Goal: Answer question/provide support: Share knowledge or assist other users

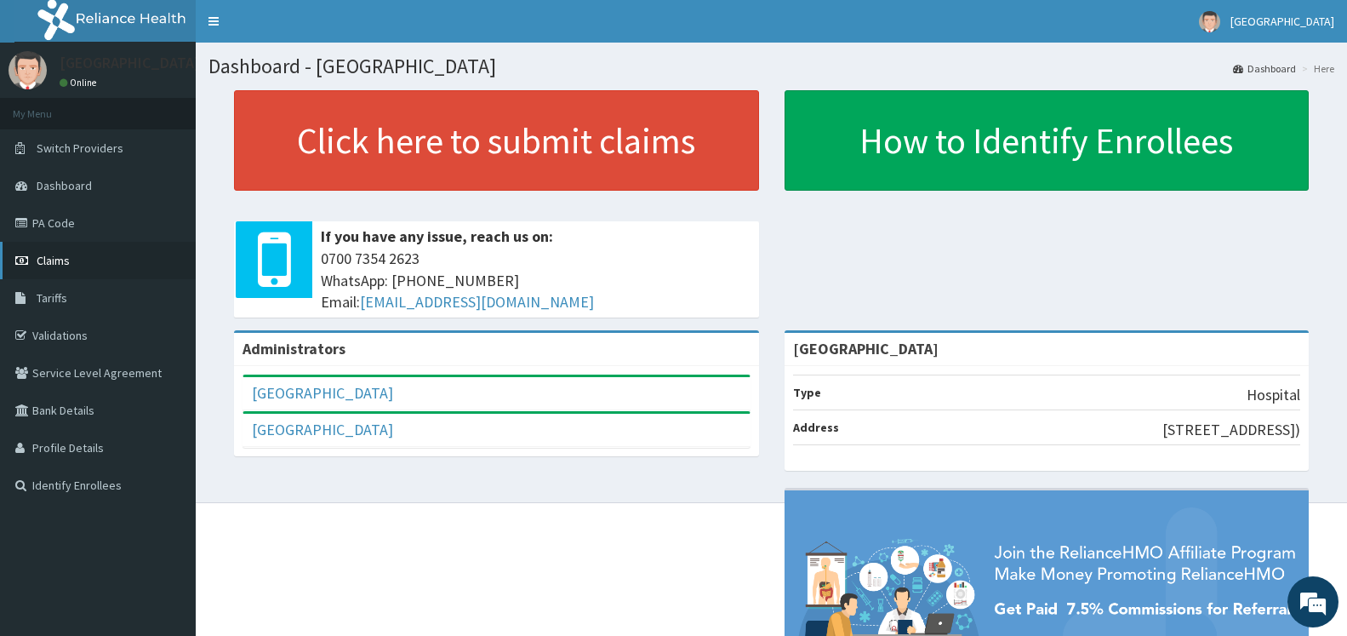
click at [60, 259] on span "Claims" at bounding box center [53, 260] width 33 height 15
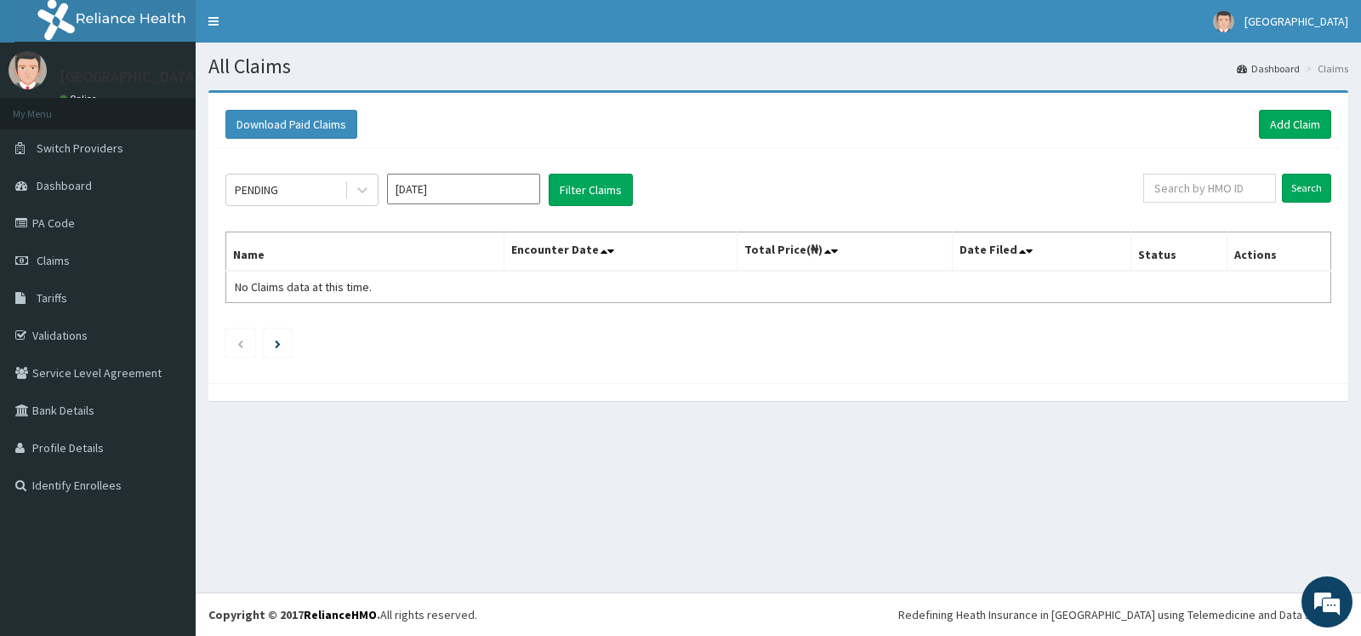
click at [522, 183] on input "[DATE]" at bounding box center [463, 189] width 153 height 31
click at [409, 333] on div "[DATE]" at bounding box center [414, 330] width 34 height 31
click at [599, 189] on button "Filter Claims" at bounding box center [591, 190] width 84 height 32
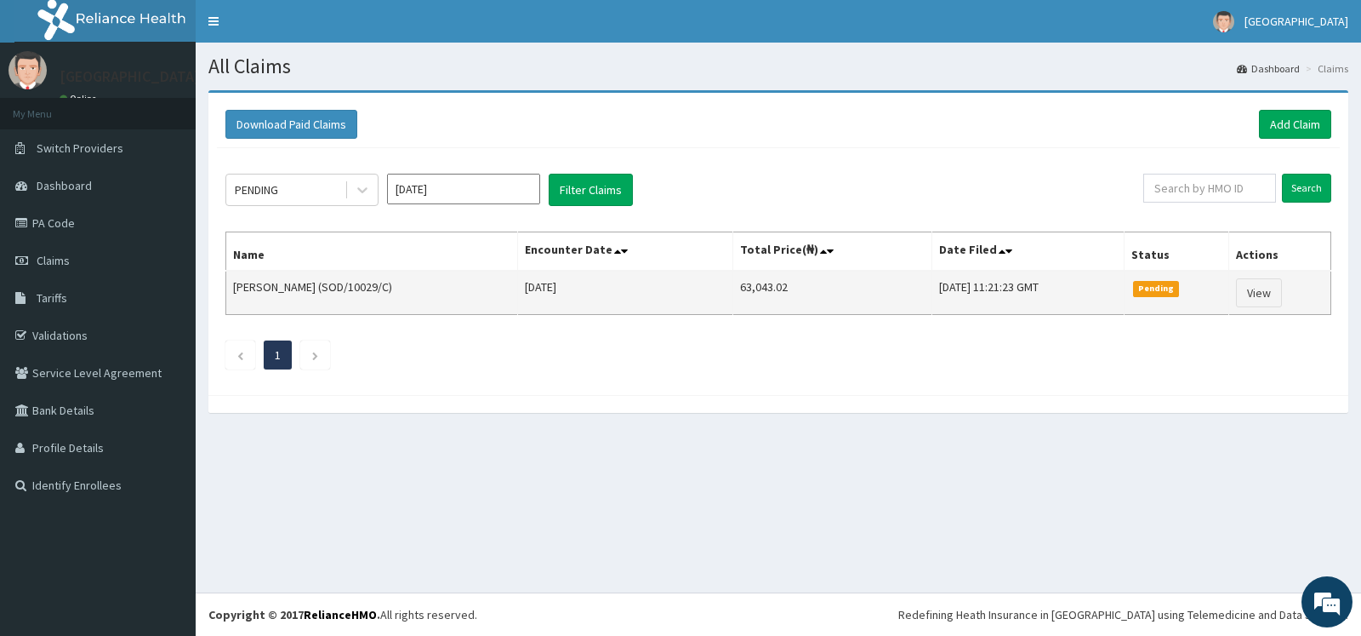
drag, startPoint x: 233, startPoint y: 286, endPoint x: 276, endPoint y: 292, distance: 43.0
click at [555, 314] on tr "[PERSON_NAME] (SOD/10029/C) [DATE] 63,043.02 [DATE] 11:21:23 GMT Pending View" at bounding box center [778, 293] width 1105 height 44
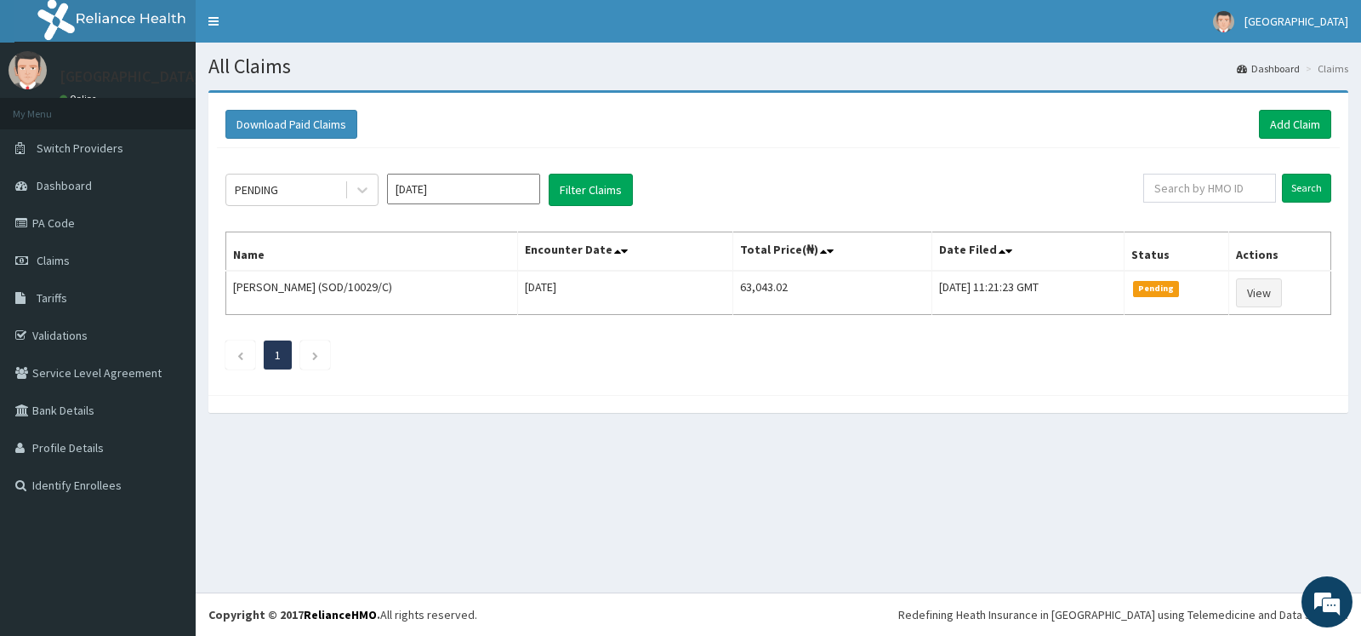
click at [248, 270] on th "Name" at bounding box center [372, 251] width 292 height 39
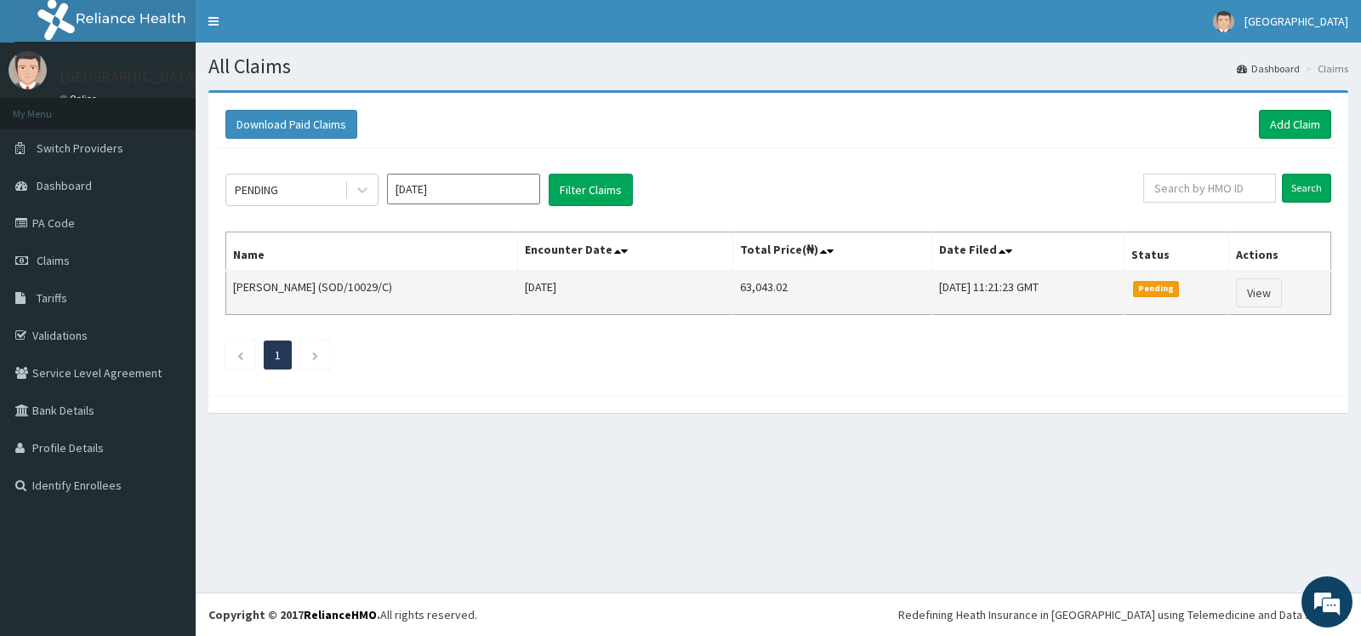
click at [238, 282] on td "[PERSON_NAME] (SOD/10029/C)" at bounding box center [372, 293] width 292 height 44
click at [234, 285] on td "[PERSON_NAME] (SOD/10029/C)" at bounding box center [372, 293] width 292 height 44
click at [234, 285] on td "Mary Etim (SOD/10029/C)" at bounding box center [372, 293] width 292 height 44
click at [238, 285] on td "Mary Etim (SOD/10029/C)" at bounding box center [372, 293] width 292 height 44
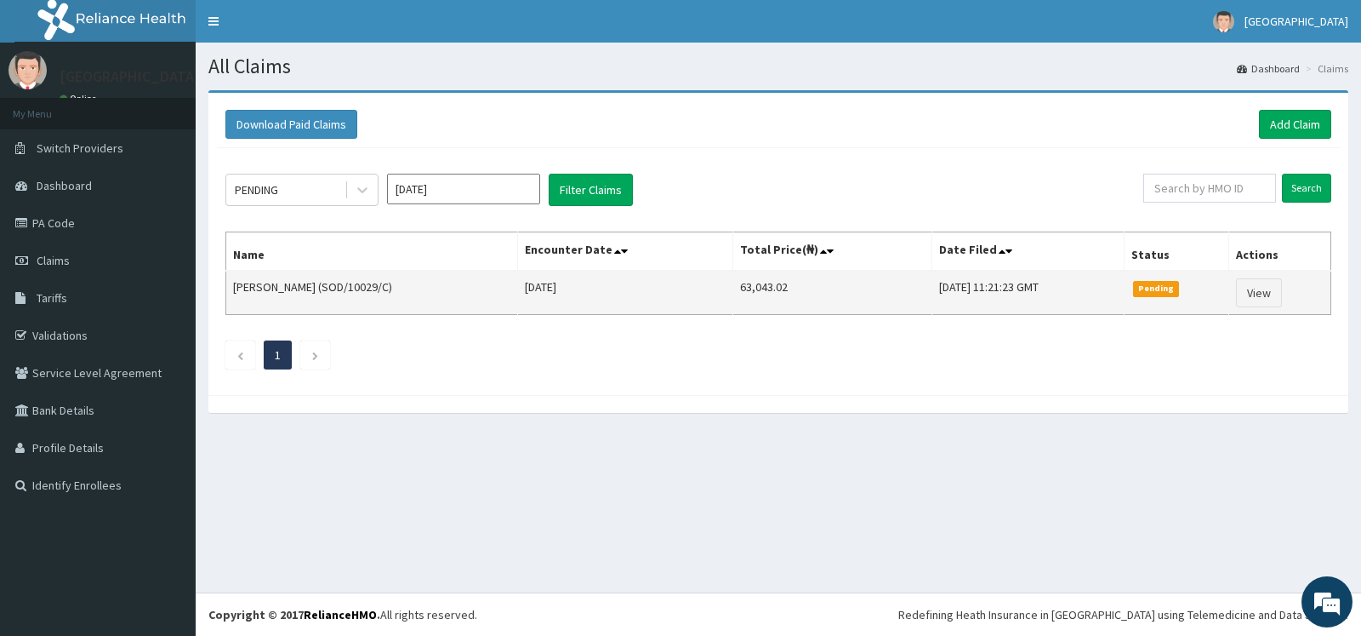
click at [381, 369] on ul "1" at bounding box center [778, 354] width 1106 height 29
drag, startPoint x: 234, startPoint y: 287, endPoint x: 1214, endPoint y: 288, distance: 980.2
click at [1214, 288] on tr "Mary Etim (SOD/10029/C) Tue Jul 15 2025 63,043.02 Wed, 06 Aug 2025 11:21:23 GMT…" at bounding box center [778, 293] width 1105 height 44
copy tr "Mary Etim (SOD/10029/C) Tue Jul 15 2025 63,043.02 Wed, 06 Aug 2025 11:21:23 GMT…"
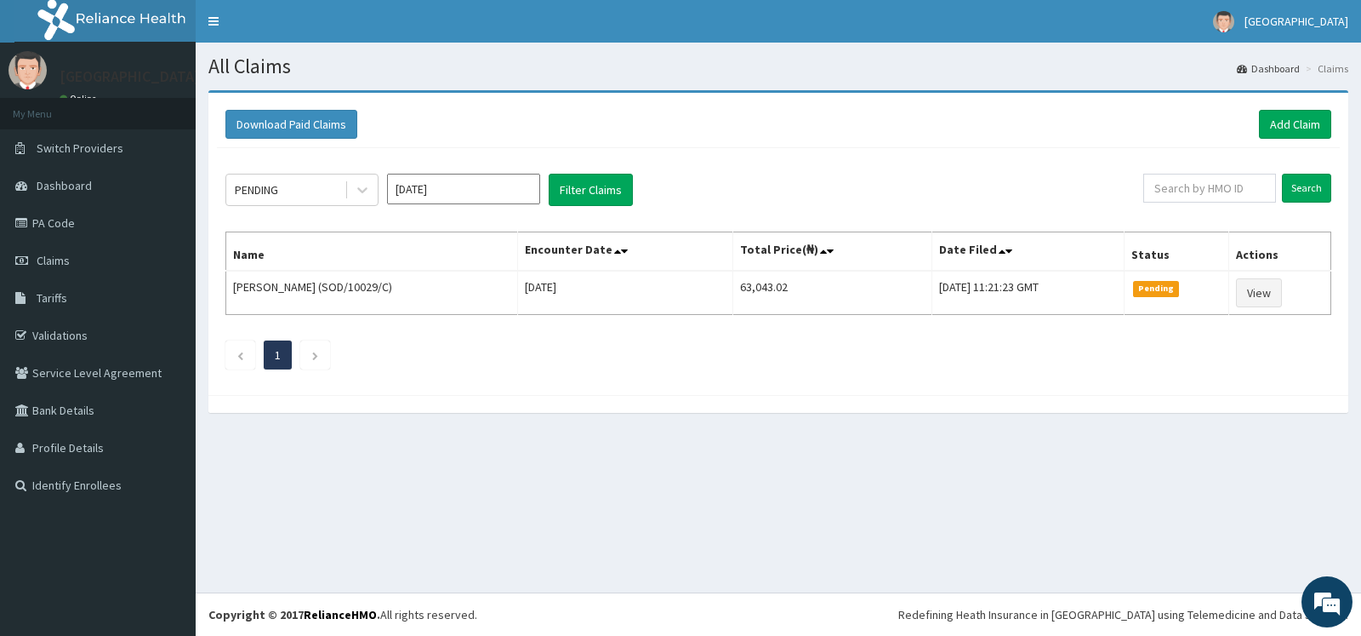
click at [573, 507] on div "All Claims Dashboard Claims Download Paid Claims Add Claim × Note you can only …" at bounding box center [779, 318] width 1166 height 550
click at [363, 188] on icon at bounding box center [362, 189] width 17 height 17
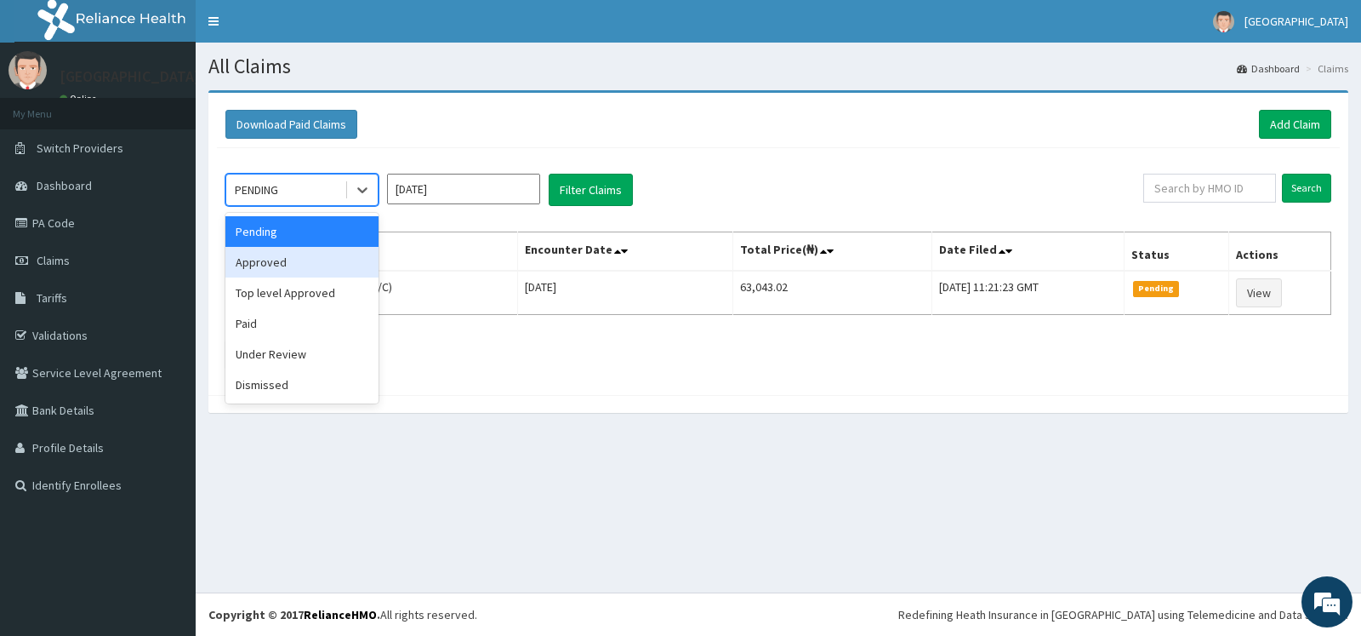
click at [322, 260] on div "Approved" at bounding box center [301, 262] width 153 height 31
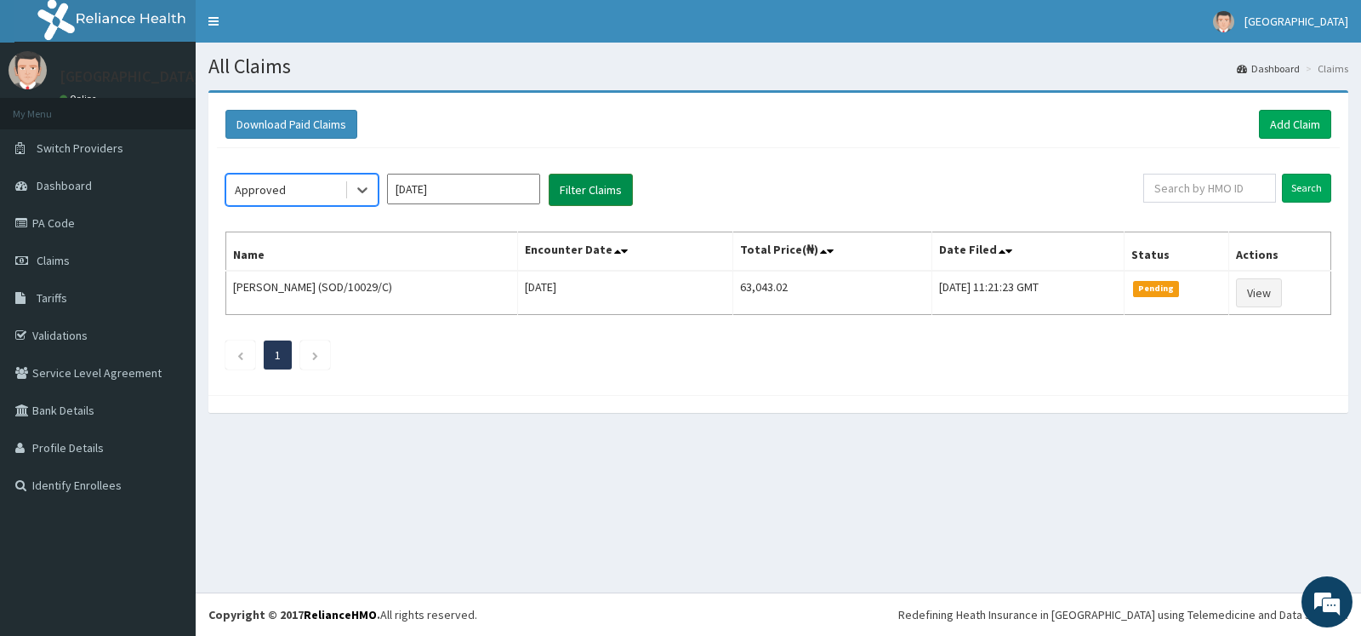
click at [605, 196] on button "Filter Claims" at bounding box center [591, 190] width 84 height 32
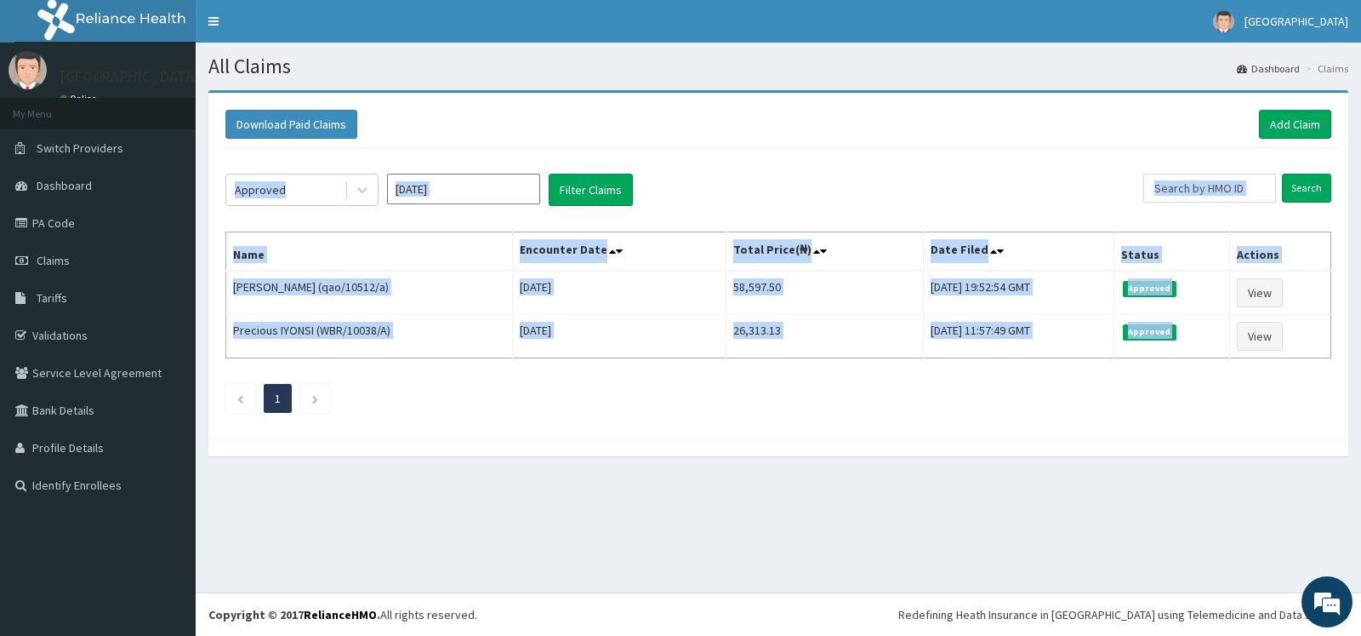
drag, startPoint x: 684, startPoint y: 370, endPoint x: 939, endPoint y: 573, distance: 325.8
click at [1207, 254] on table "Name Encounter Date Total Price(₦) Date Filed Status Actions OPARA RUTH (qao/10…" at bounding box center [778, 294] width 1106 height 127
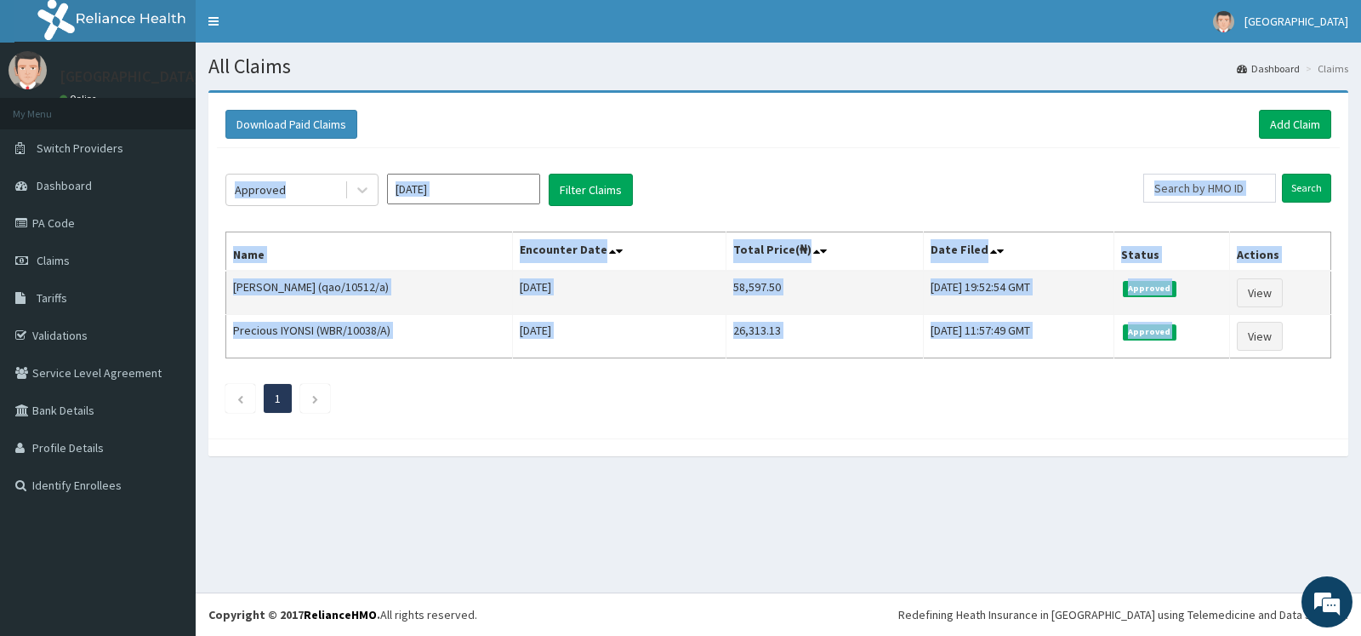
copy div "Download Paid Claims Add Claim × Note you can only download claims within a max…"
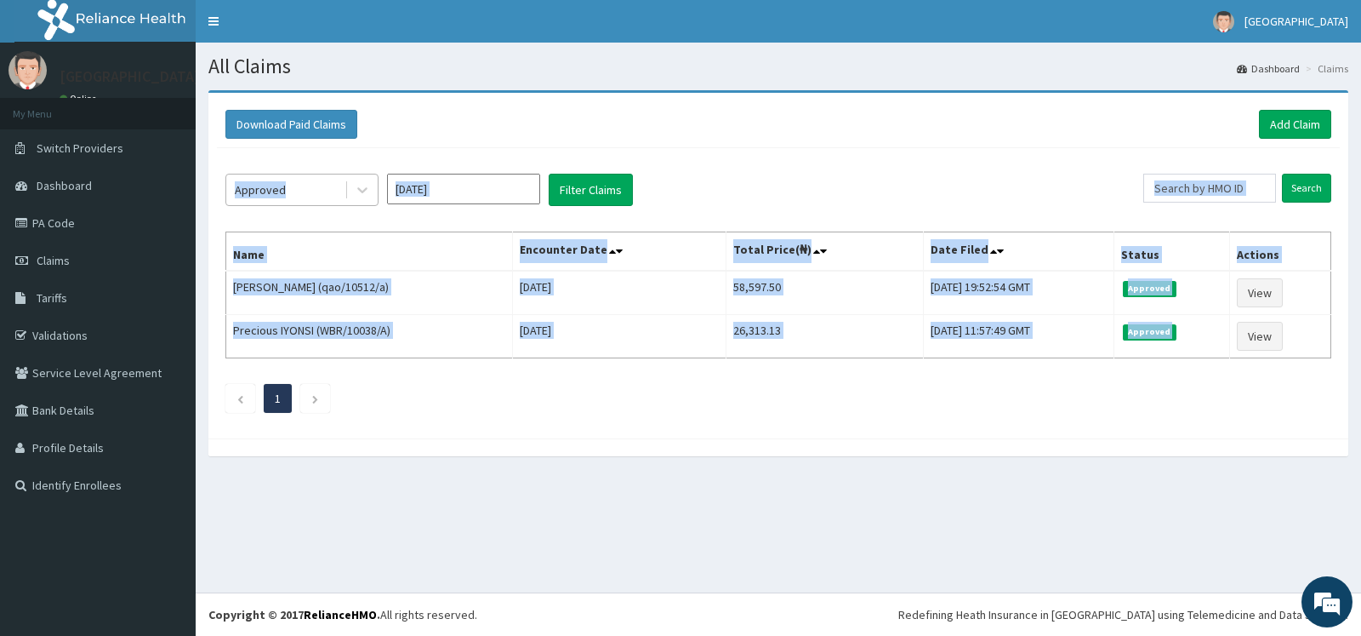
click at [318, 186] on div "Approved" at bounding box center [285, 189] width 118 height 27
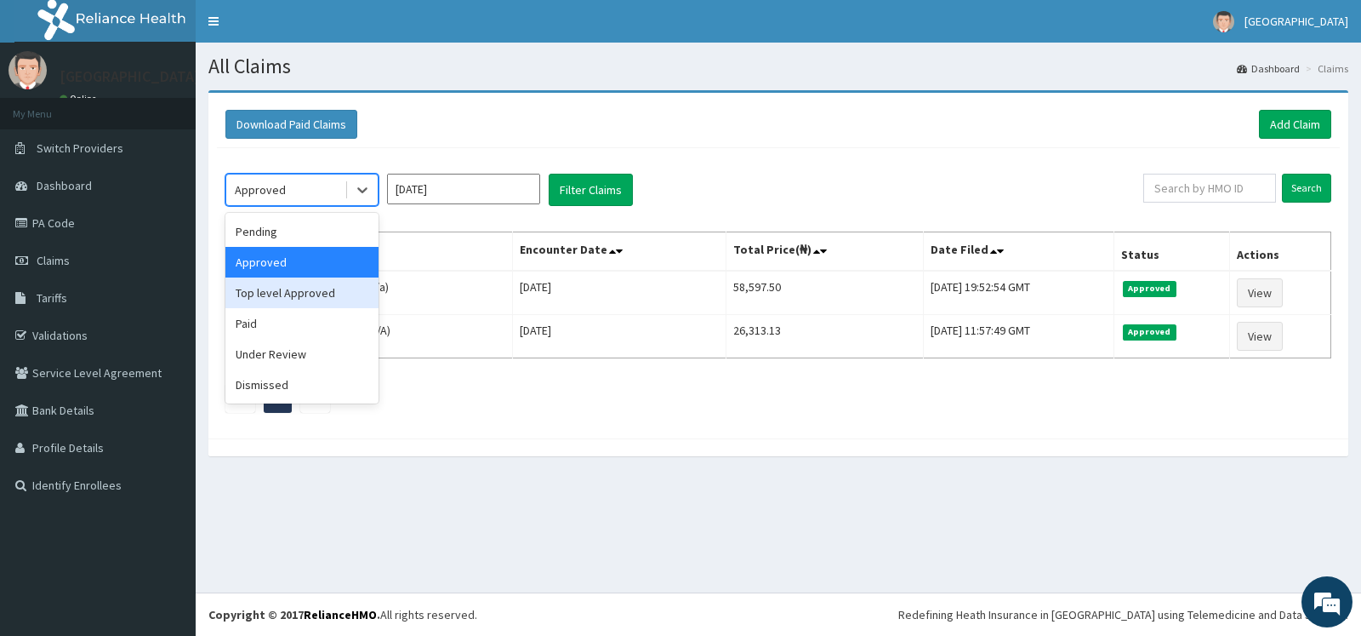
click at [287, 296] on div "Top level Approved" at bounding box center [301, 292] width 153 height 31
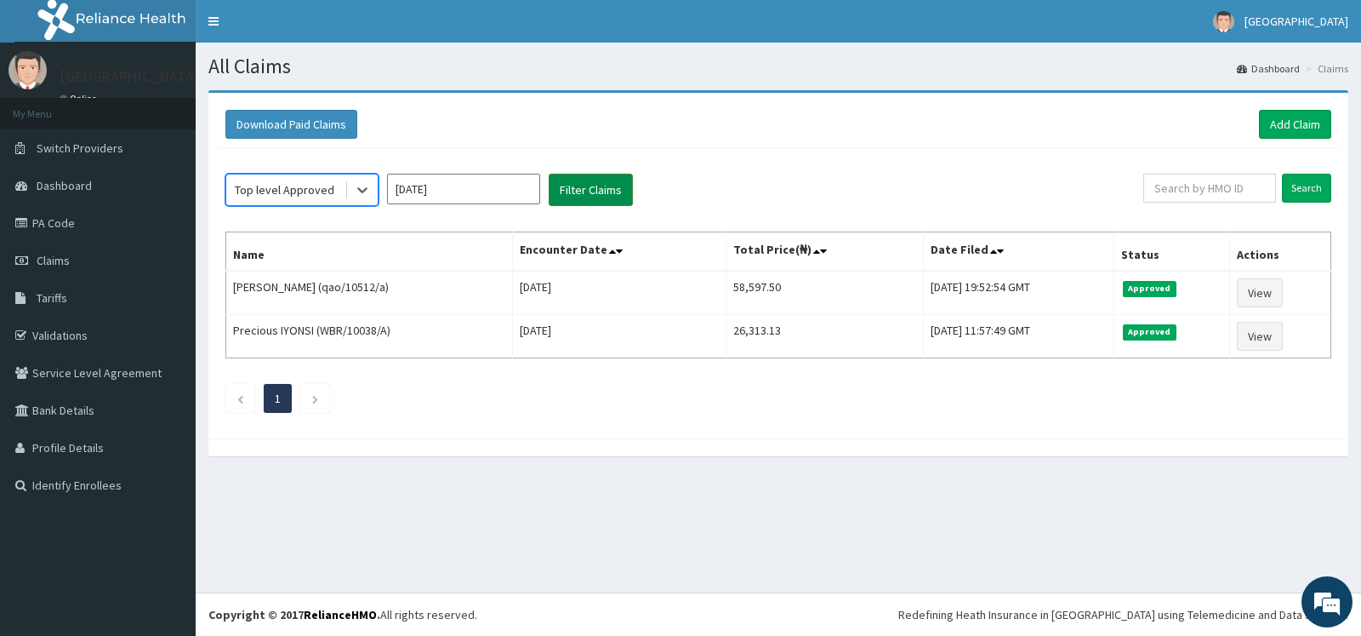
click at [595, 186] on button "Filter Claims" at bounding box center [591, 190] width 84 height 32
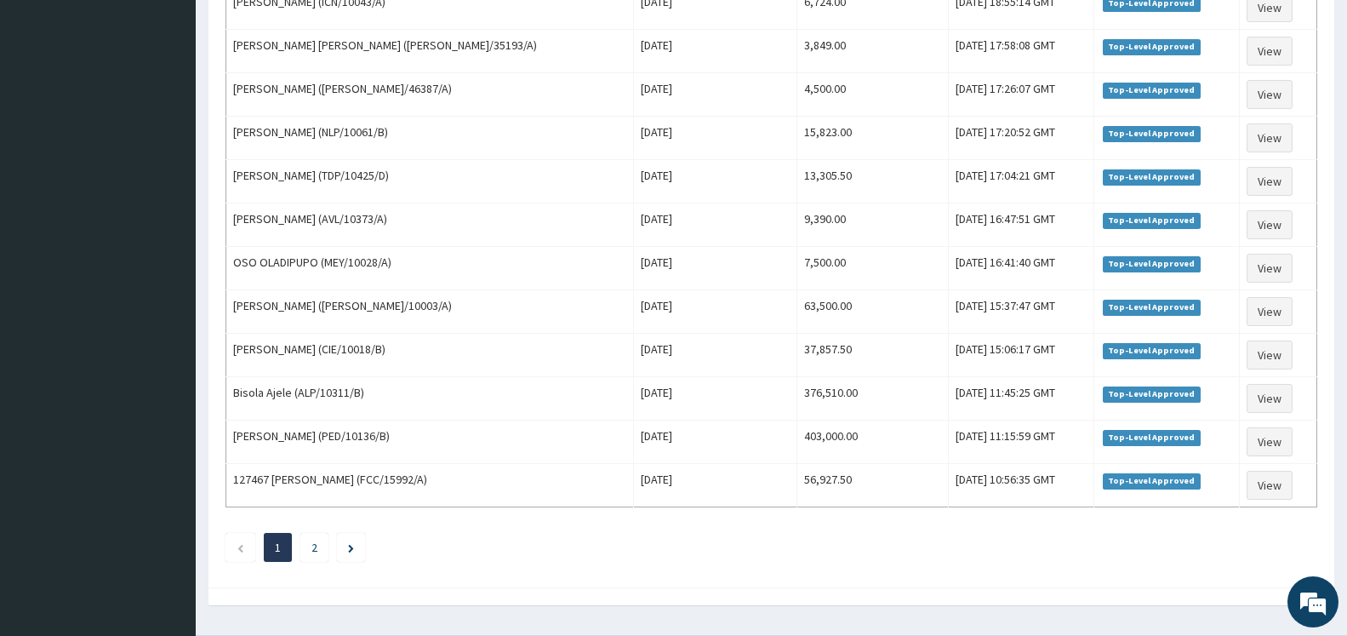
scroll to position [1977, 0]
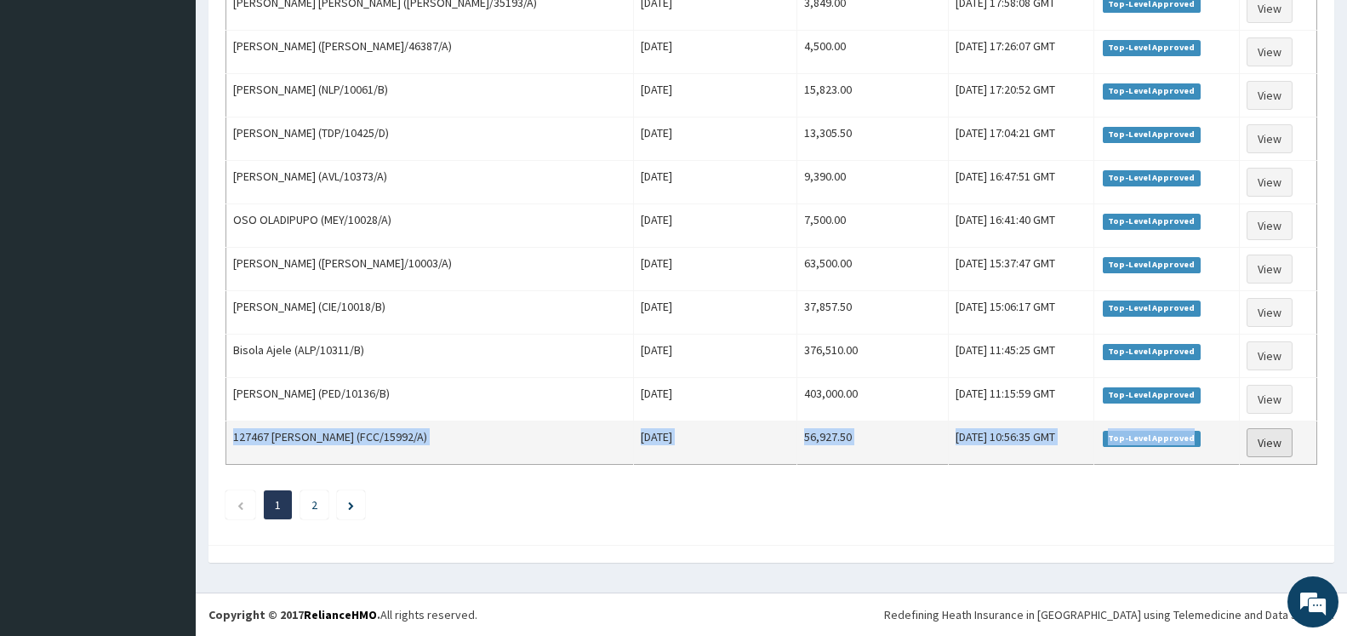
drag, startPoint x: 236, startPoint y: 46, endPoint x: 1260, endPoint y: 454, distance: 1102.6
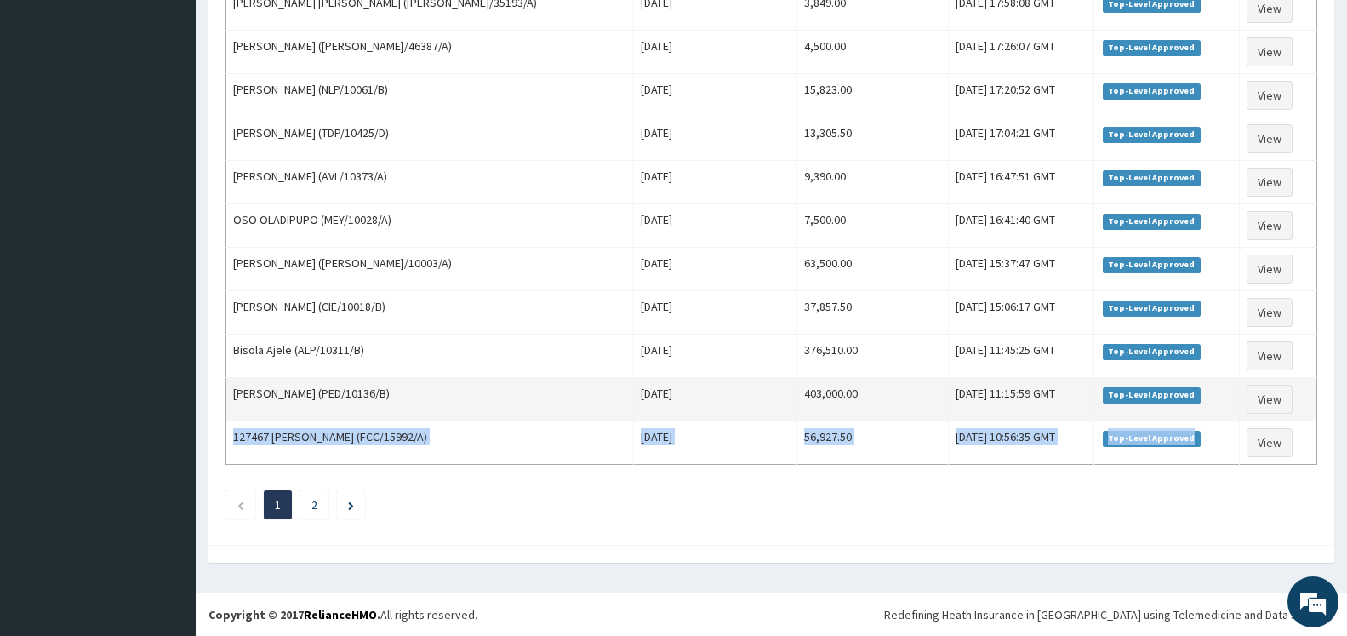
copy tr "127467 ROFIAT ADUKE fagbemi (FCC/15992/A) Tue Jul 29 2025 56,927.50 Thu, 31 Jul…"
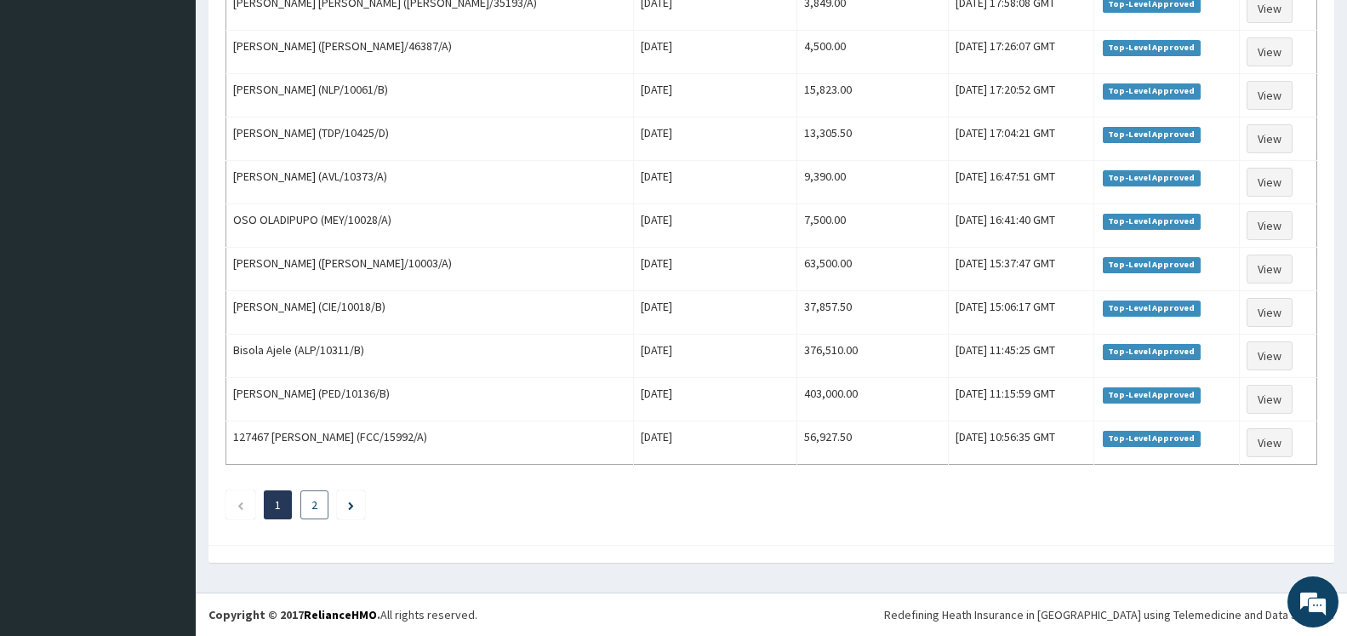
drag, startPoint x: 488, startPoint y: 525, endPoint x: 311, endPoint y: 514, distance: 177.3
click at [310, 505] on li "2" at bounding box center [314, 504] width 28 height 29
click at [420, 512] on ul "1 2" at bounding box center [771, 504] width 1092 height 29
click at [349, 504] on icon "Next page" at bounding box center [351, 505] width 6 height 9
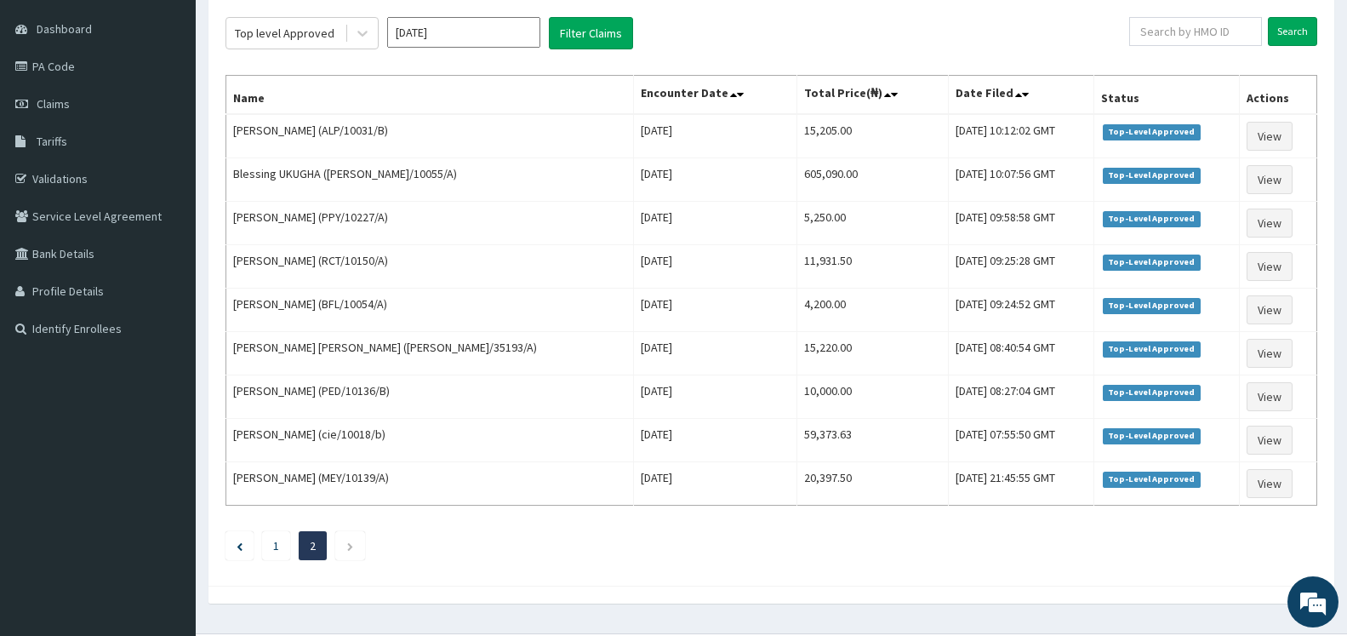
scroll to position [197, 0]
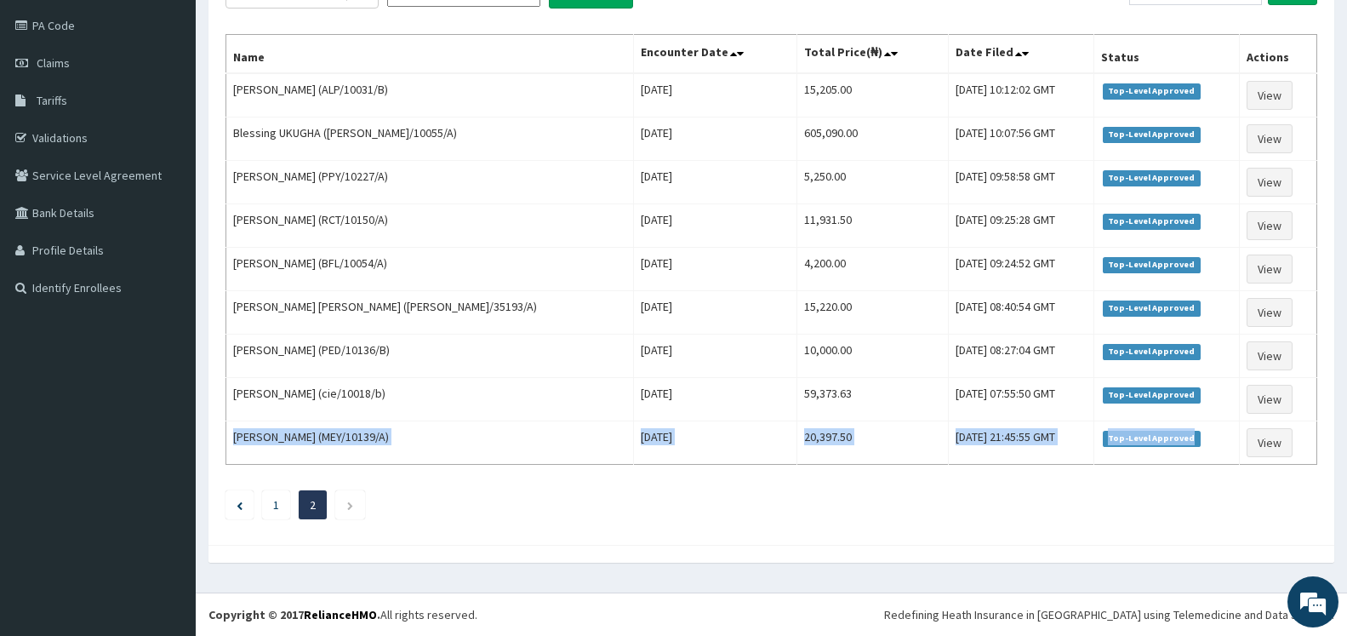
drag, startPoint x: 235, startPoint y: 287, endPoint x: 1191, endPoint y: 466, distance: 973.1
click at [1195, 465] on table "Name Encounter Date Total Price(₦) Date Filed Status Actions HENRY KEKE (ALP/10…" at bounding box center [771, 249] width 1092 height 431
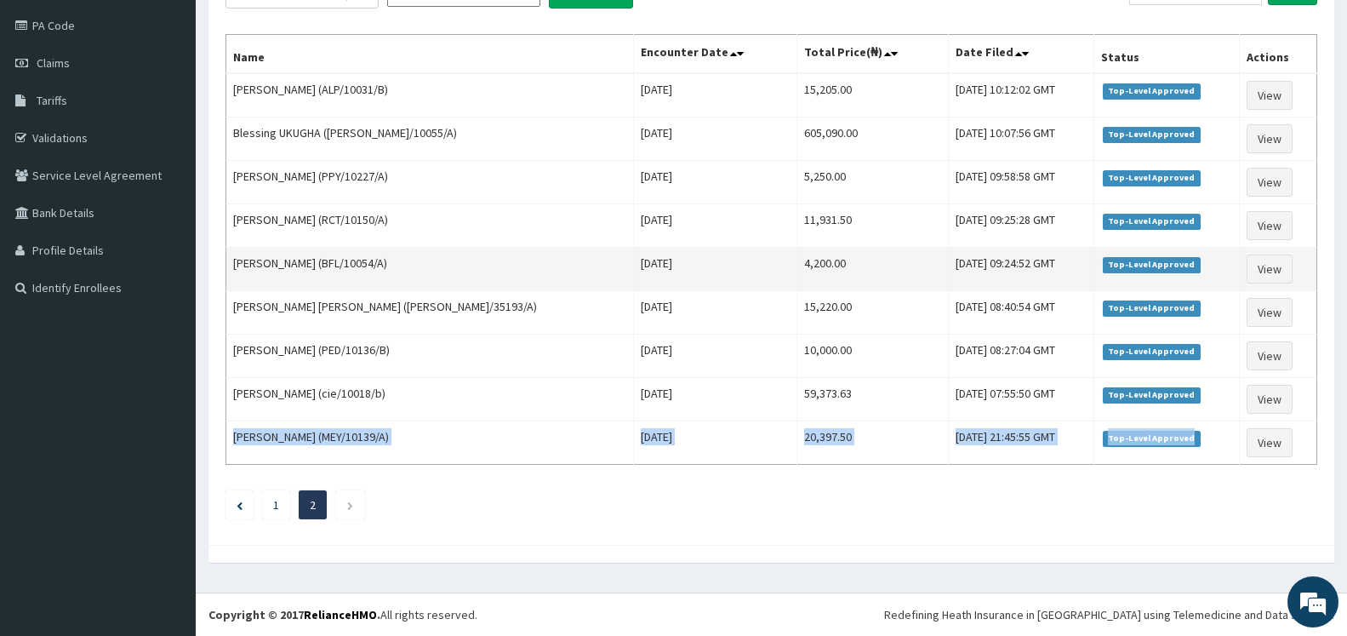
copy tr "Linda Ejegbe (MEY/10139/A) Tue Jul 01 2025 20,397.50 Wed, 30 Jul 2025 21:45:55 …"
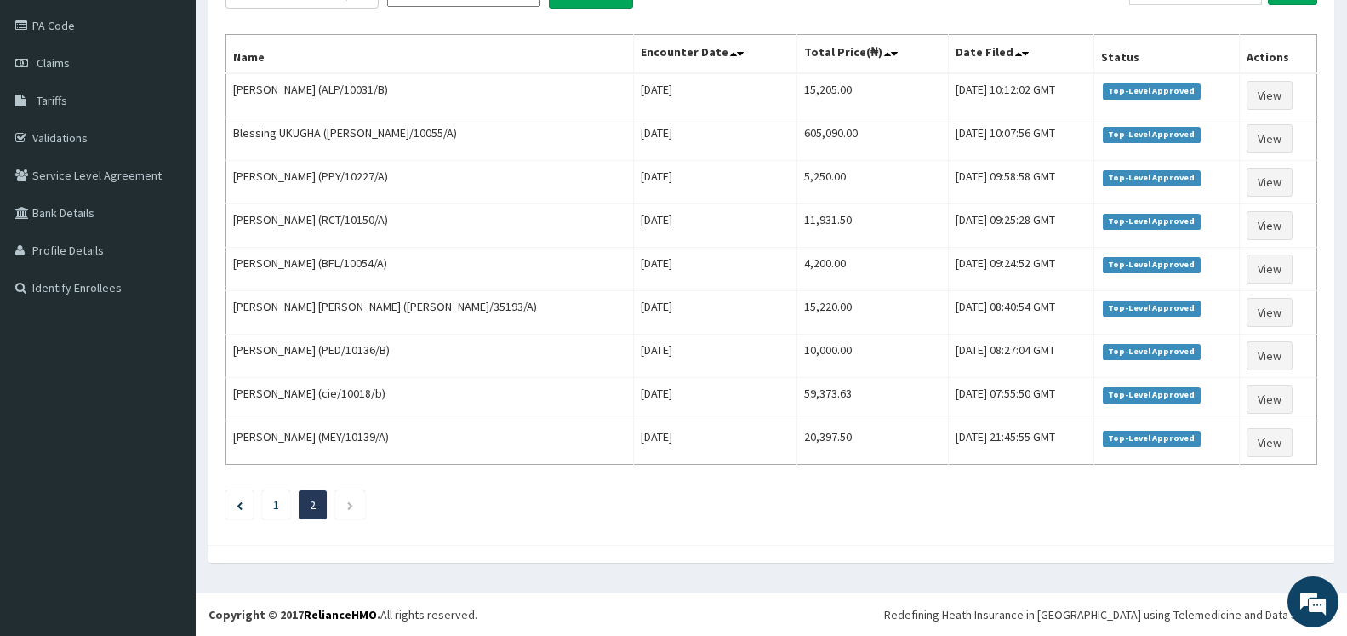
click at [477, 535] on div "Top level Approved Jul 2025 Filter Claims Search Name Encounter Date Total Pric…" at bounding box center [771, 243] width 1109 height 585
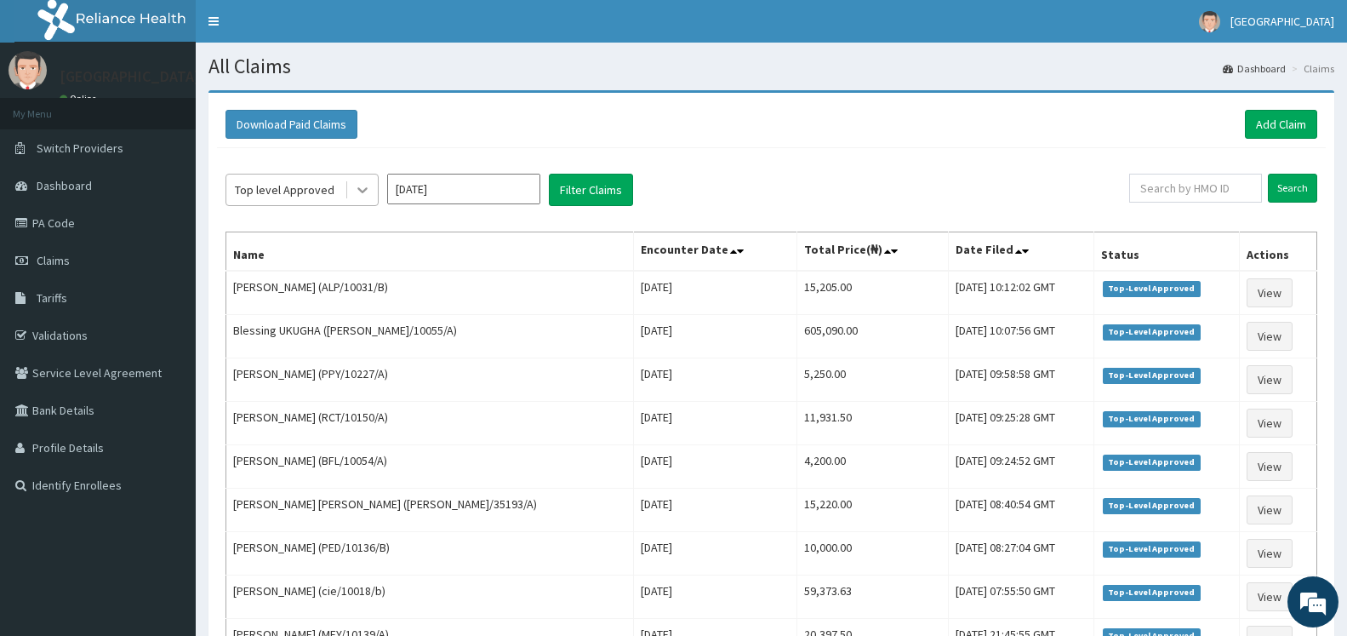
click at [369, 185] on icon at bounding box center [362, 189] width 17 height 17
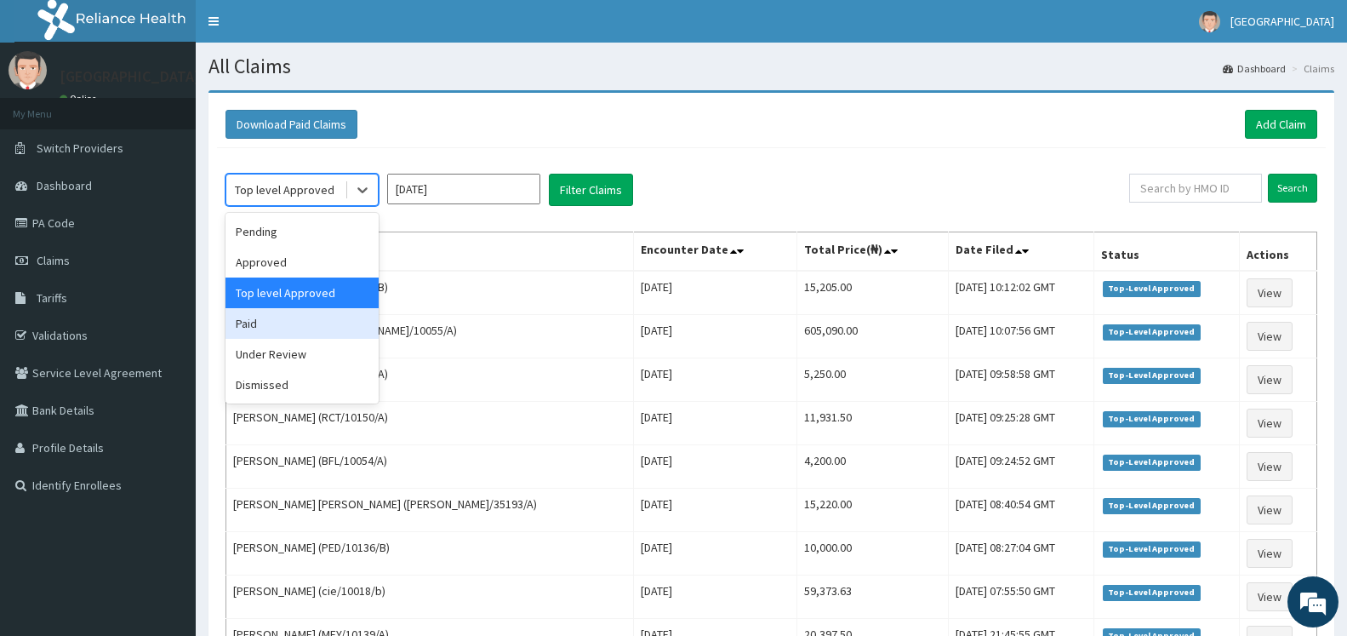
click at [291, 333] on div "Paid" at bounding box center [301, 323] width 153 height 31
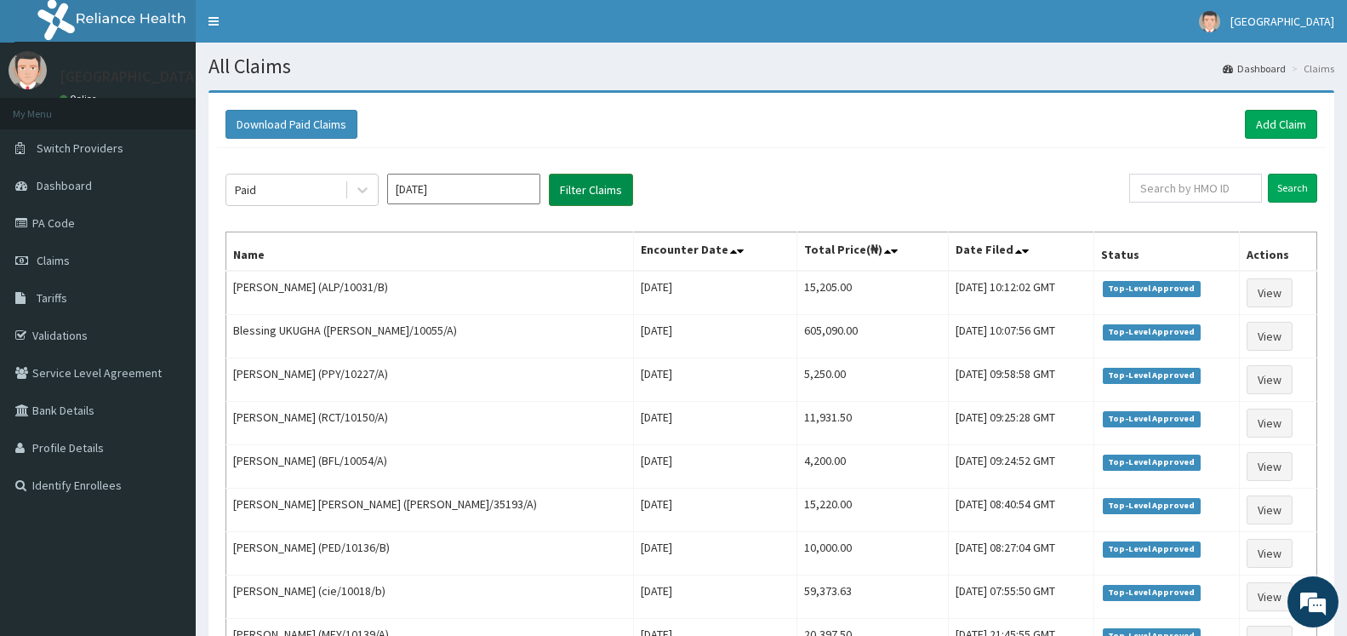
click at [588, 200] on button "Filter Claims" at bounding box center [591, 190] width 84 height 32
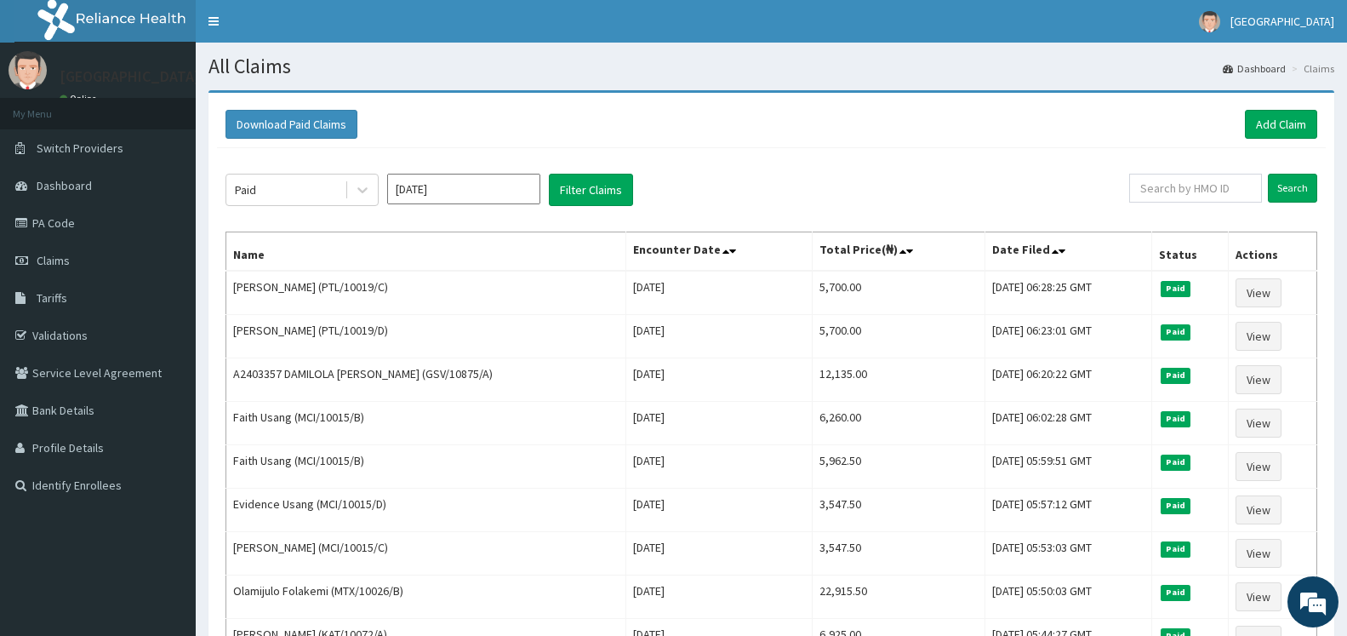
click at [771, 191] on div "Paid Jul 2025 Filter Claims" at bounding box center [677, 190] width 904 height 32
click at [619, 184] on button "Filter Claims" at bounding box center [591, 190] width 84 height 32
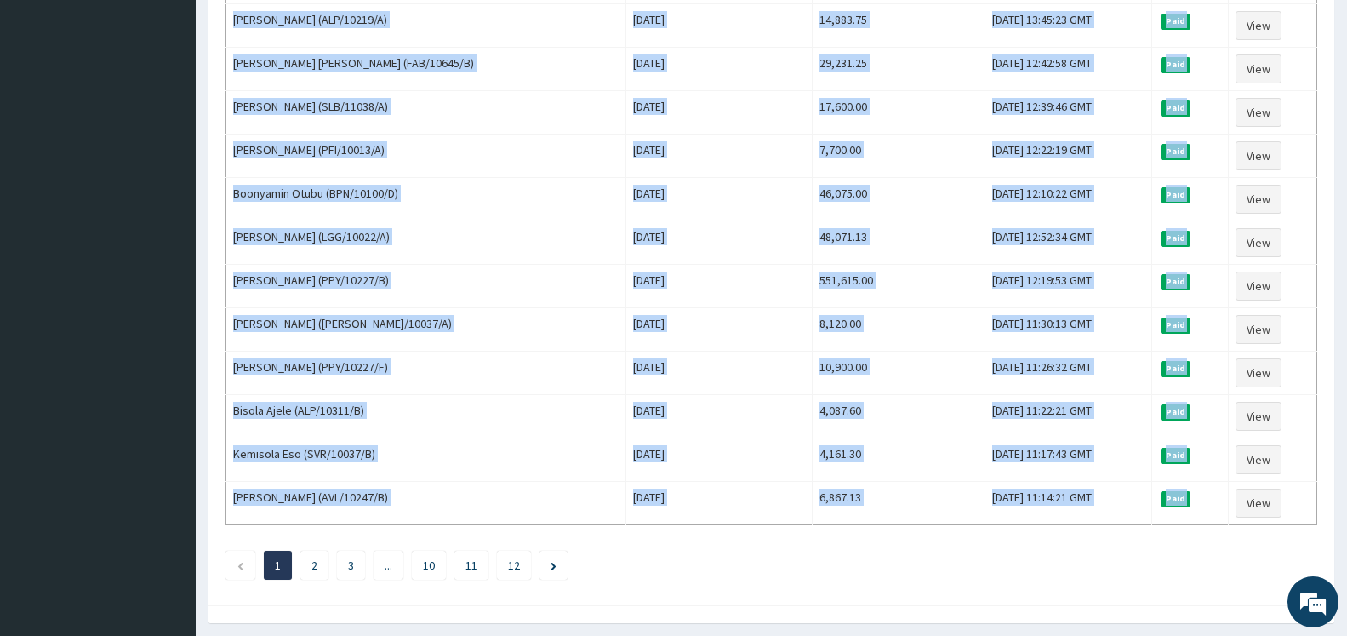
scroll to position [1977, 0]
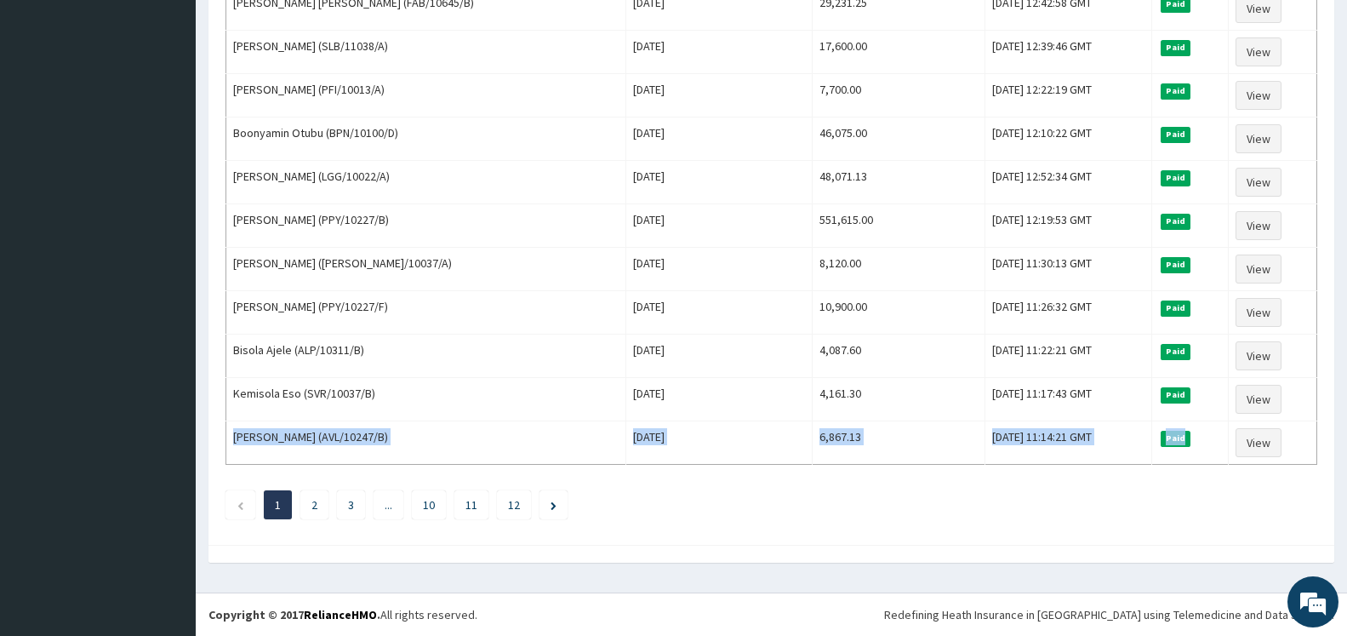
drag, startPoint x: 235, startPoint y: 287, endPoint x: 1195, endPoint y: 467, distance: 976.6
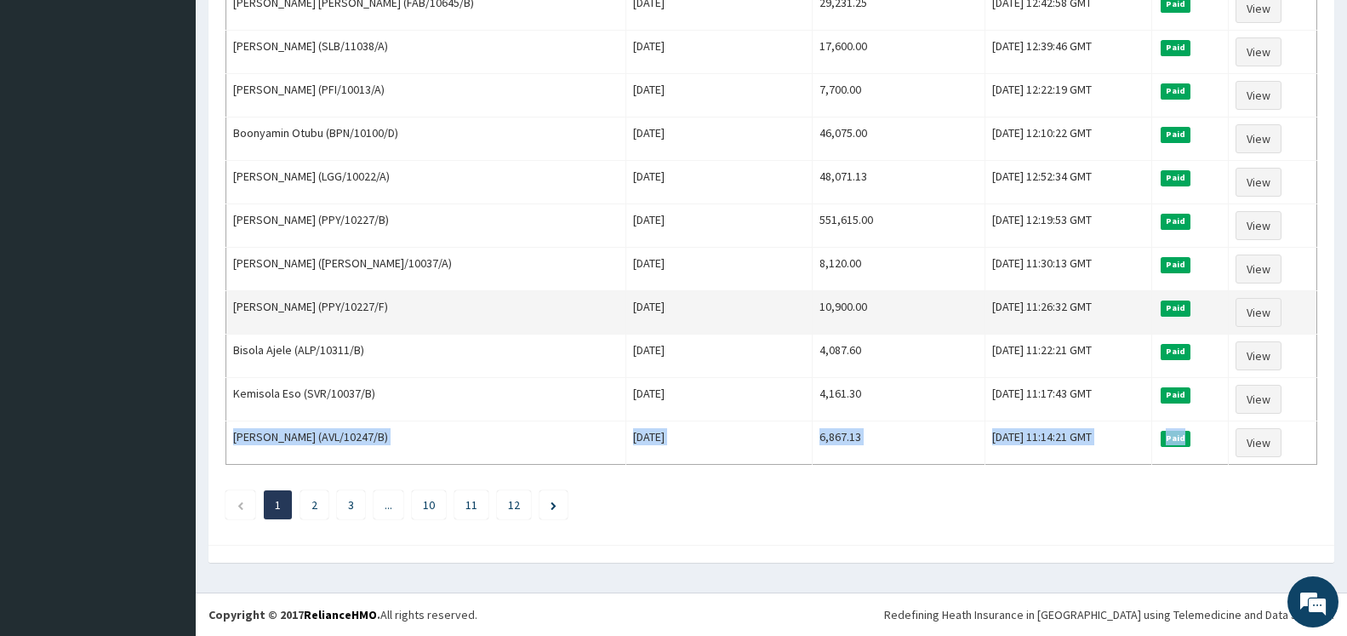
copy tr "Adekunle Tawakalitu (AVL/10247/B) Fri Jul 25 2025 6,867.13 Mon, 04 Aug 2025 11:…"
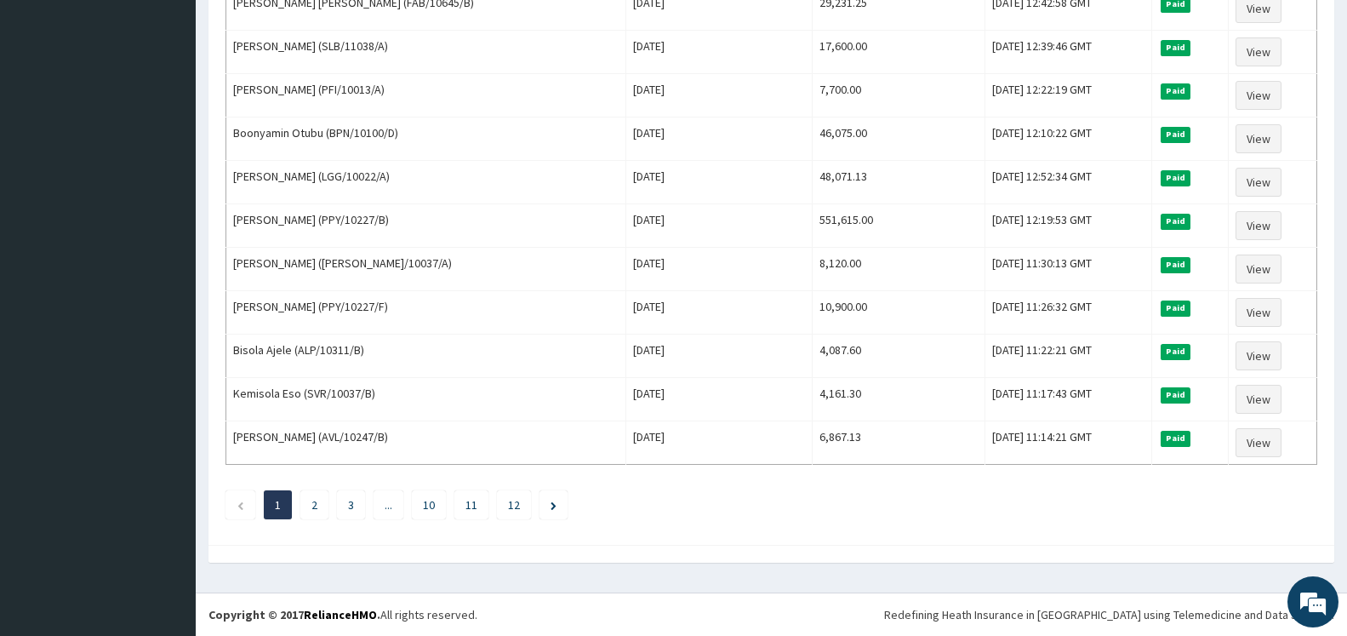
click at [551, 505] on li at bounding box center [553, 504] width 28 height 29
click at [555, 505] on icon "Next page" at bounding box center [554, 505] width 6 height 9
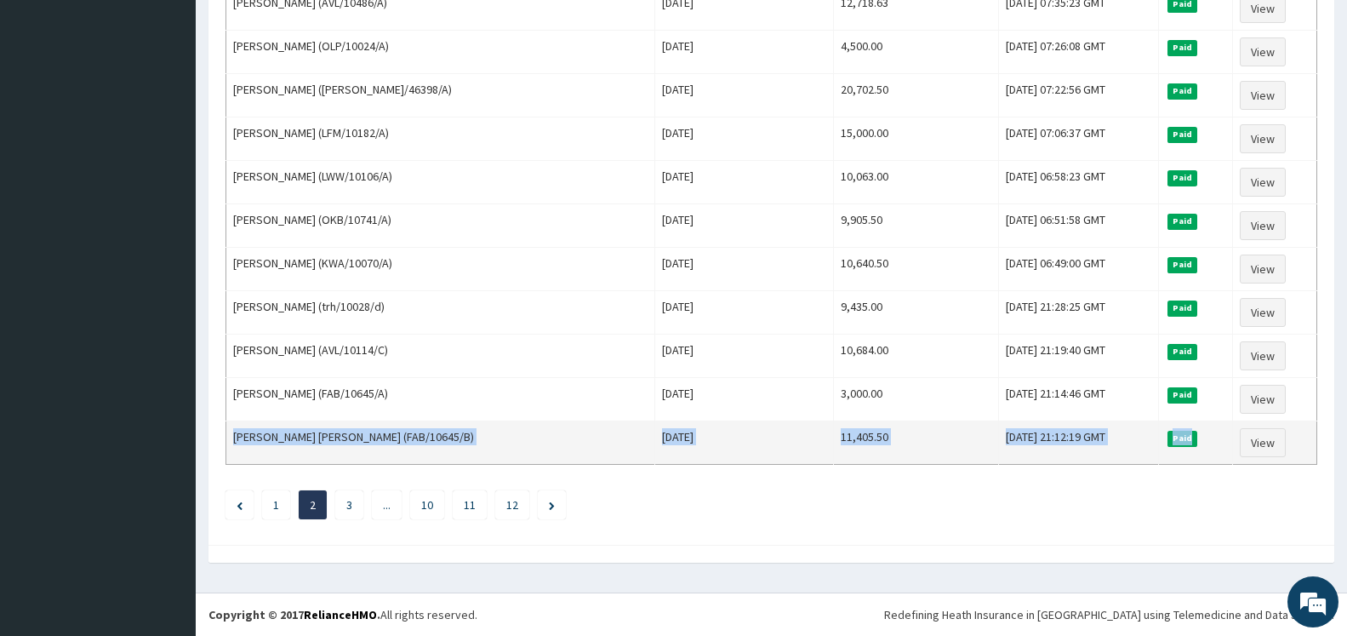
drag, startPoint x: 234, startPoint y: 288, endPoint x: 1231, endPoint y: 464, distance: 1012.6
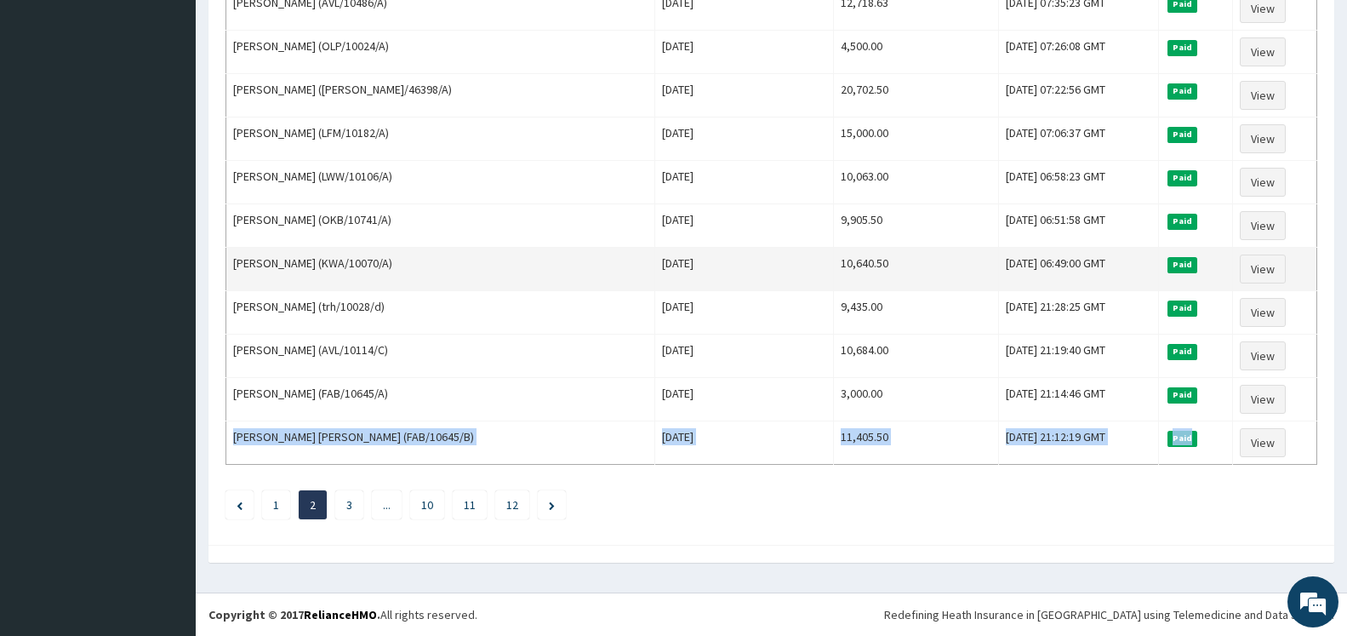
copy tr "Oyewole MABEL FUNMILAYO (FAB/10645/B) Tue Jul 08 2025 11,405.50 Thu, 31 Jul 202…"
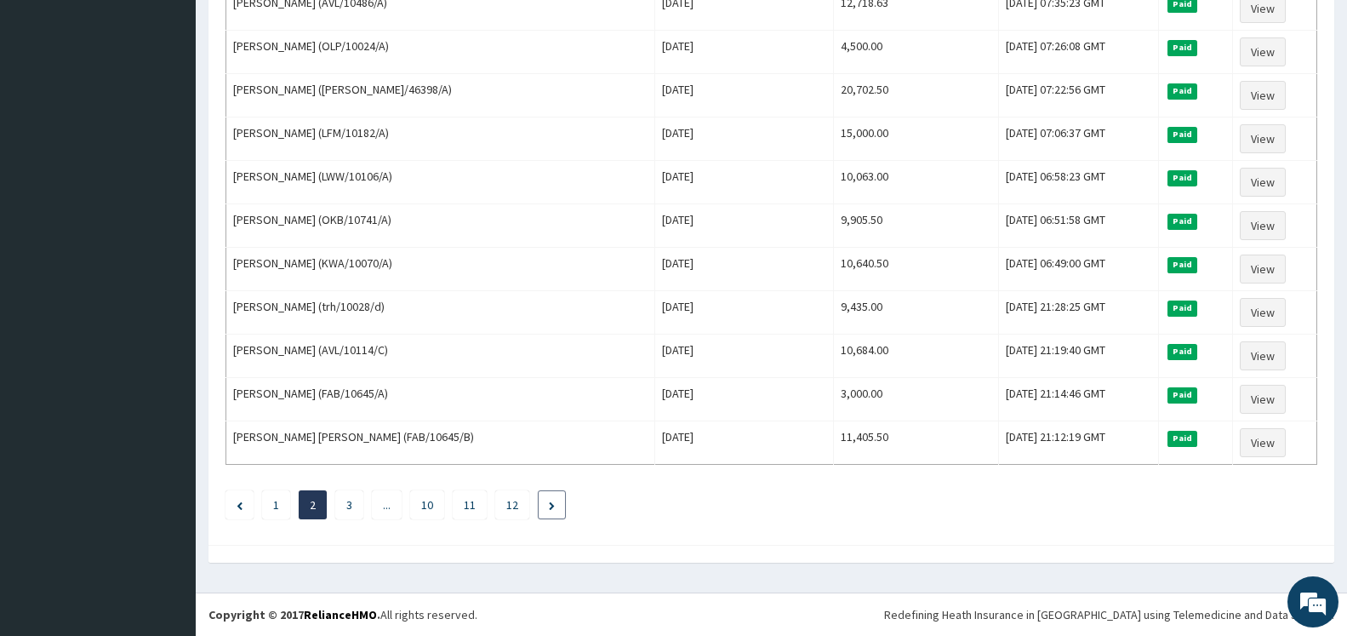
drag, startPoint x: 702, startPoint y: 511, endPoint x: 566, endPoint y: 508, distance: 136.2
click at [701, 511] on ul "1 2 3 ... 10 11 12" at bounding box center [771, 504] width 1092 height 29
click at [552, 504] on icon "Next page" at bounding box center [552, 505] width 6 height 9
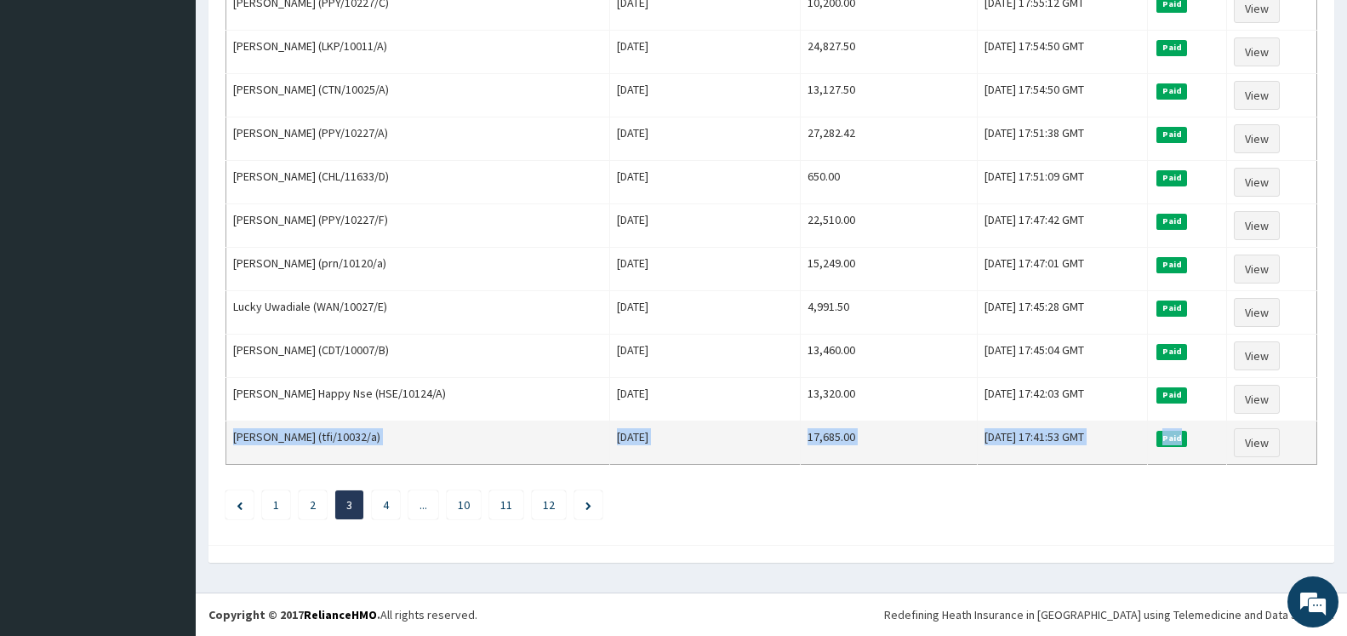
drag, startPoint x: 234, startPoint y: 283, endPoint x: 1225, endPoint y: 455, distance: 1006.1
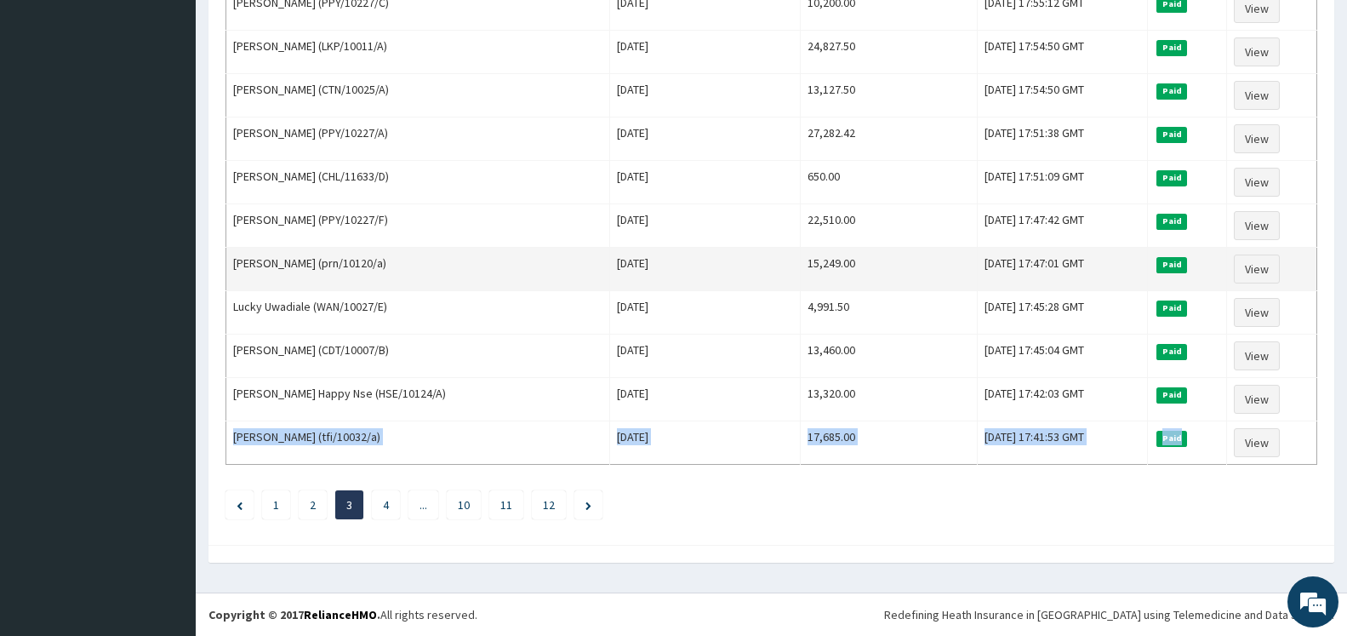
copy tr "ONUWABHAGBE HENRY AREBUN (tfi/10032/a) Sat Jul 05 2025 17,685.00 Thu, 31 Jul 20…"
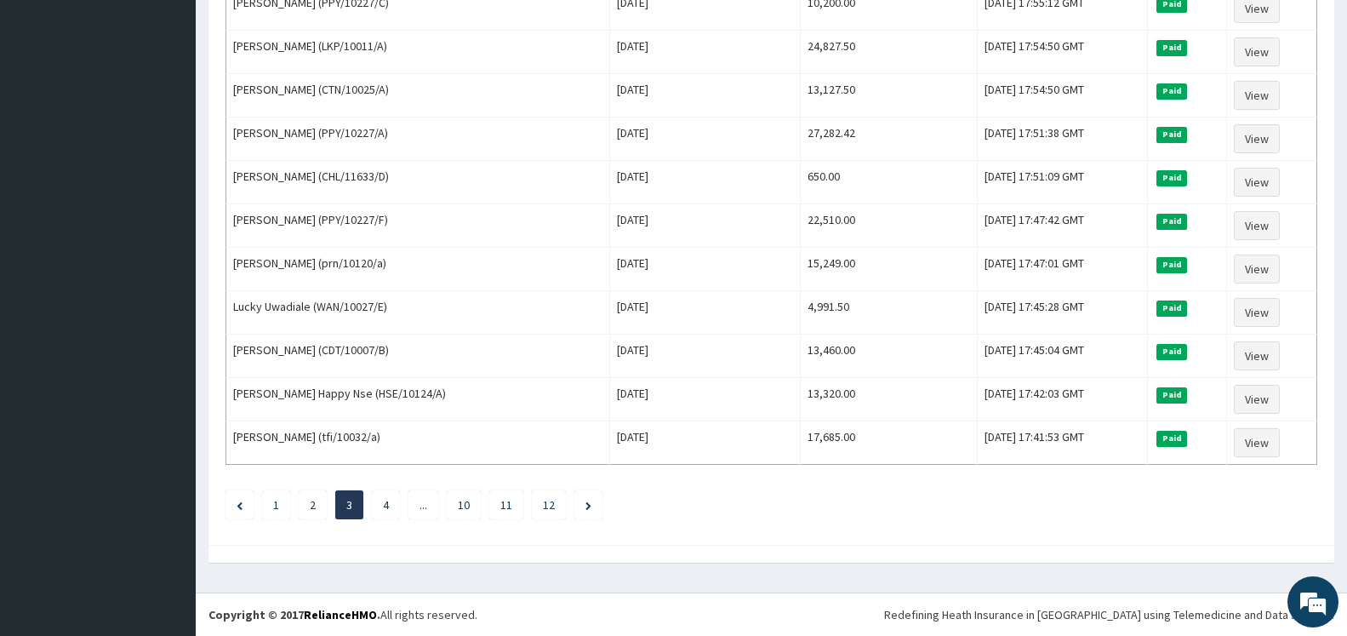
click at [588, 505] on icon "Next page" at bounding box center [588, 505] width 6 height 9
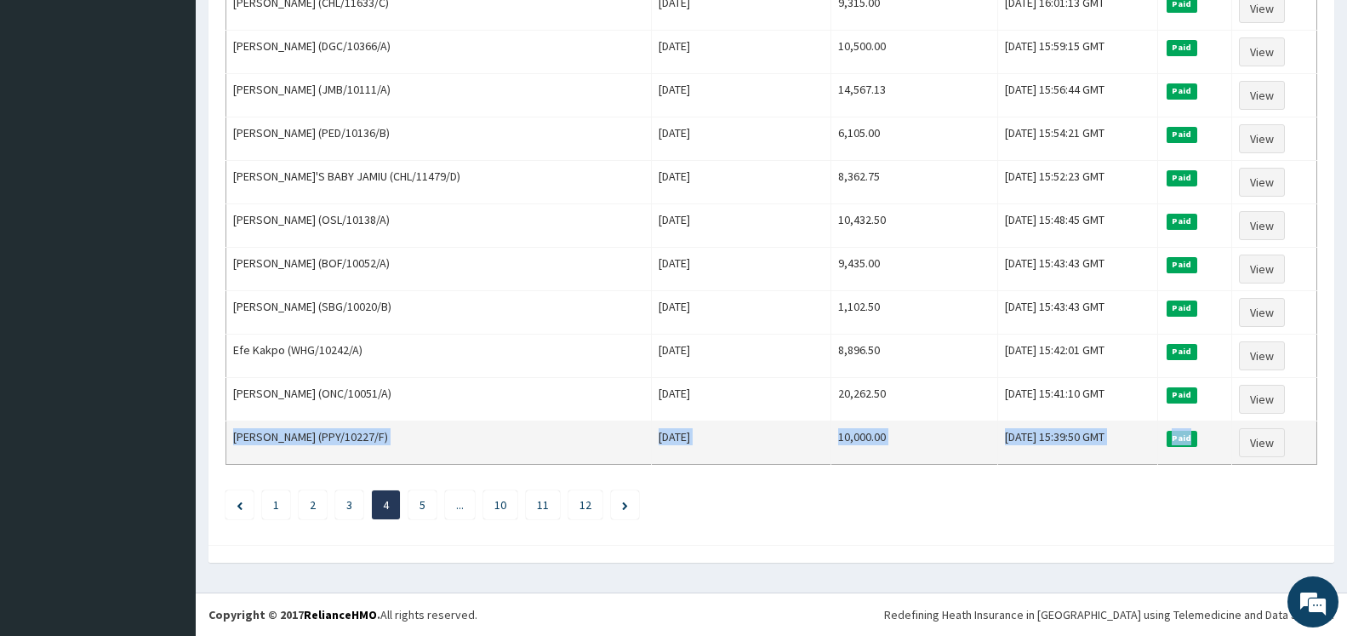
drag, startPoint x: 233, startPoint y: 284, endPoint x: 1155, endPoint y: 425, distance: 932.3
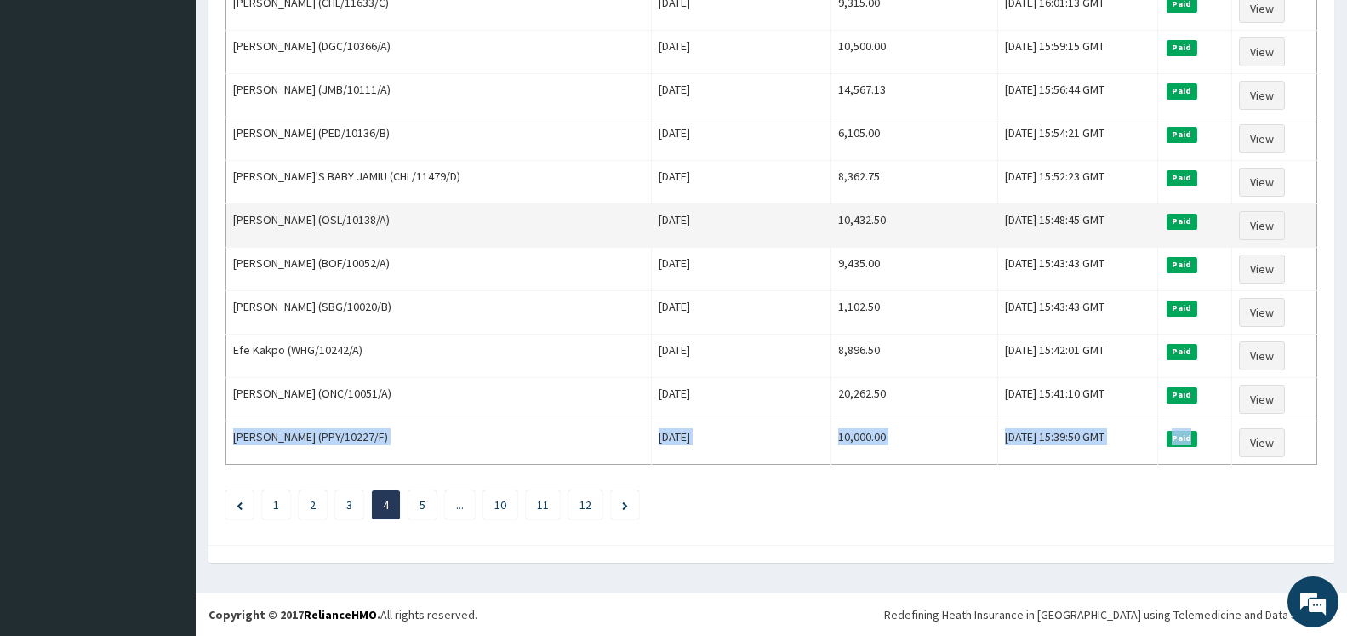
copy tr "Opeyemi Folajuwon Ogunkoya (PPY/10227/F) Thu Jul 31 2025 10,000.00 Thu, 31 Jul …"
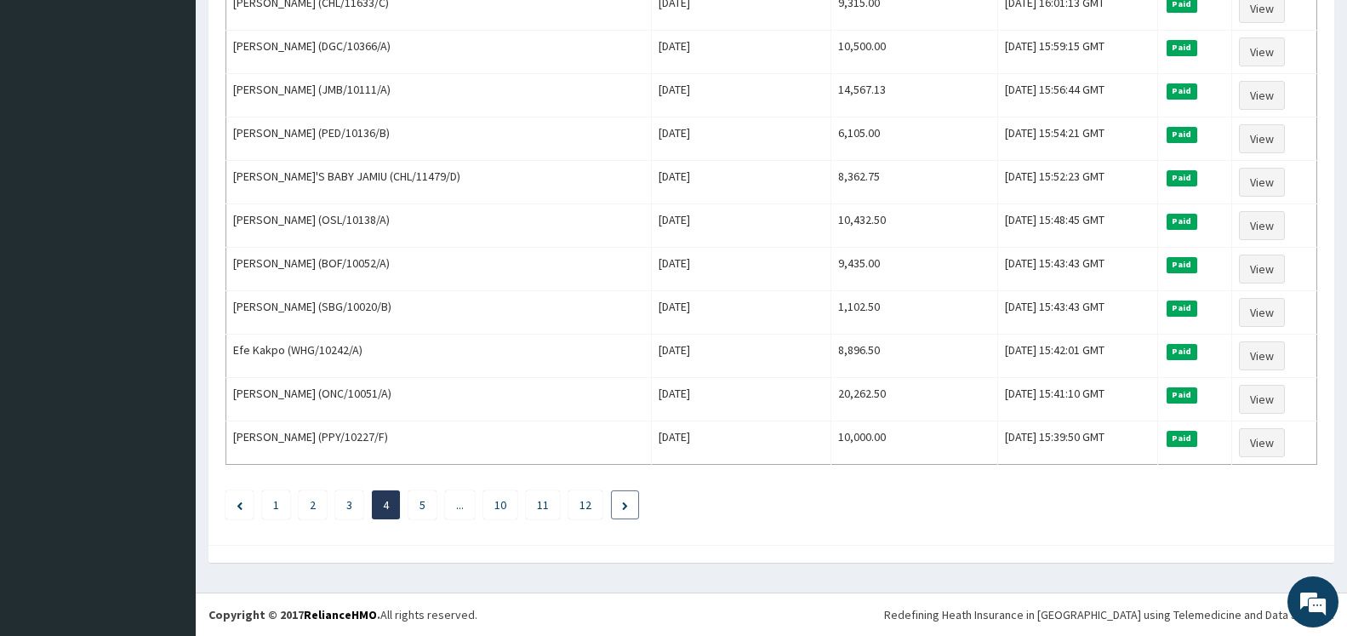
drag, startPoint x: 786, startPoint y: 517, endPoint x: 624, endPoint y: 507, distance: 162.8
click at [631, 505] on li at bounding box center [625, 504] width 28 height 29
click at [622, 503] on li at bounding box center [625, 504] width 28 height 29
click at [625, 504] on icon "Next page" at bounding box center [625, 505] width 6 height 9
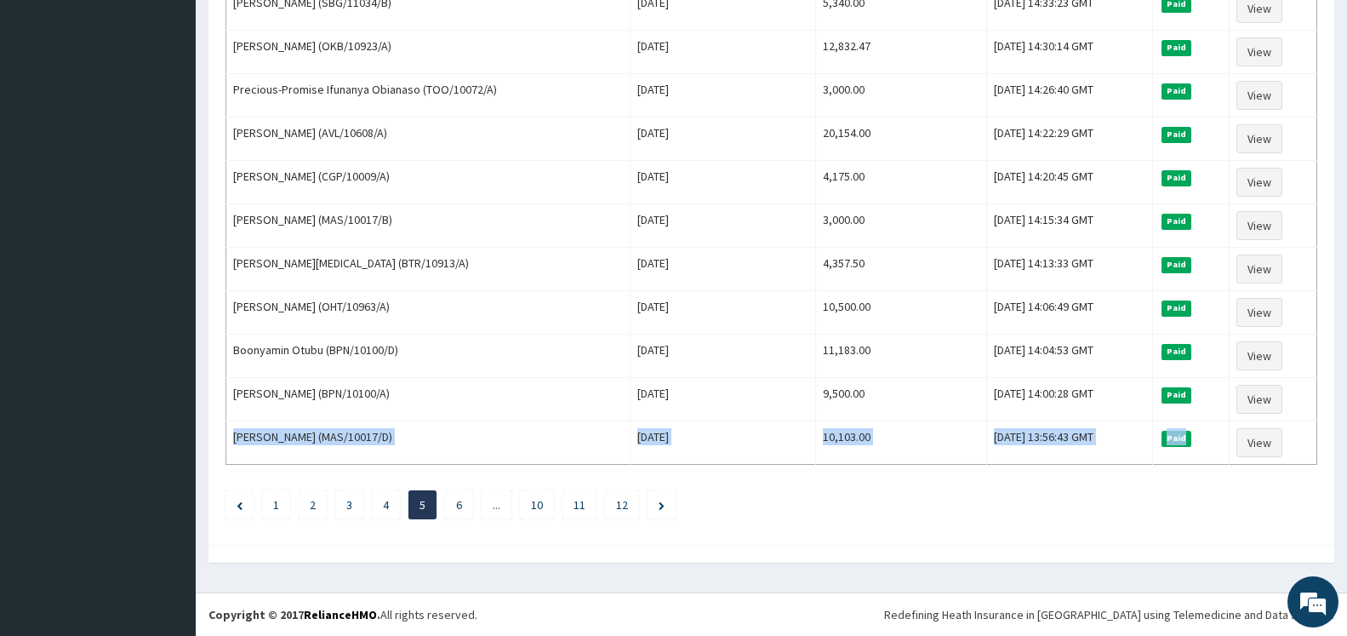
drag, startPoint x: 235, startPoint y: 286, endPoint x: 1247, endPoint y: 472, distance: 1029.6
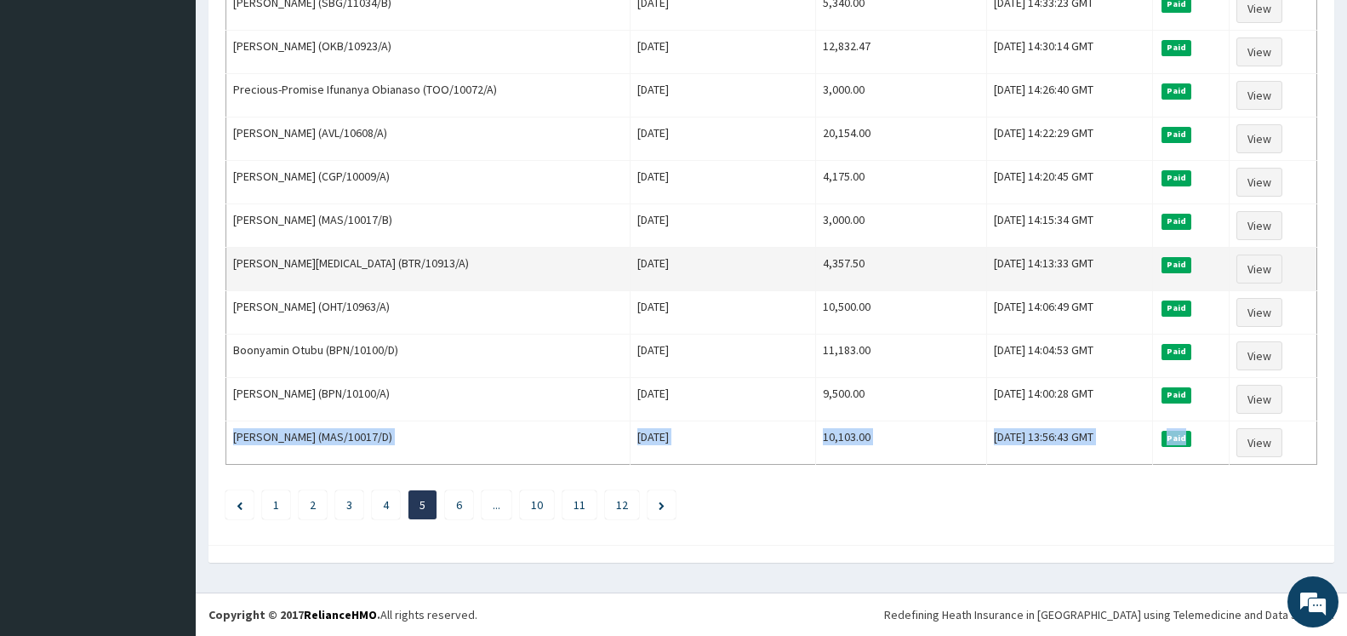
copy tr "David-Goodluck Uzoeshi (MAS/10017/D) Fri Jul 11 2025 10,103.00 Thu, 31 Jul 2025…"
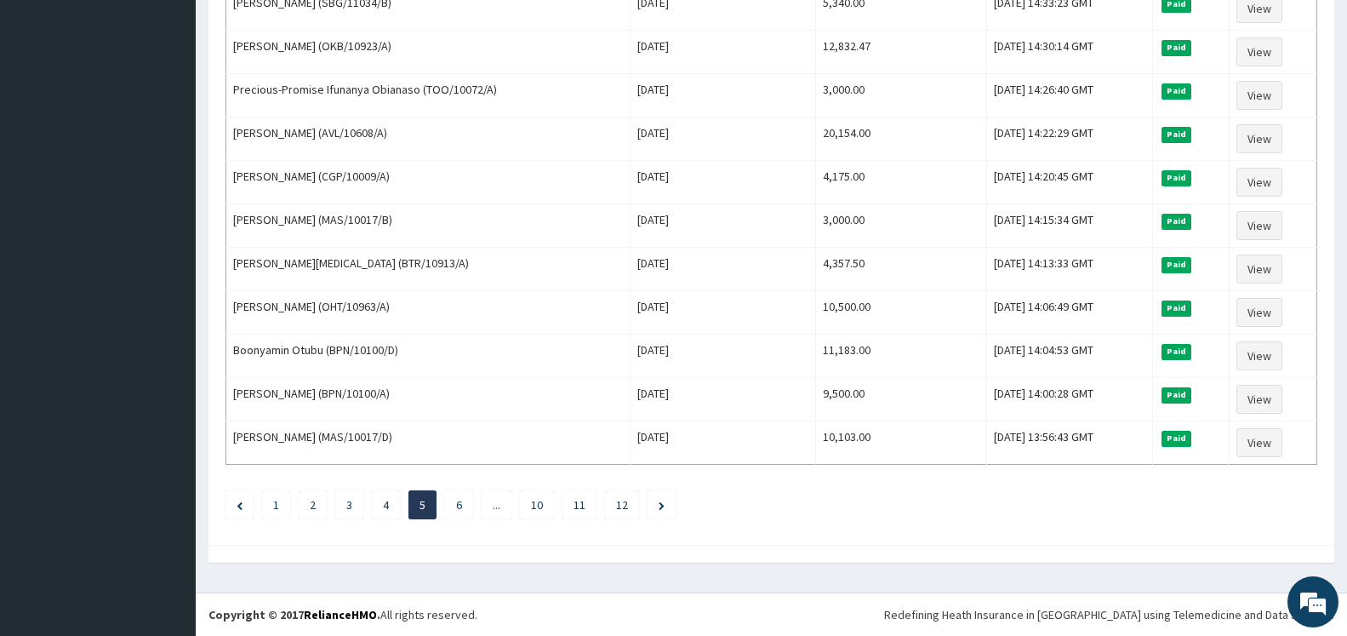
click at [785, 548] on div at bounding box center [771, 554] width 1126 height 18
click at [662, 505] on icon "Next page" at bounding box center [662, 505] width 6 height 9
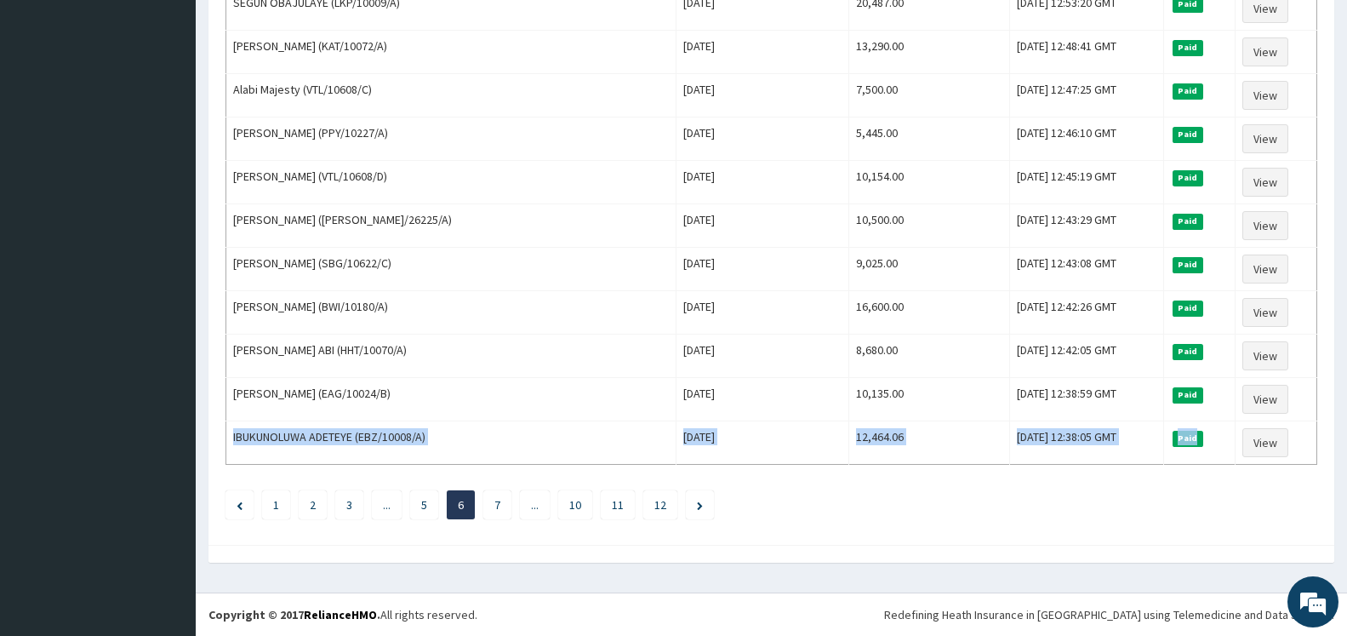
drag, startPoint x: 236, startPoint y: 285, endPoint x: 1236, endPoint y: 467, distance: 1016.3
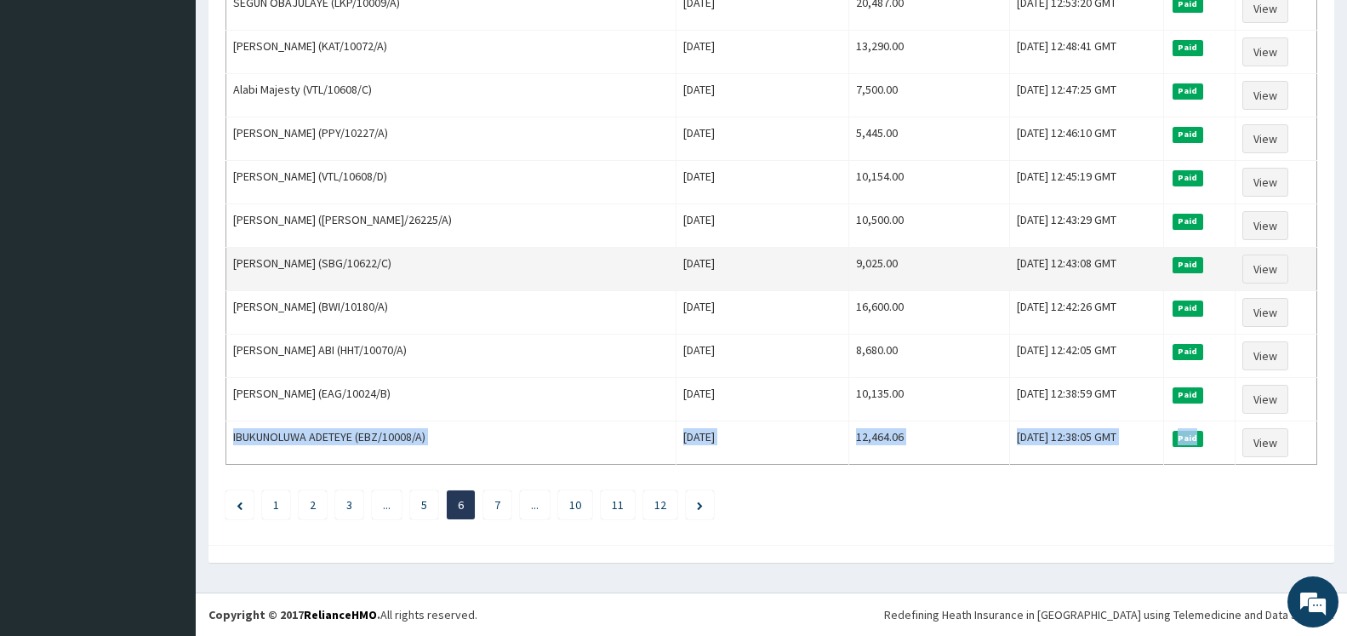
copy tr "IBUKUNOLUWA ADETEYE (EBZ/10008/A) Thu Jul 17 2025 12,464.06 Thu, 31 Jul 2025 12…"
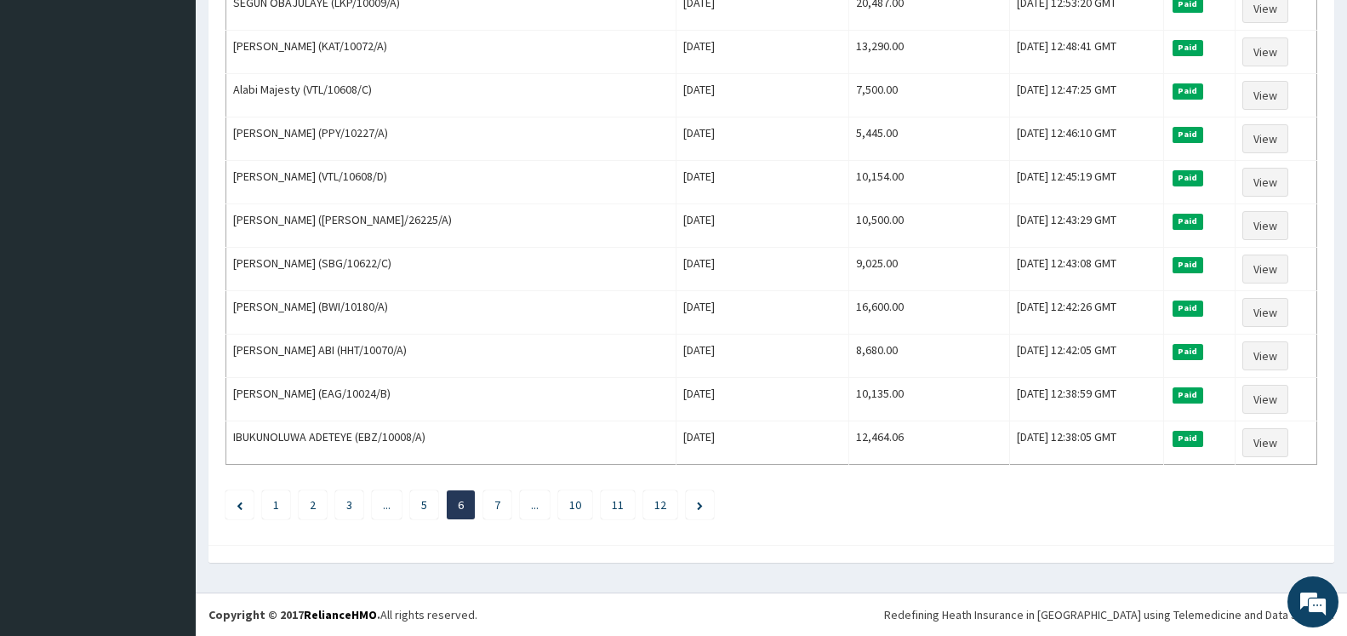
click at [697, 505] on li at bounding box center [700, 504] width 28 height 29
click at [702, 505] on icon "Next page" at bounding box center [700, 505] width 6 height 9
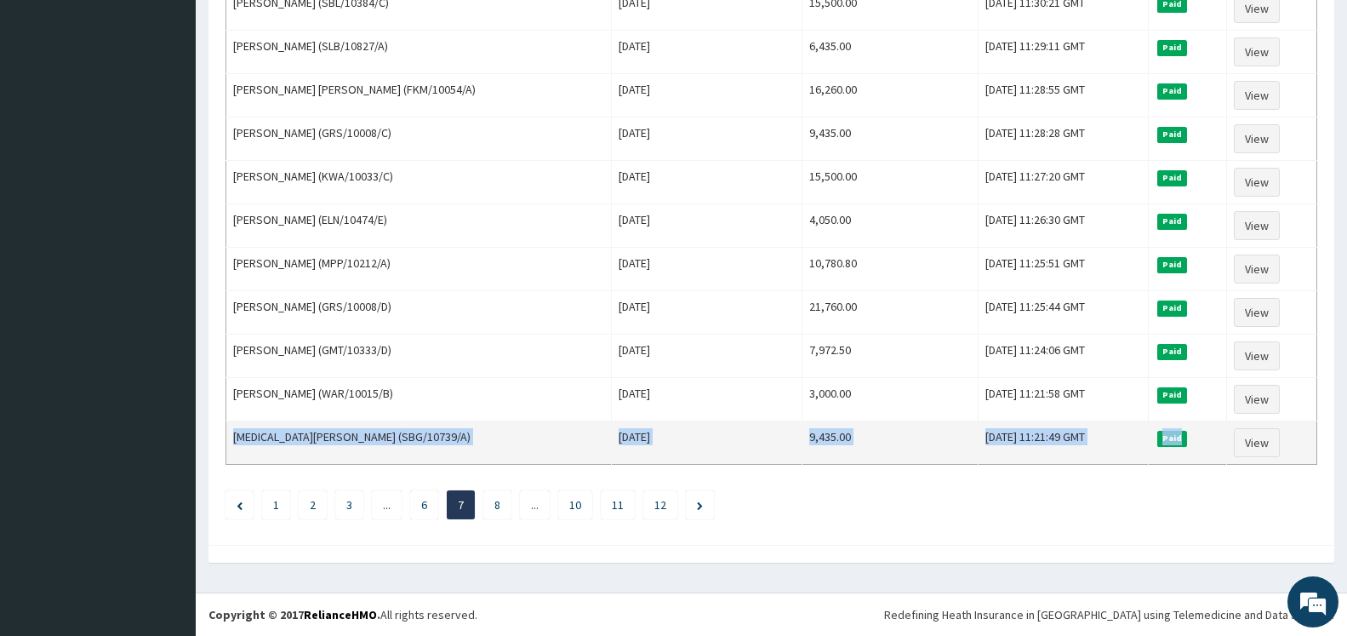
drag, startPoint x: 233, startPoint y: 287, endPoint x: 1230, endPoint y: 454, distance: 1010.4
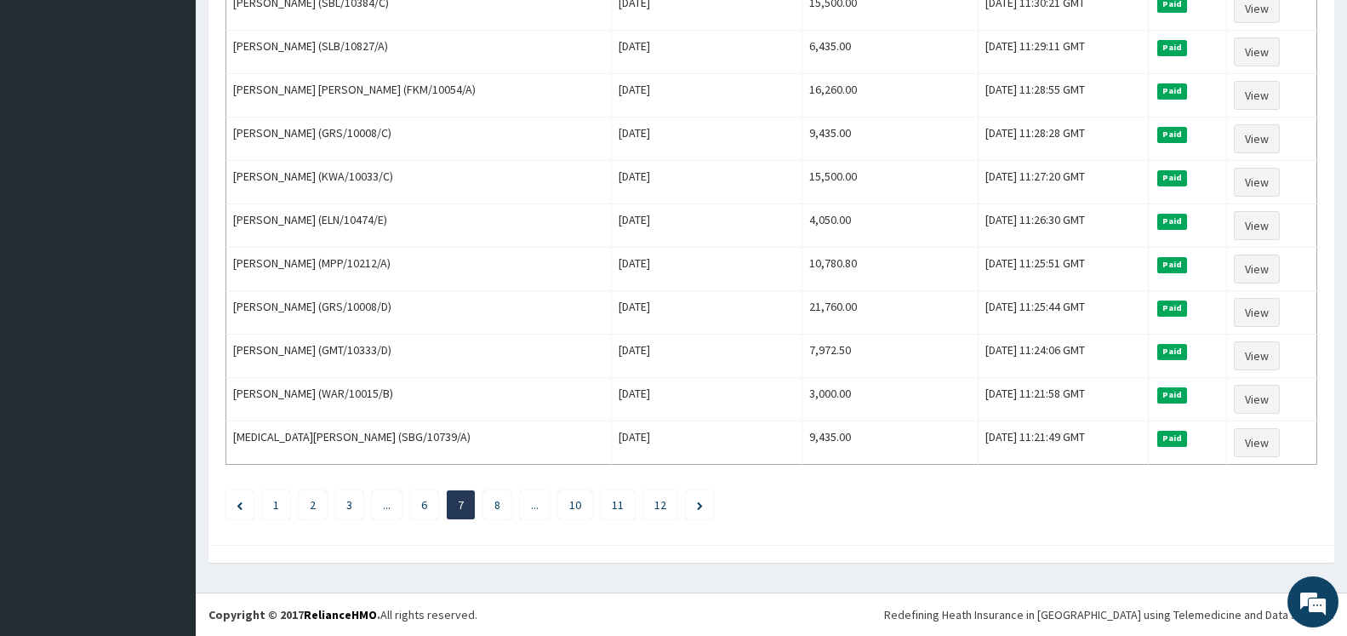
click at [703, 505] on icon "Next page" at bounding box center [700, 505] width 6 height 9
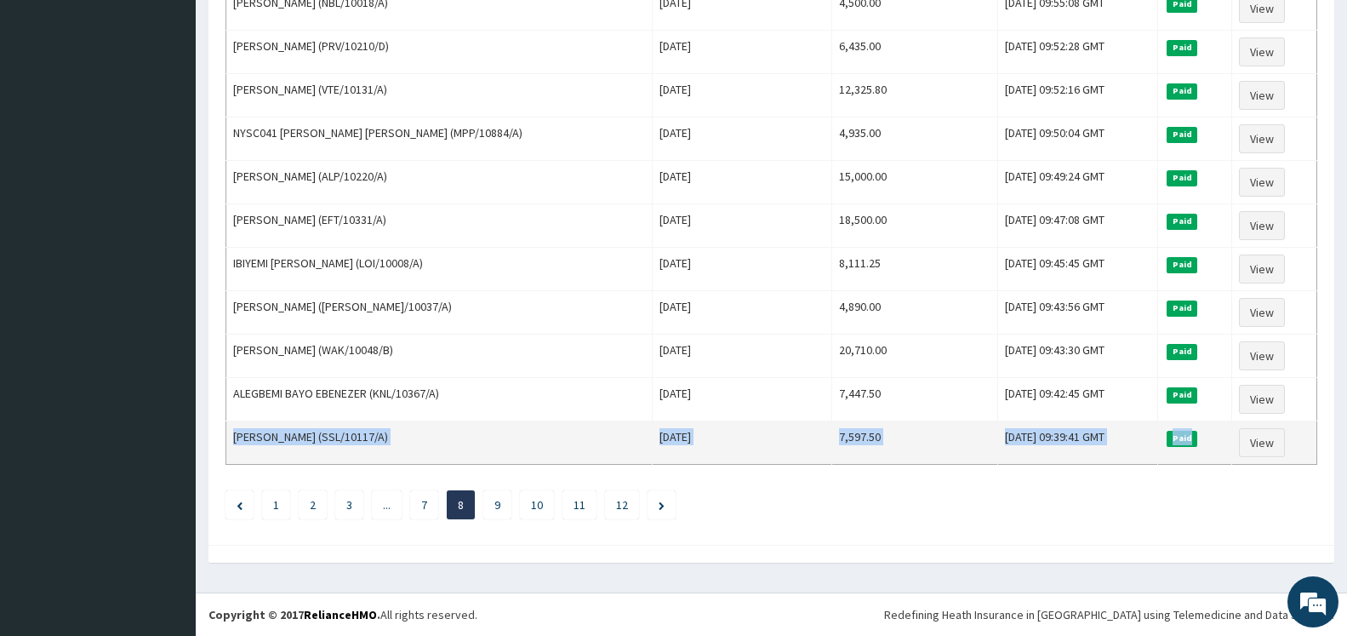
drag, startPoint x: 233, startPoint y: 286, endPoint x: 1267, endPoint y: 463, distance: 1048.9
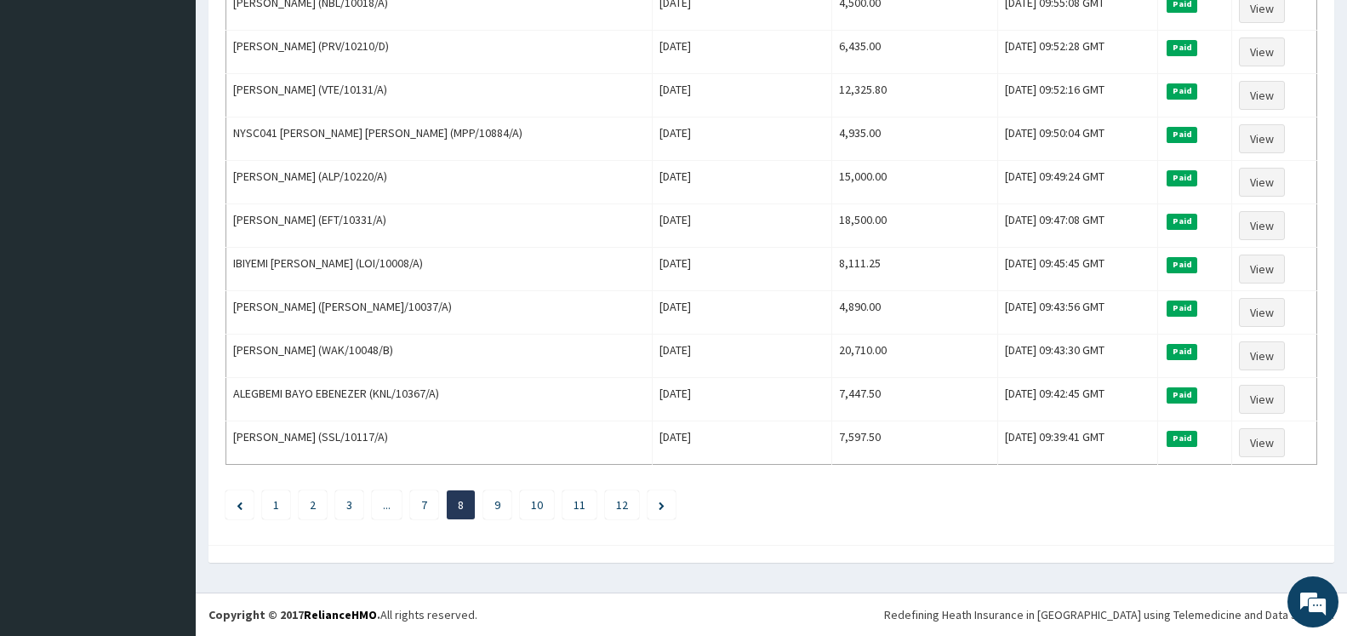
click at [664, 506] on icon "Next page" at bounding box center [662, 505] width 6 height 9
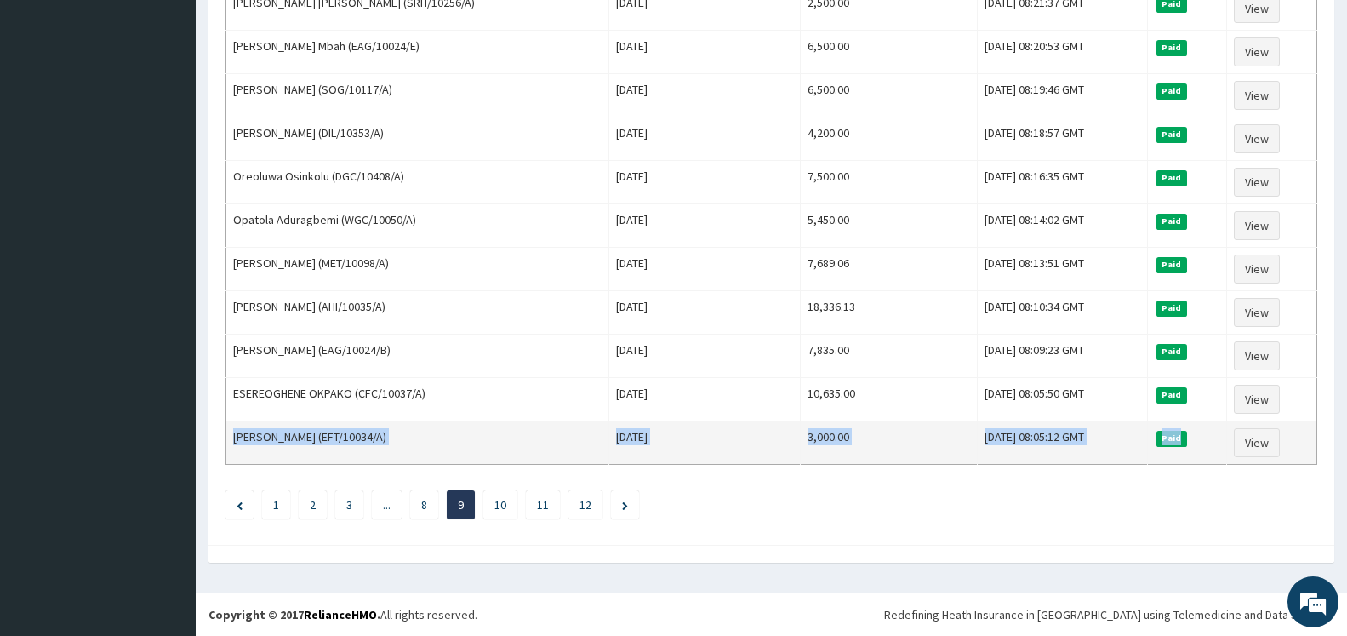
drag, startPoint x: 235, startPoint y: 288, endPoint x: 1229, endPoint y: 459, distance: 1008.5
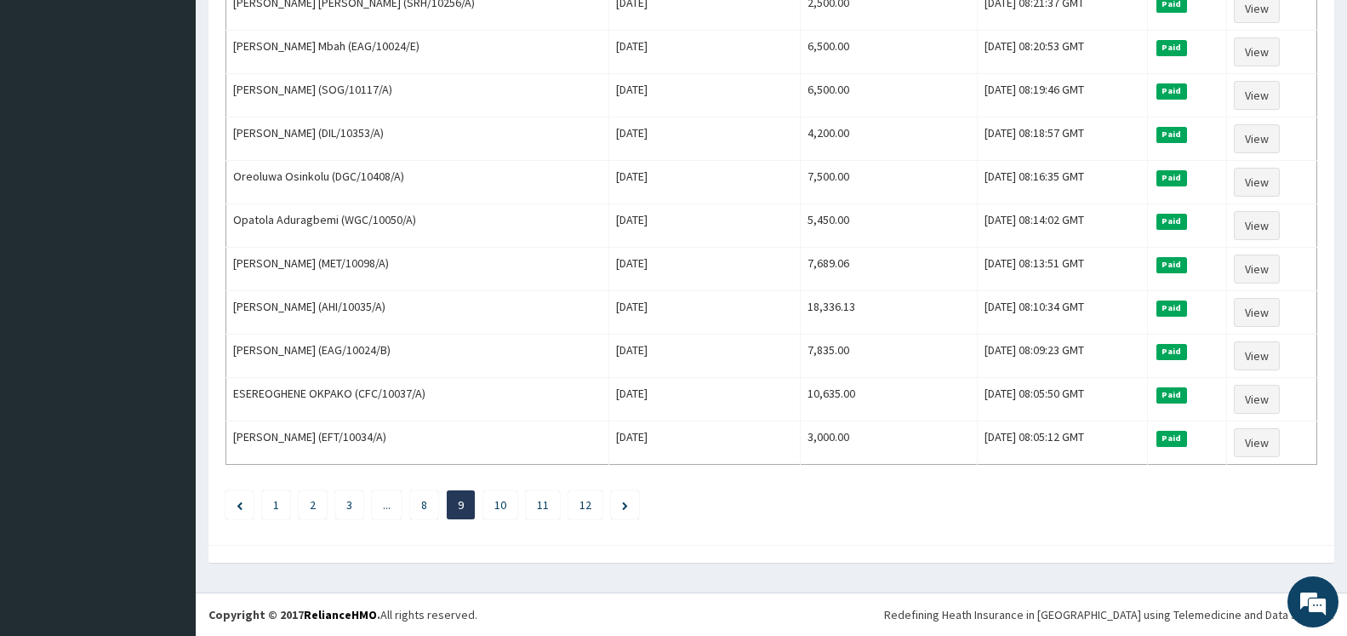
click at [626, 505] on icon "Next page" at bounding box center [625, 505] width 6 height 9
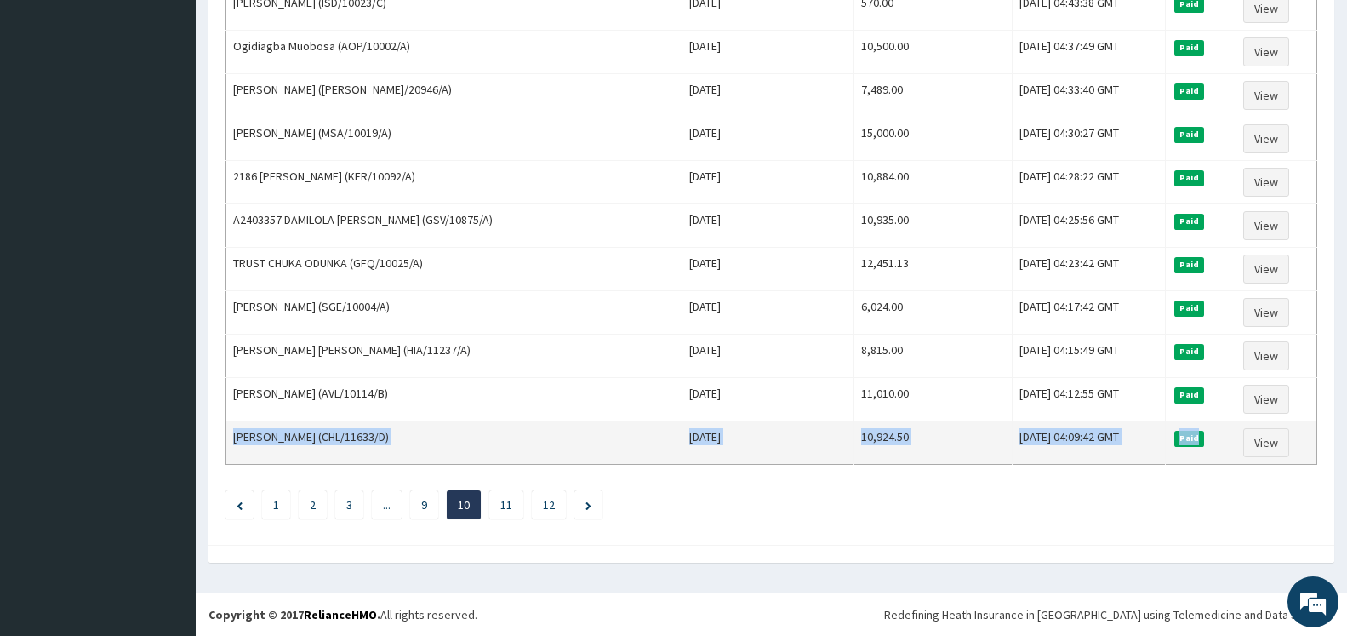
drag, startPoint x: 234, startPoint y: 286, endPoint x: 1230, endPoint y: 442, distance: 1007.8
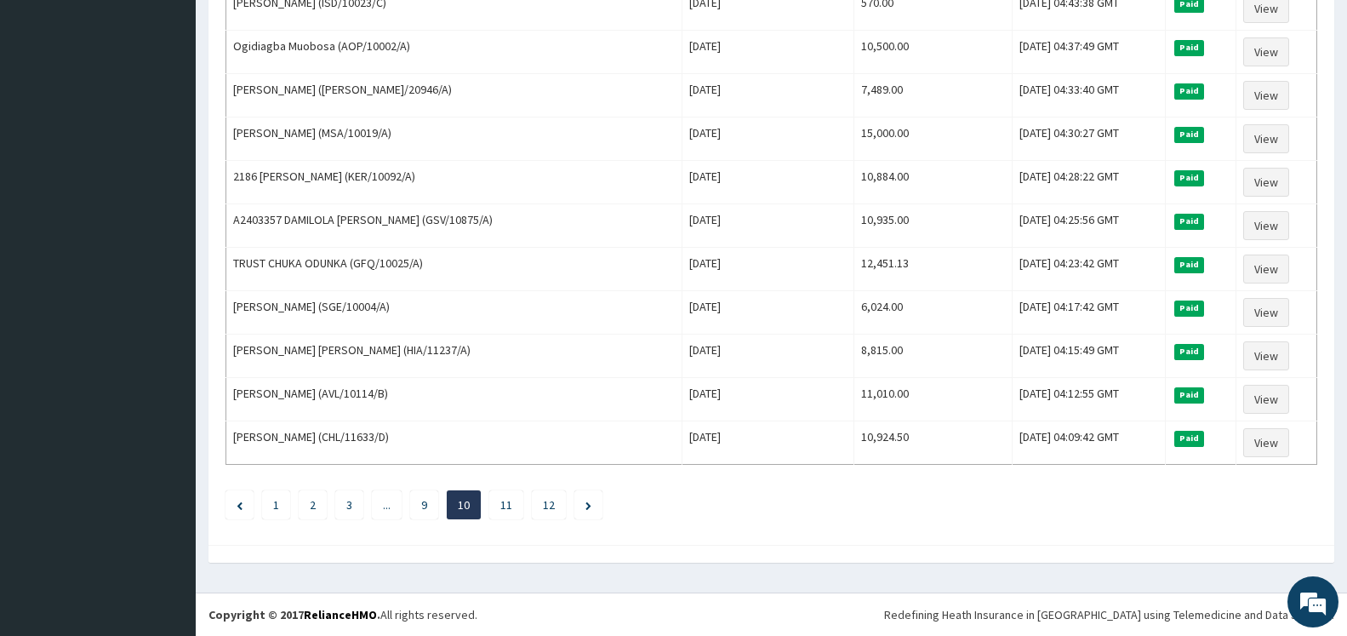
click at [589, 505] on icon "Next page" at bounding box center [588, 505] width 6 height 9
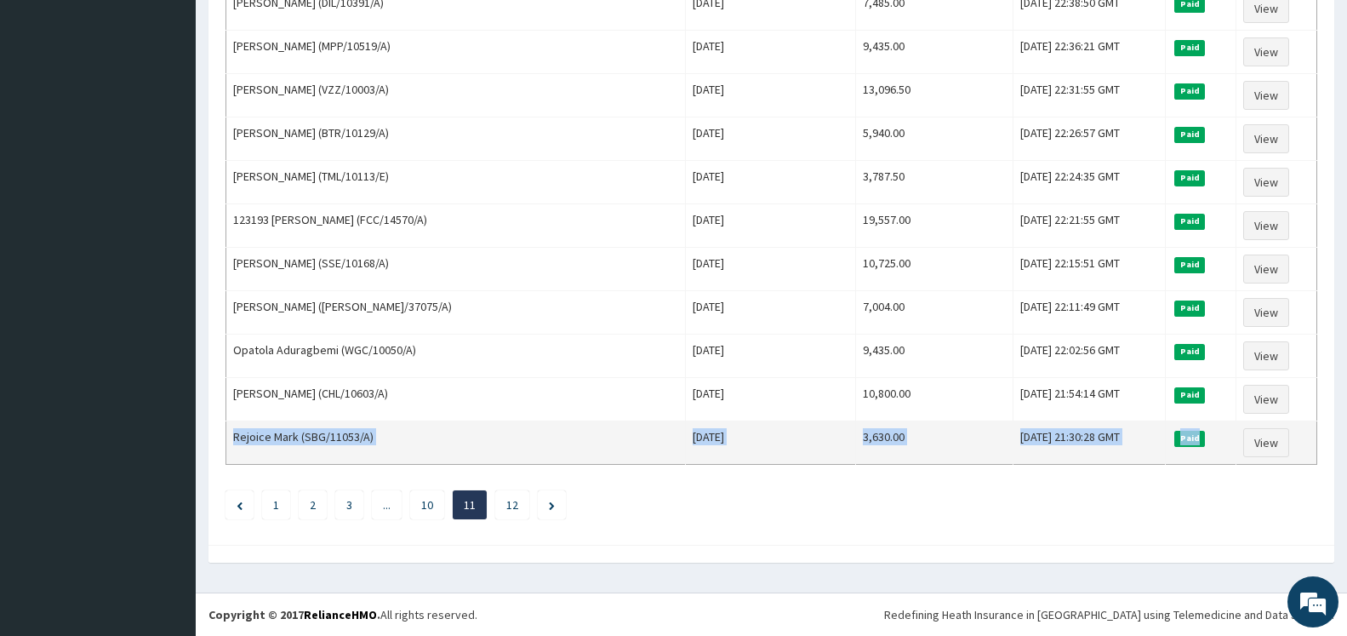
drag, startPoint x: 232, startPoint y: 286, endPoint x: 1219, endPoint y: 447, distance: 1000.1
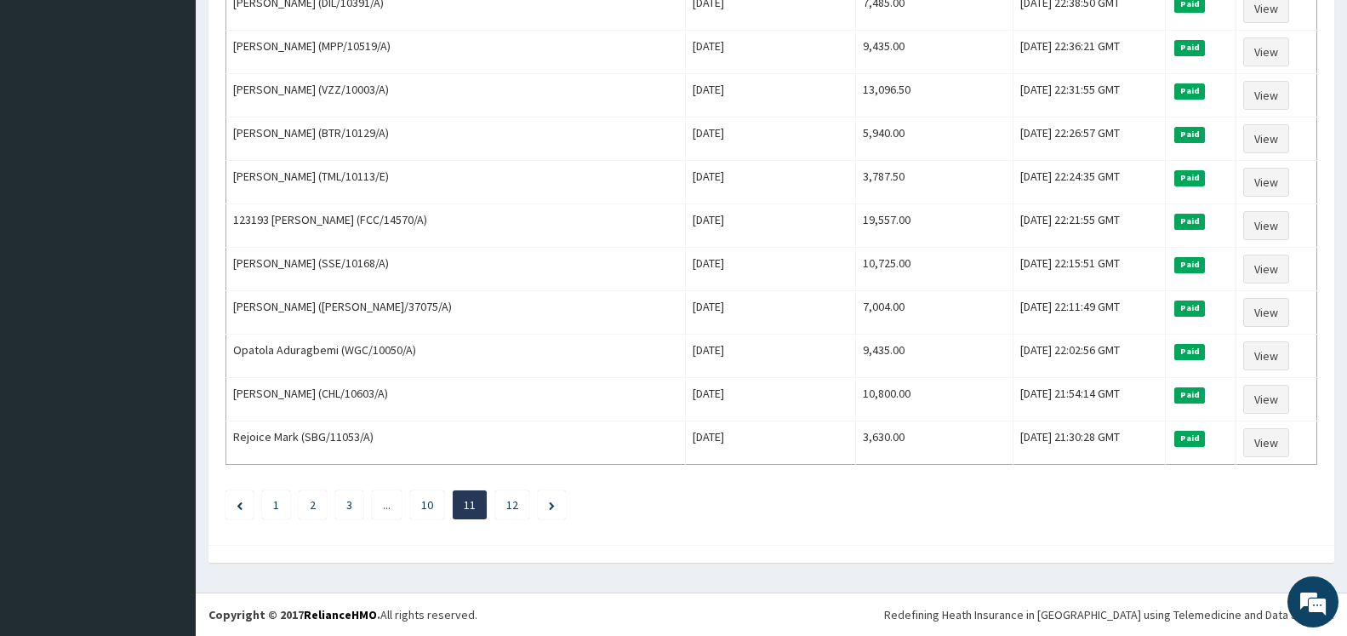
click at [682, 559] on div at bounding box center [771, 554] width 1126 height 18
click at [552, 504] on icon "Next page" at bounding box center [552, 505] width 6 height 9
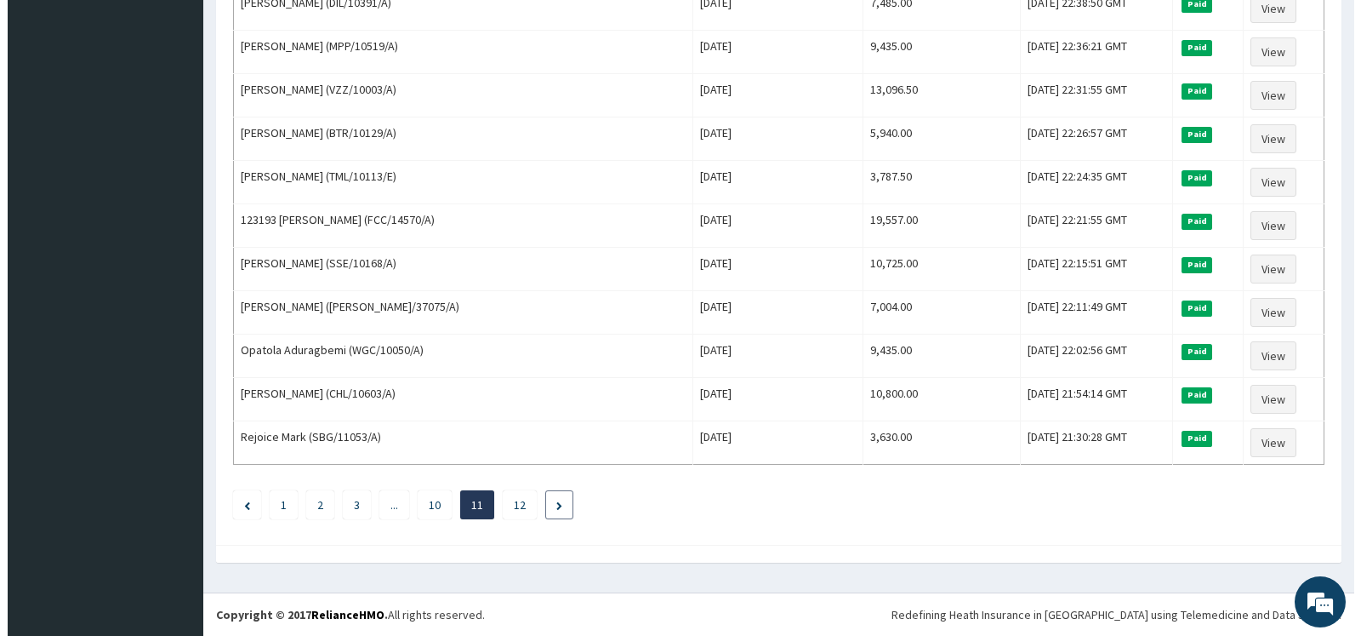
scroll to position [0, 0]
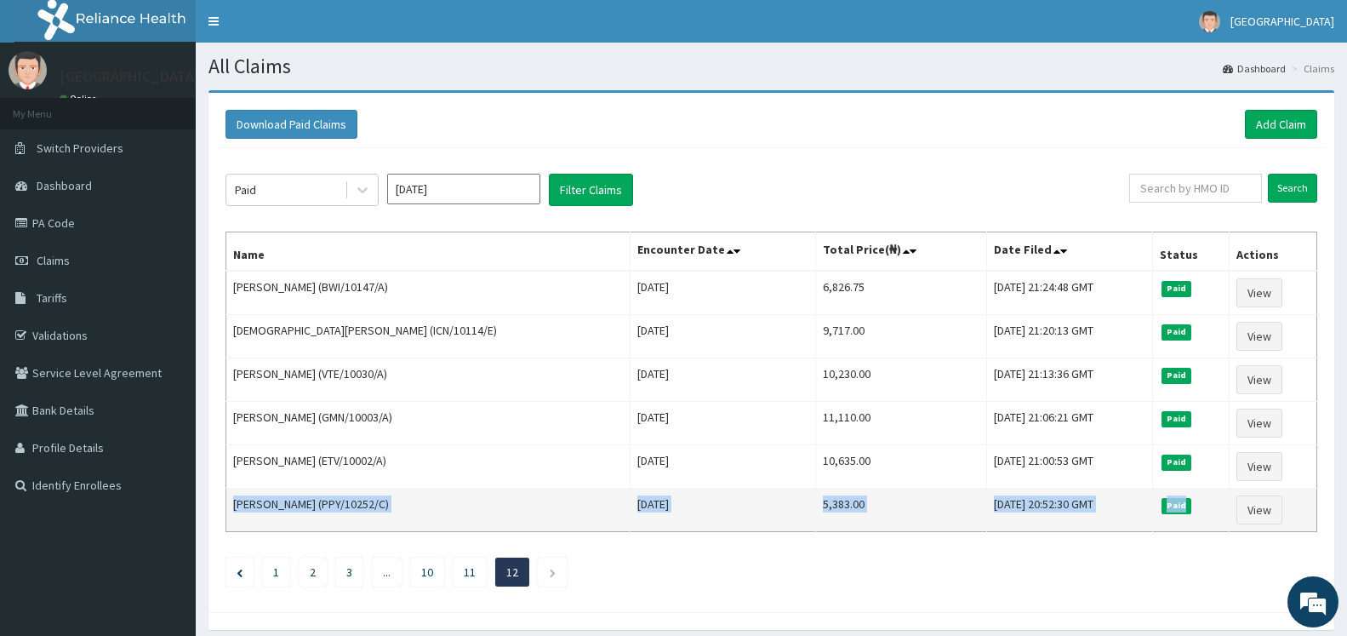
drag, startPoint x: 235, startPoint y: 283, endPoint x: 1226, endPoint y: 513, distance: 1017.6
click at [1226, 513] on tbody "Olalekan Olaniyi (BWI/10147/A) Tue Jul 01 2025 6,826.75 Wed, 30 Jul 2025 21:24:…" at bounding box center [771, 401] width 1091 height 261
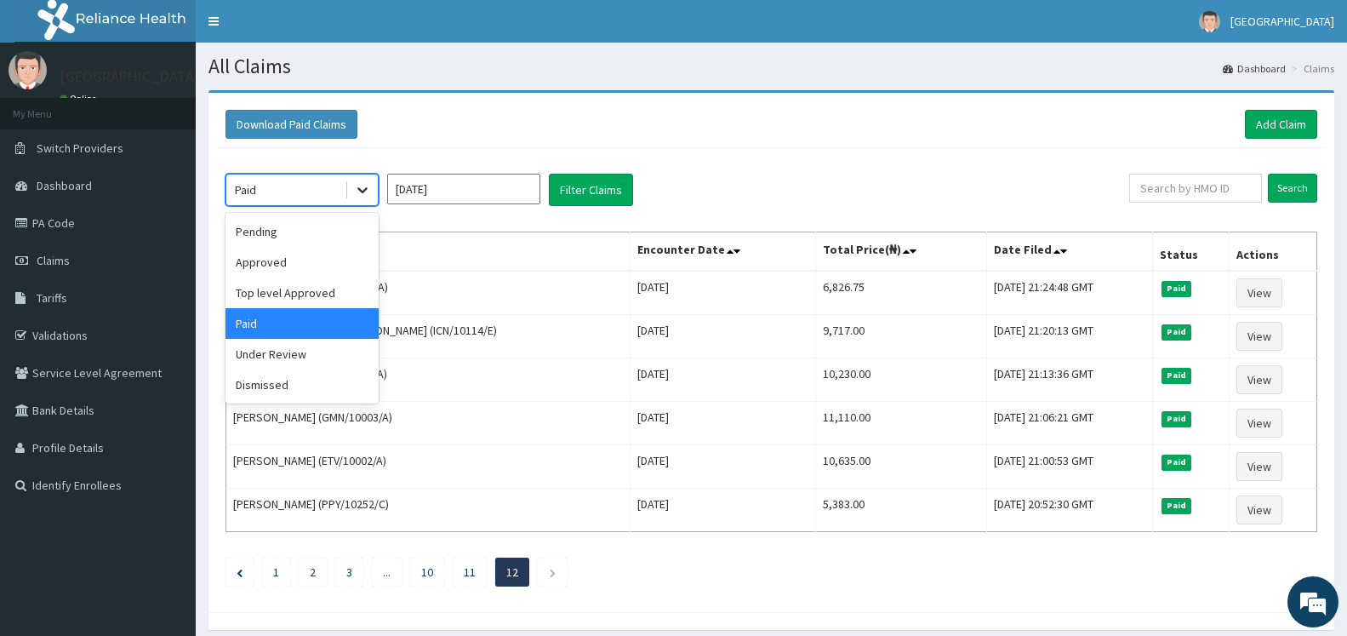
click at [371, 194] on div at bounding box center [362, 189] width 31 height 31
click at [296, 357] on div "Under Review" at bounding box center [301, 354] width 153 height 31
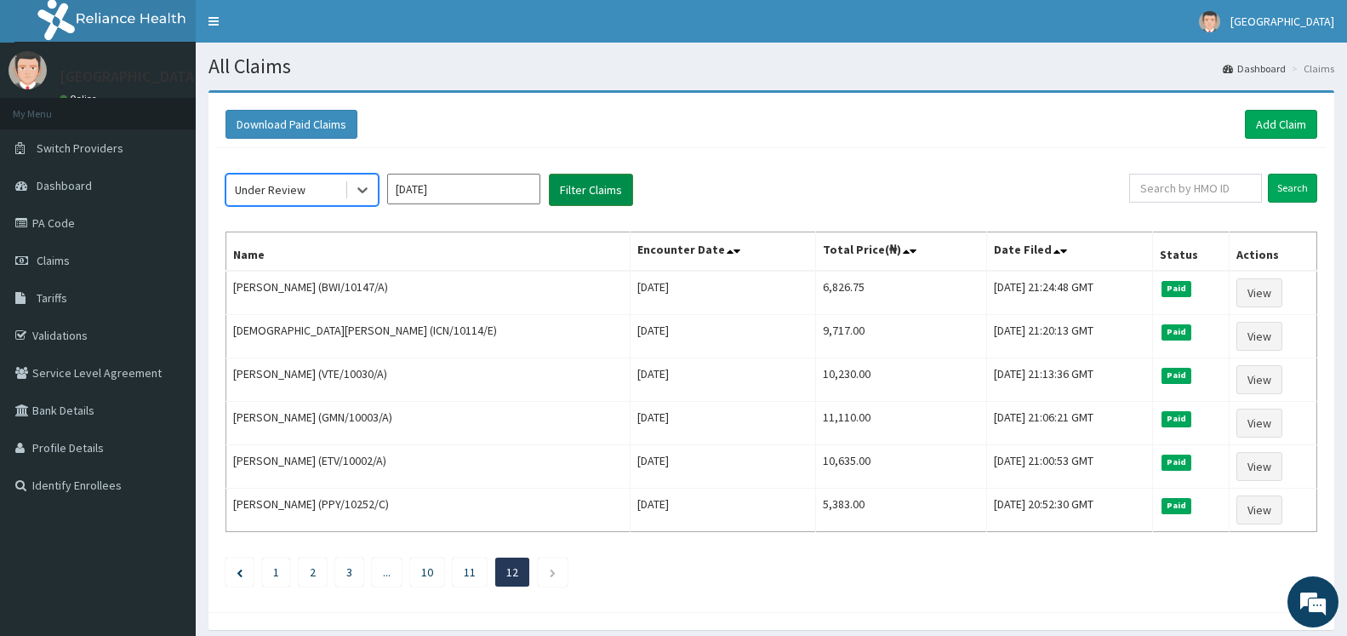
click at [610, 195] on button "Filter Claims" at bounding box center [591, 190] width 84 height 32
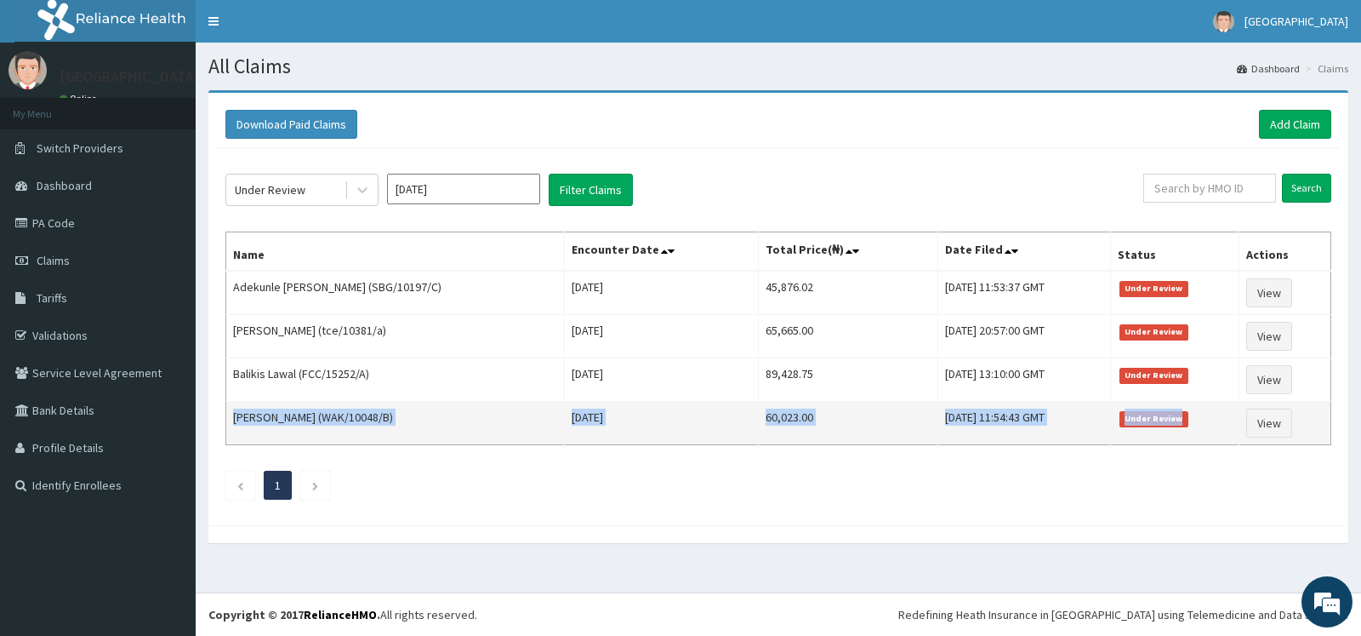
drag, startPoint x: 233, startPoint y: 287, endPoint x: 1241, endPoint y: 433, distance: 1018.0
click at [1241, 433] on tbody "Adekunle David Lasisi (SBG/10197/C) Wed Jul 16 2025 45,876.02 Wed, 06 Aug 2025 …" at bounding box center [778, 358] width 1105 height 174
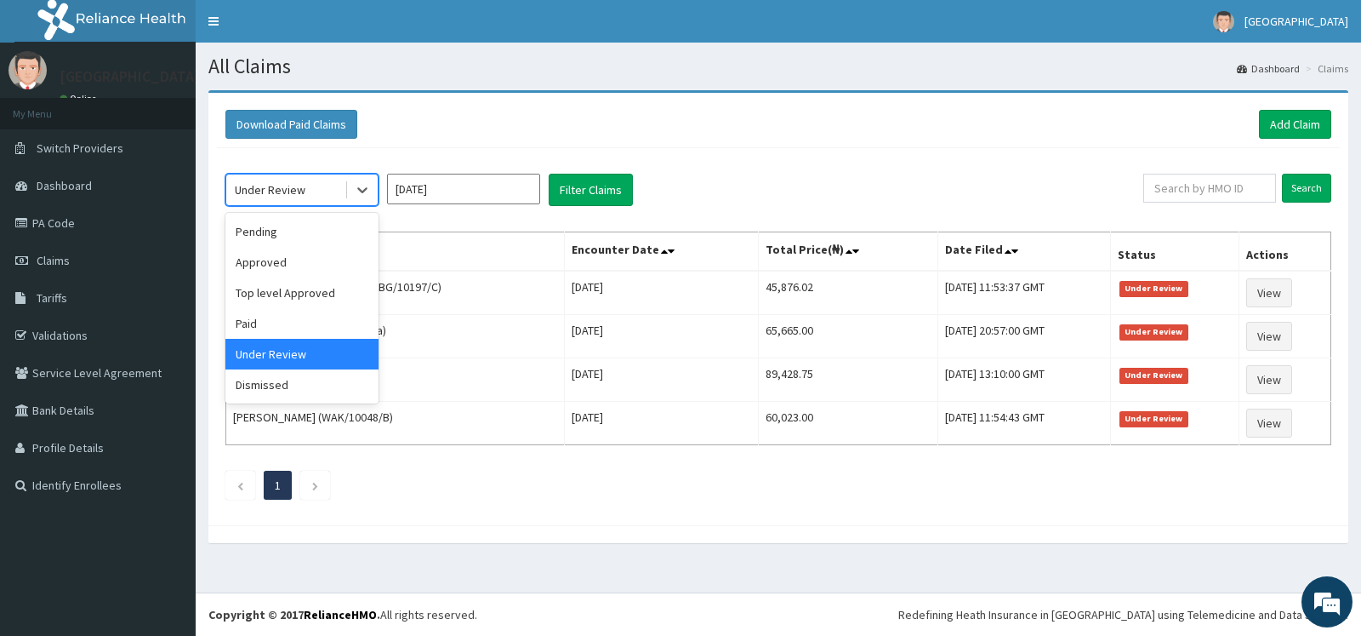
click at [301, 197] on div "Under Review" at bounding box center [270, 189] width 71 height 17
click at [256, 389] on div "Dismissed" at bounding box center [301, 384] width 153 height 31
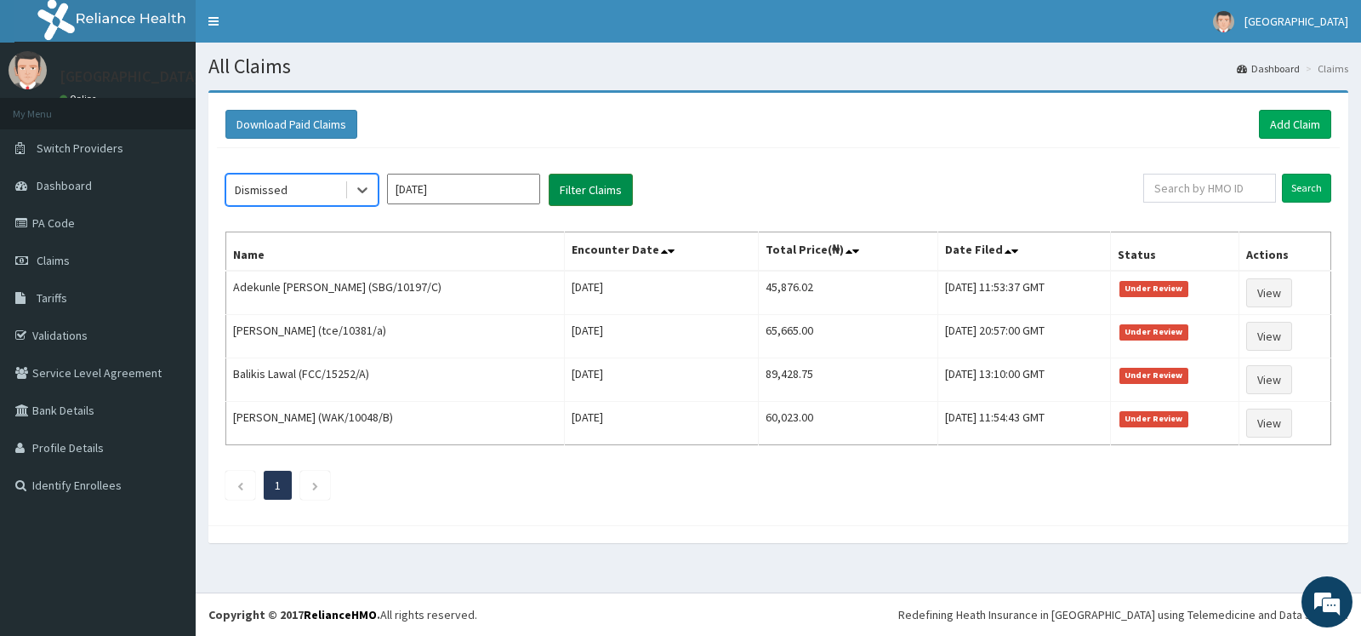
click at [609, 185] on button "Filter Claims" at bounding box center [591, 190] width 84 height 32
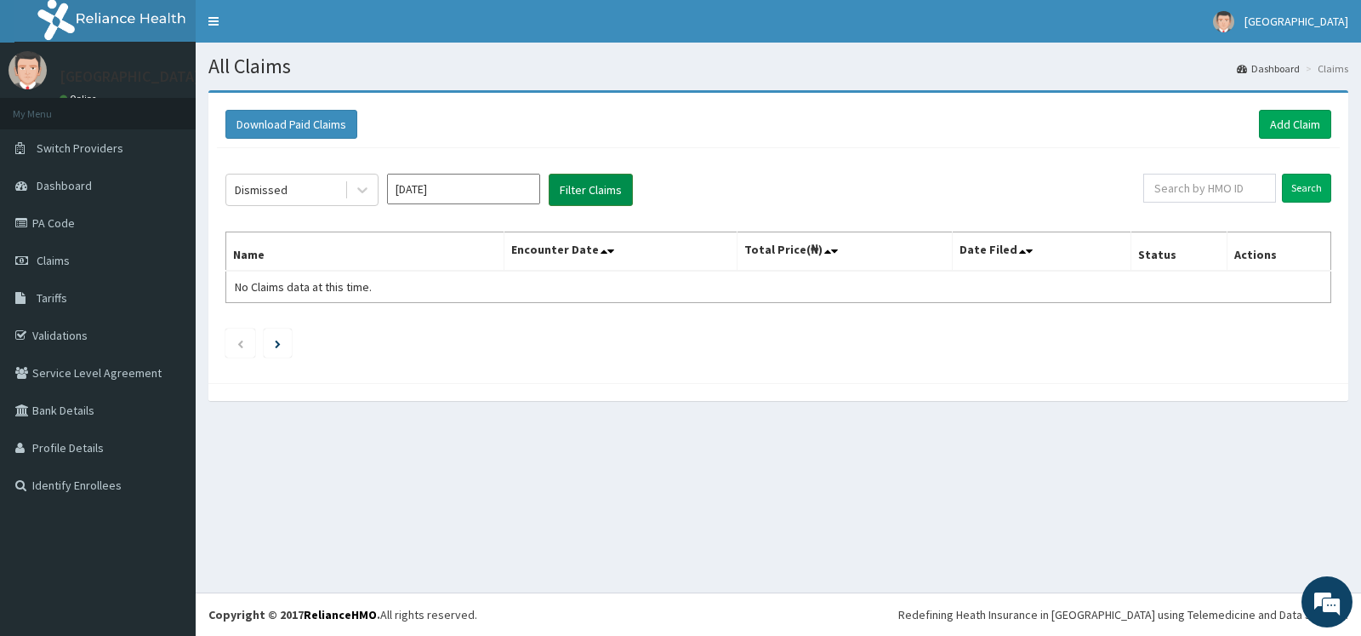
click at [609, 185] on button "Filter Claims" at bounding box center [591, 190] width 84 height 32
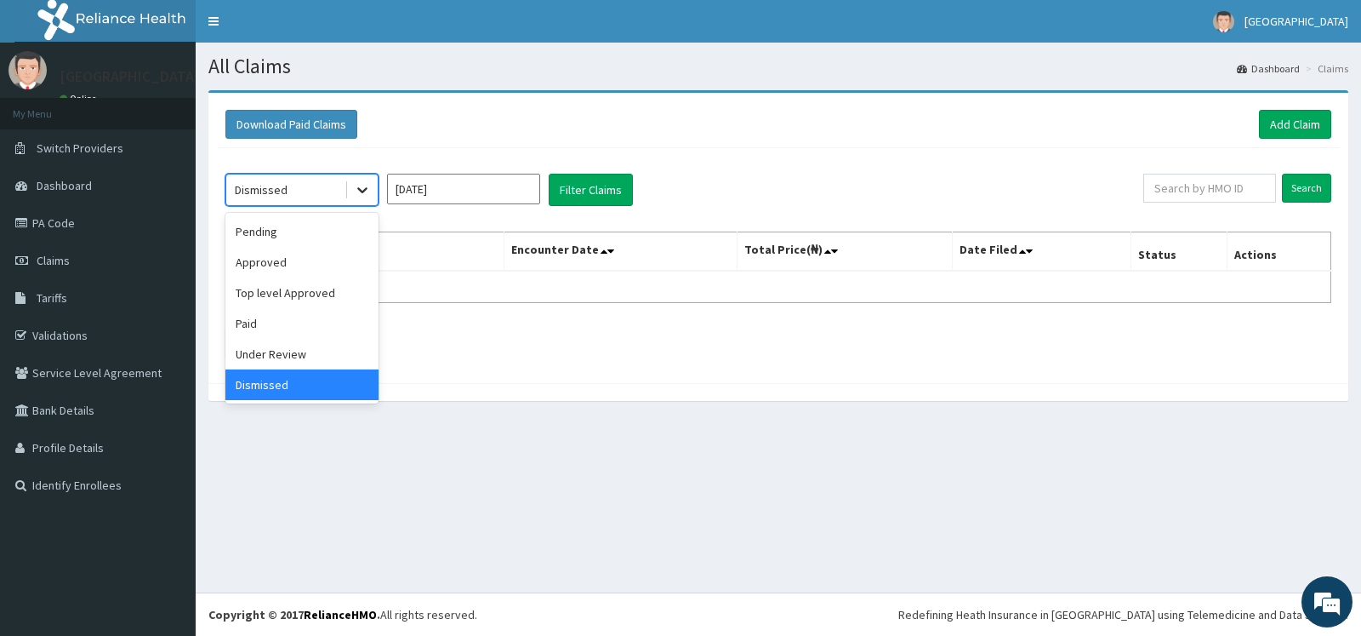
click at [363, 185] on icon at bounding box center [362, 189] width 17 height 17
click at [277, 355] on div "Under Review" at bounding box center [301, 354] width 153 height 31
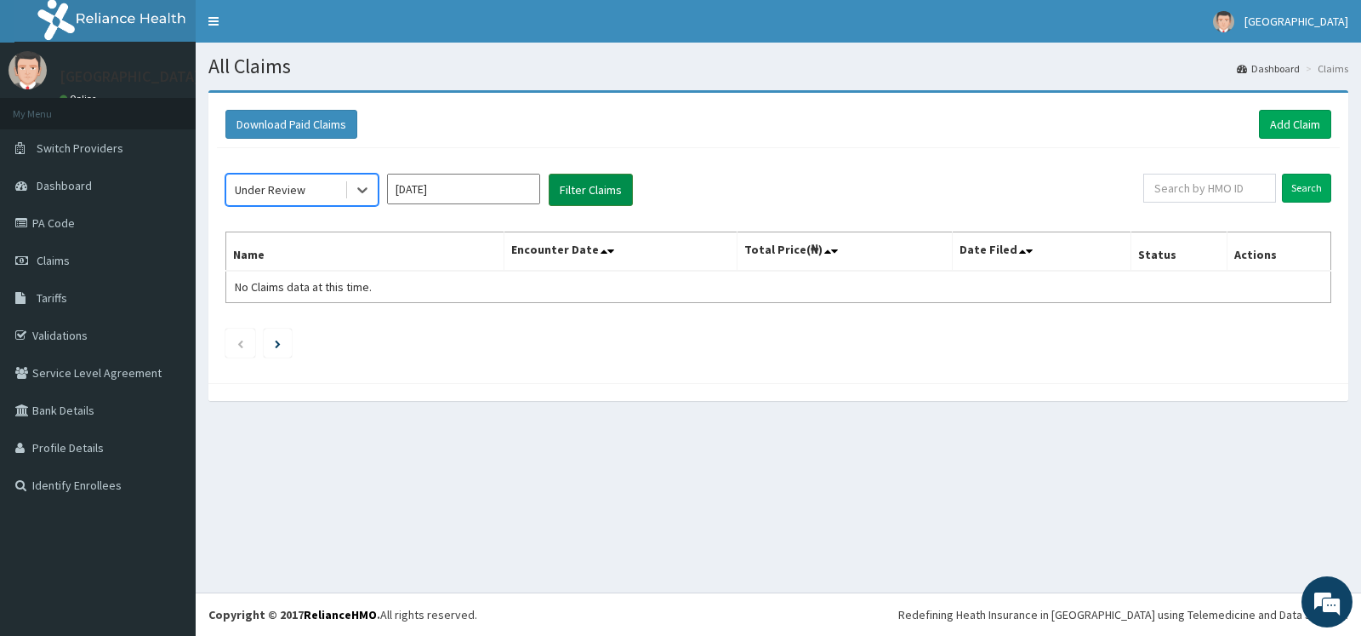
click at [590, 185] on button "Filter Claims" at bounding box center [591, 190] width 84 height 32
click at [599, 188] on button "Filter Claims" at bounding box center [591, 190] width 84 height 32
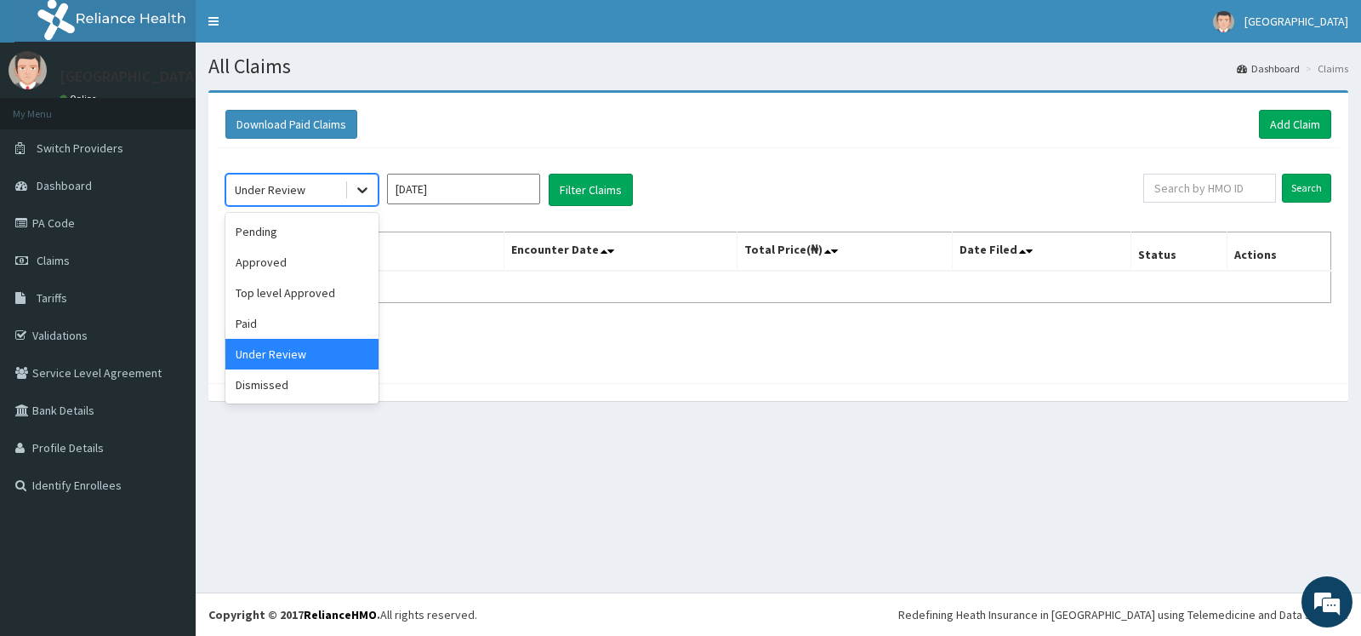
click at [369, 188] on icon at bounding box center [362, 189] width 17 height 17
click at [314, 311] on div "Paid" at bounding box center [301, 323] width 153 height 31
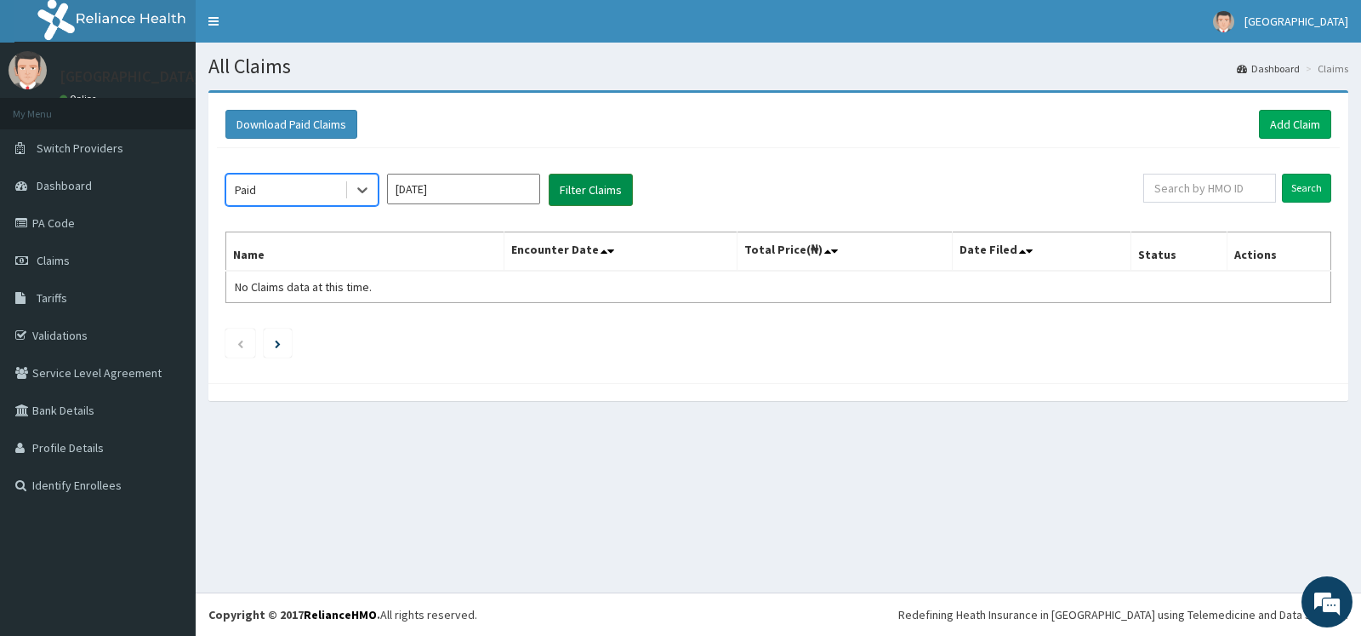
click at [585, 186] on button "Filter Claims" at bounding box center [591, 190] width 84 height 32
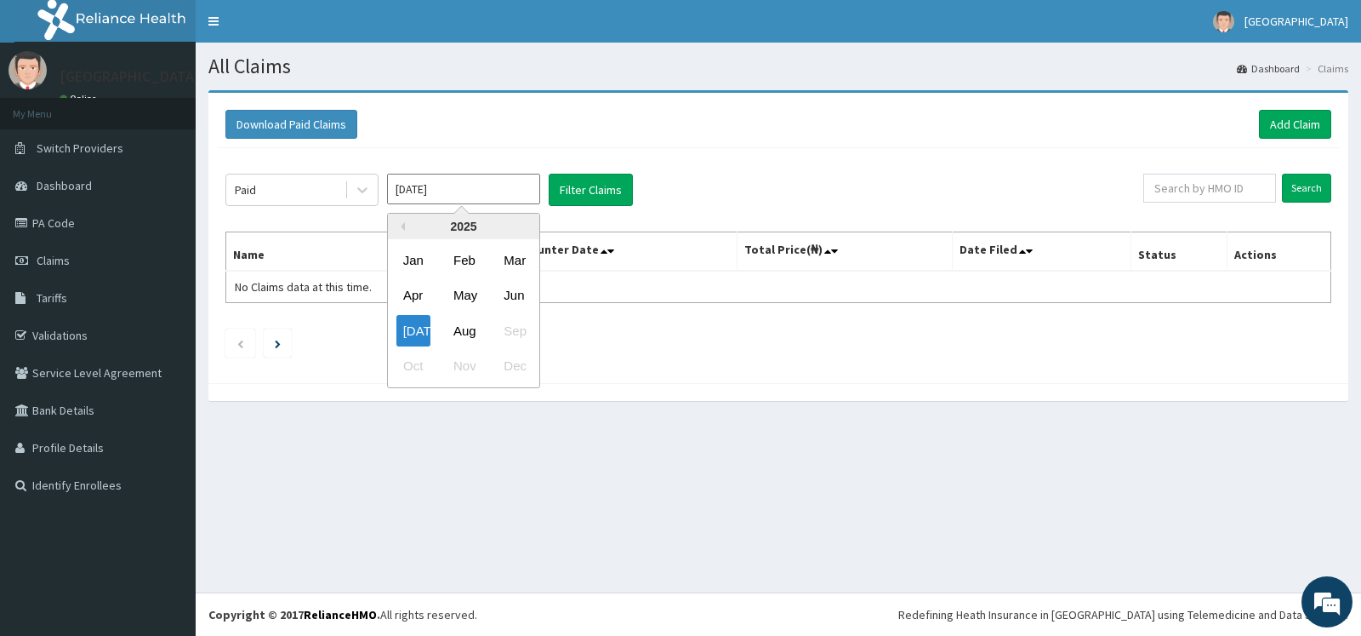
click at [458, 188] on input "Jul 2025" at bounding box center [463, 189] width 153 height 31
drag, startPoint x: 461, startPoint y: 329, endPoint x: 522, endPoint y: 249, distance: 100.8
click at [462, 328] on div "Aug" at bounding box center [464, 330] width 34 height 31
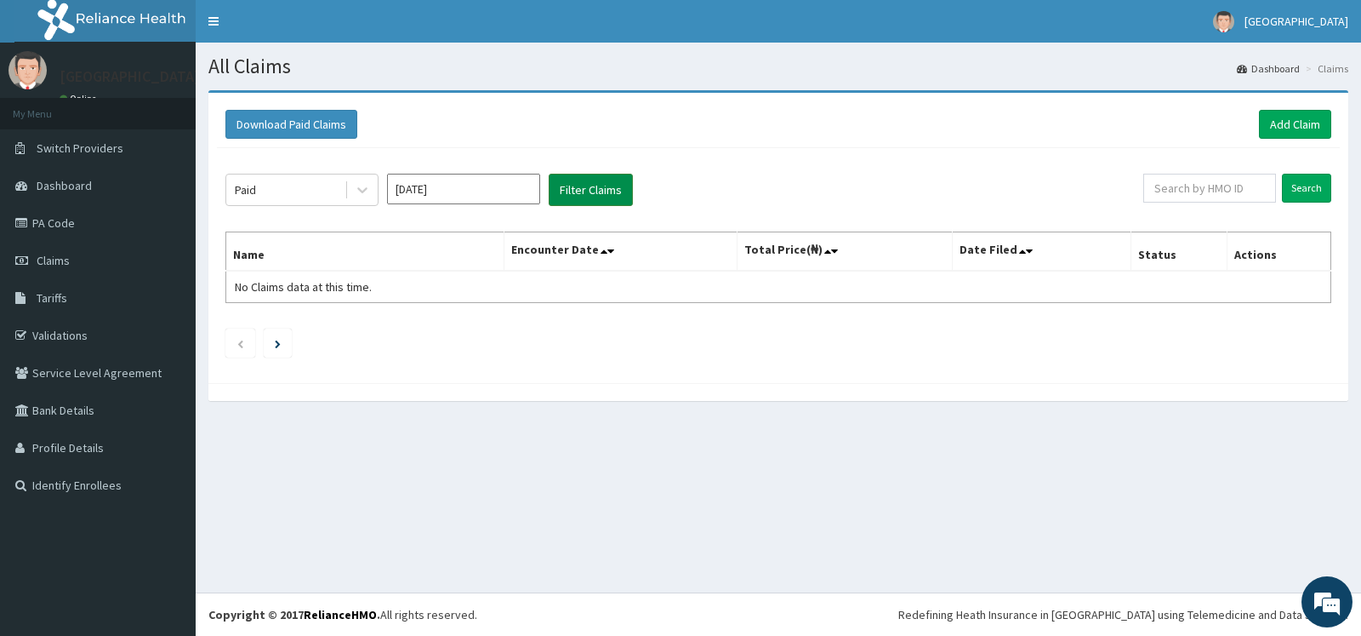
click at [587, 197] on button "Filter Claims" at bounding box center [591, 190] width 84 height 32
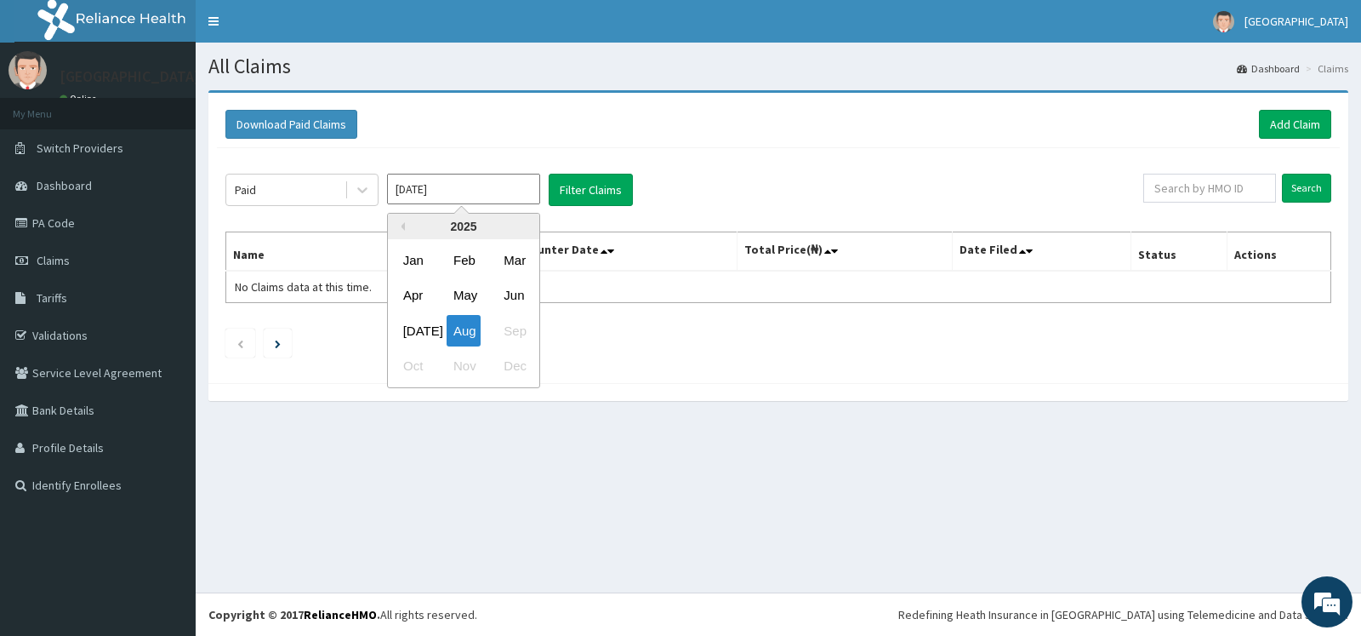
click at [470, 186] on input "Aug 2025" at bounding box center [463, 189] width 153 height 31
drag, startPoint x: 404, startPoint y: 324, endPoint x: 414, endPoint y: 313, distance: 15.1
click at [407, 327] on div "Jul" at bounding box center [414, 330] width 34 height 31
type input "Jul 2025"
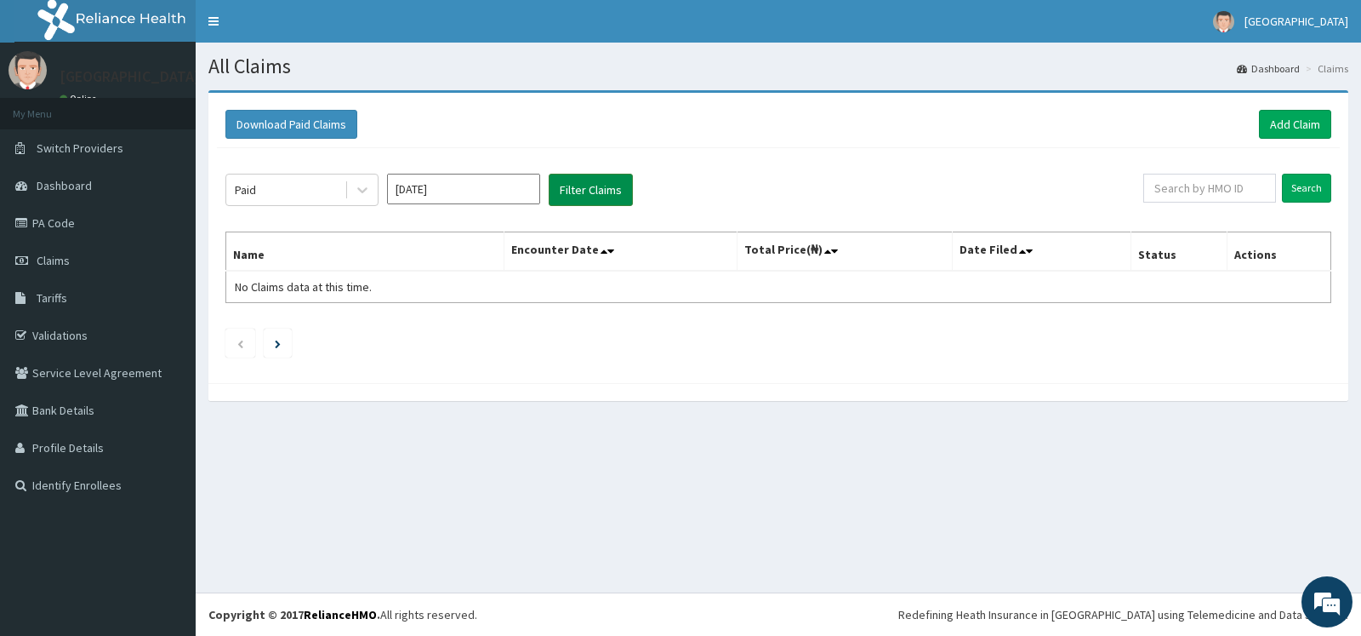
click at [579, 191] on button "Filter Claims" at bounding box center [591, 190] width 84 height 32
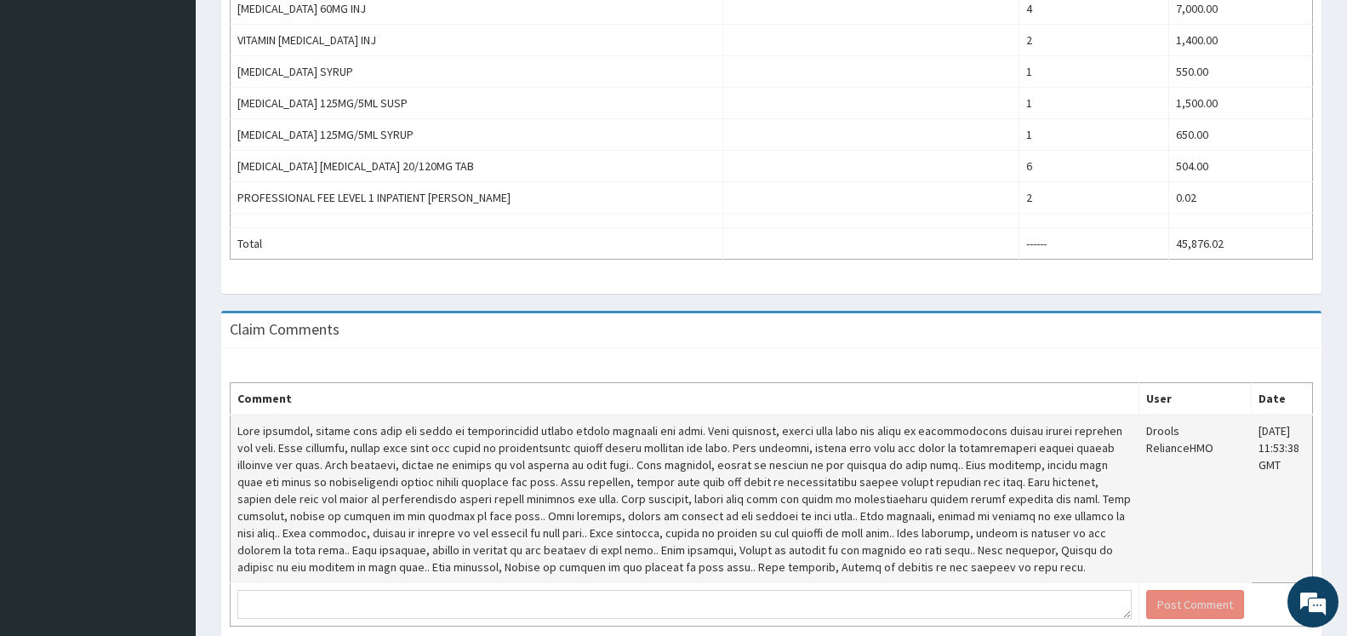
scroll to position [950, 0]
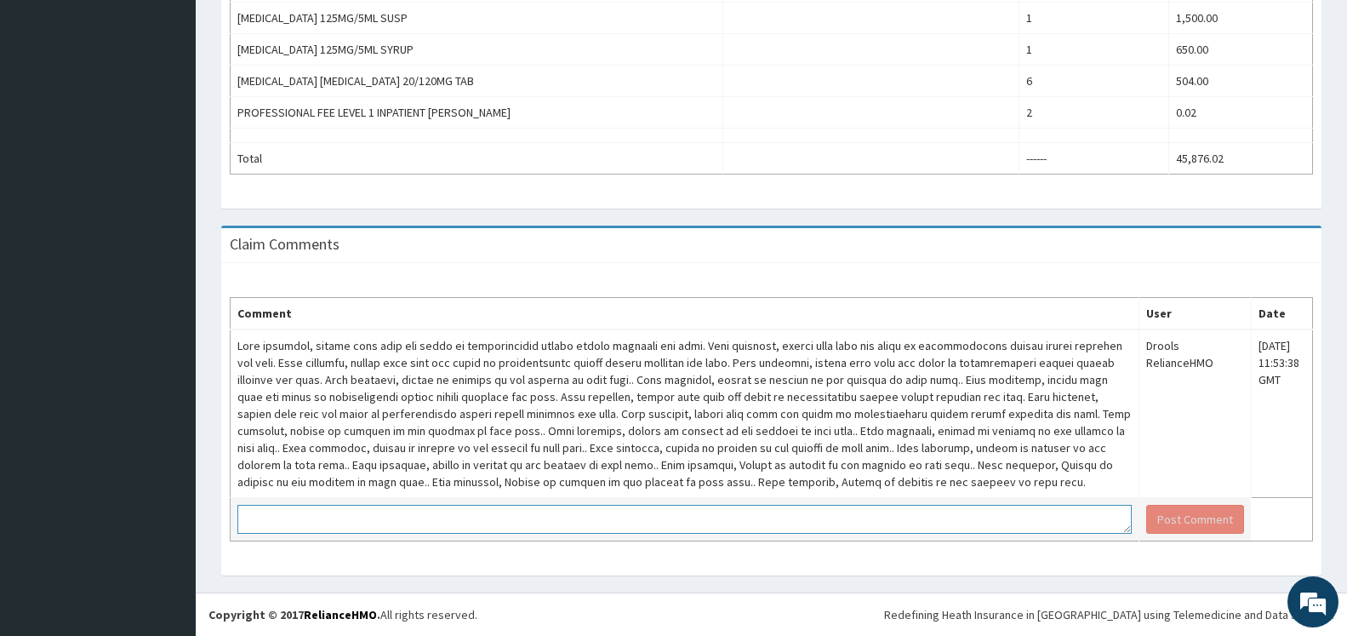
click at [396, 527] on textarea at bounding box center [684, 519] width 894 height 29
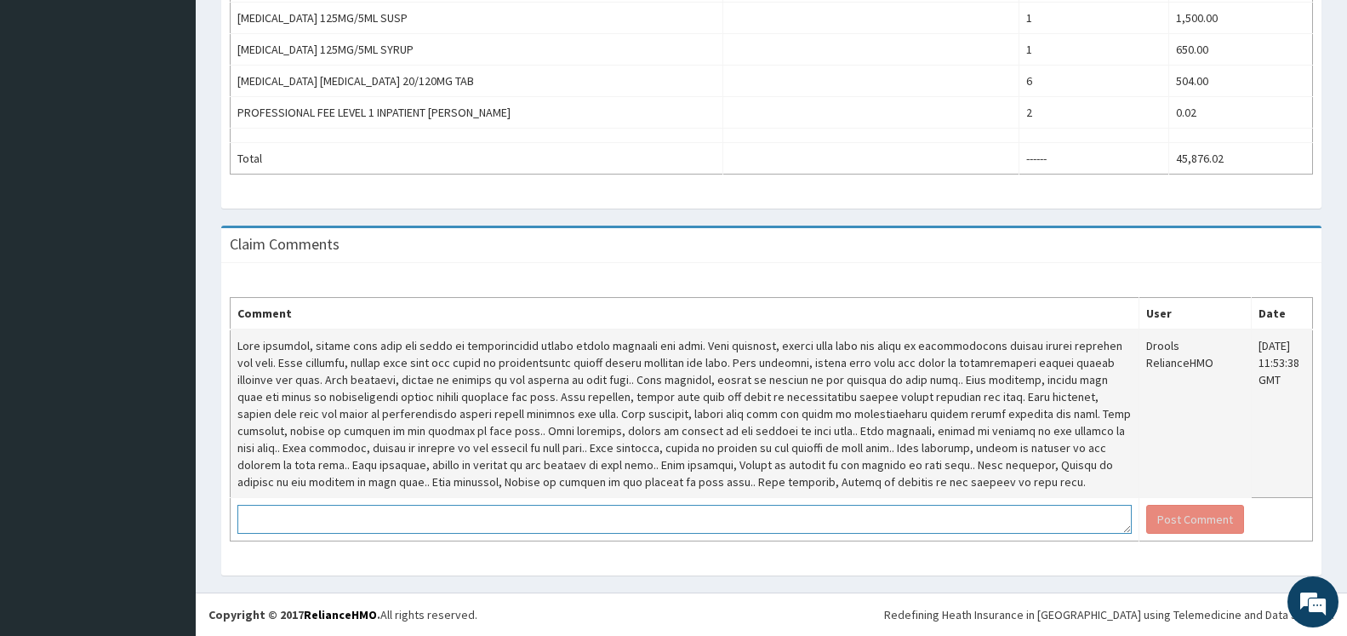
type textarea "s"
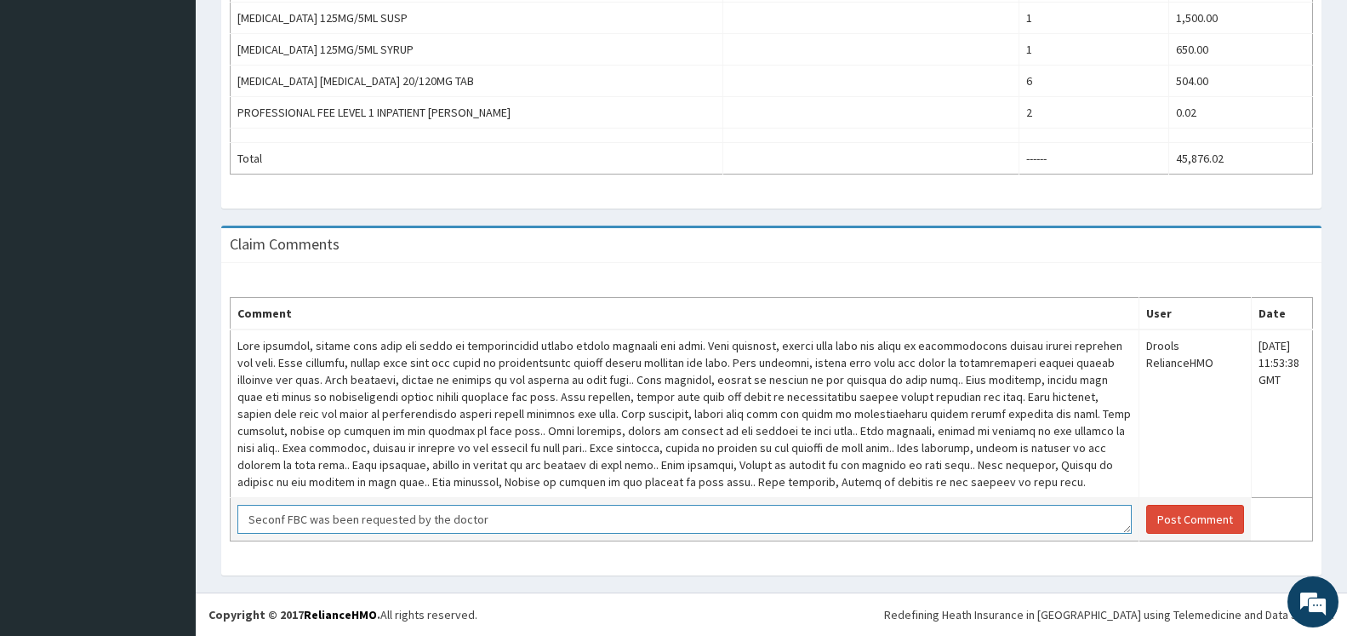
click at [280, 518] on textarea "Seconf FBC was been requested by the doctor" at bounding box center [684, 519] width 894 height 29
click at [281, 519] on textarea "Seconf FBC was been requested by the doctor" at bounding box center [684, 519] width 894 height 29
drag, startPoint x: 311, startPoint y: 517, endPoint x: 374, endPoint y: 510, distance: 63.4
click at [311, 517] on textarea "Second FBC was been requested by the doctor" at bounding box center [684, 519] width 894 height 29
click at [387, 518] on textarea "Second FBC was been requested by the doctor" at bounding box center [684, 519] width 894 height 29
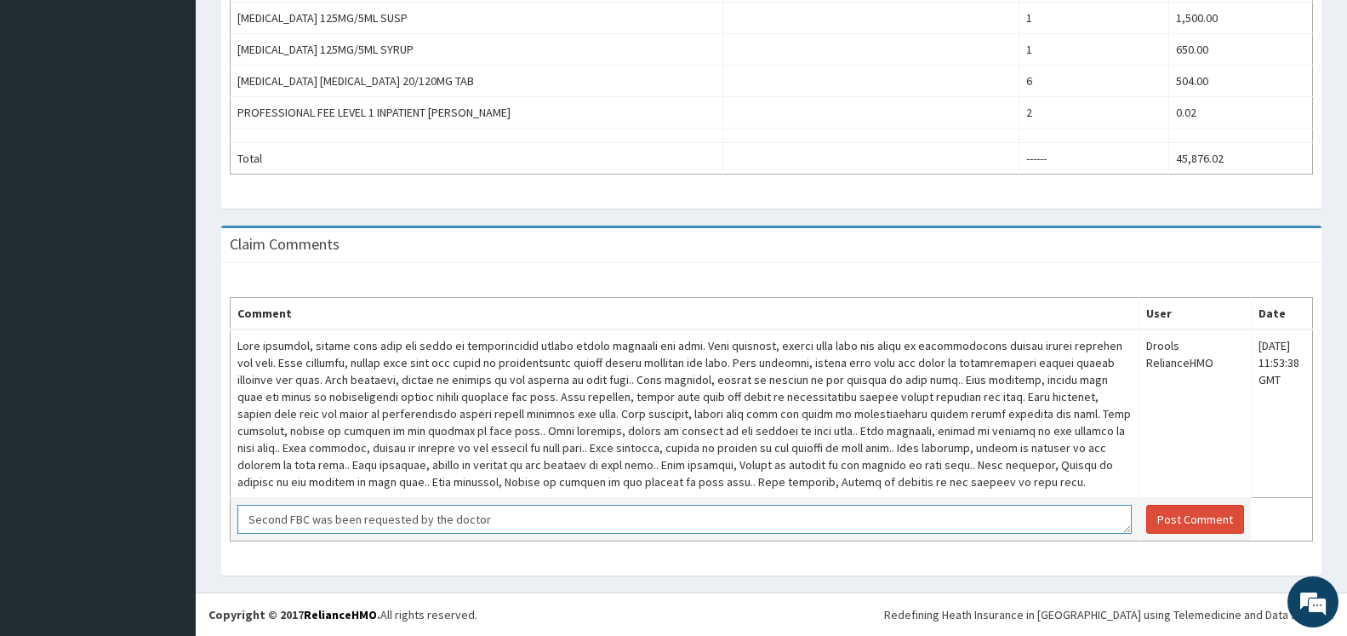
click at [408, 518] on textarea "Second FBC was been requested by the doctor" at bounding box center [684, 519] width 894 height 29
click at [510, 519] on textarea "Second FBC was been requested by the doctor" at bounding box center [684, 519] width 894 height 29
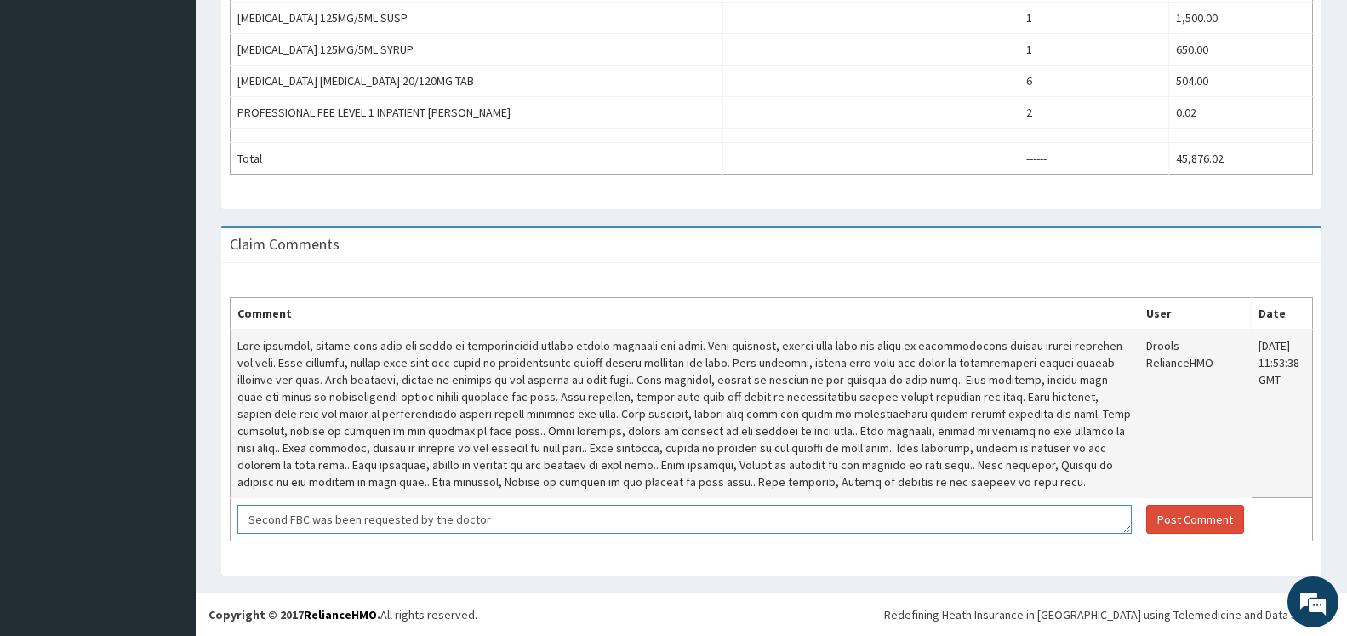
paste textarea "Haemoglobin 13.0 - 18.0g/dl for Male,12.0 - 16.5 for Female Haematocrit, PCV 35…"
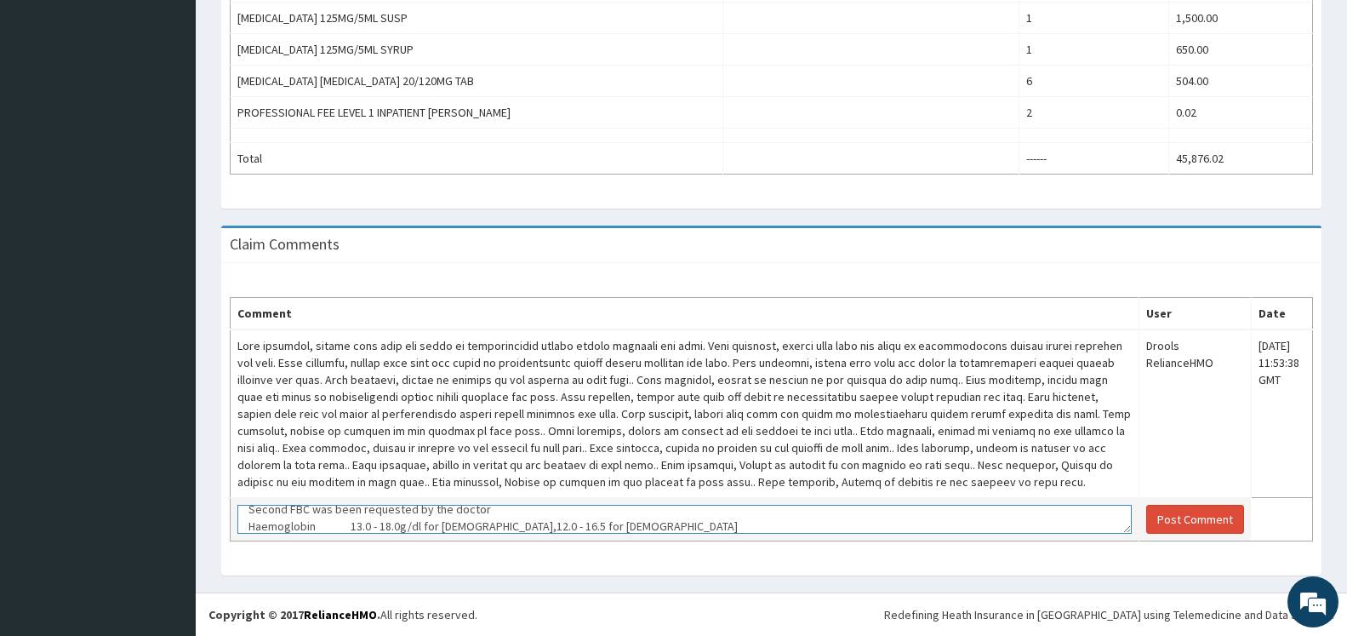
scroll to position [7, 0]
click at [246, 528] on textarea "Second FBC was been requested by the doctor Haemoglobin 13.0 - 18.0g/dl for Mal…" at bounding box center [684, 519] width 894 height 29
click at [606, 526] on textarea "Second FBC was been requested by the doctor 1st FBC-Haemoglobin 13.0 - 18.0g/dl…" at bounding box center [684, 519] width 894 height 29
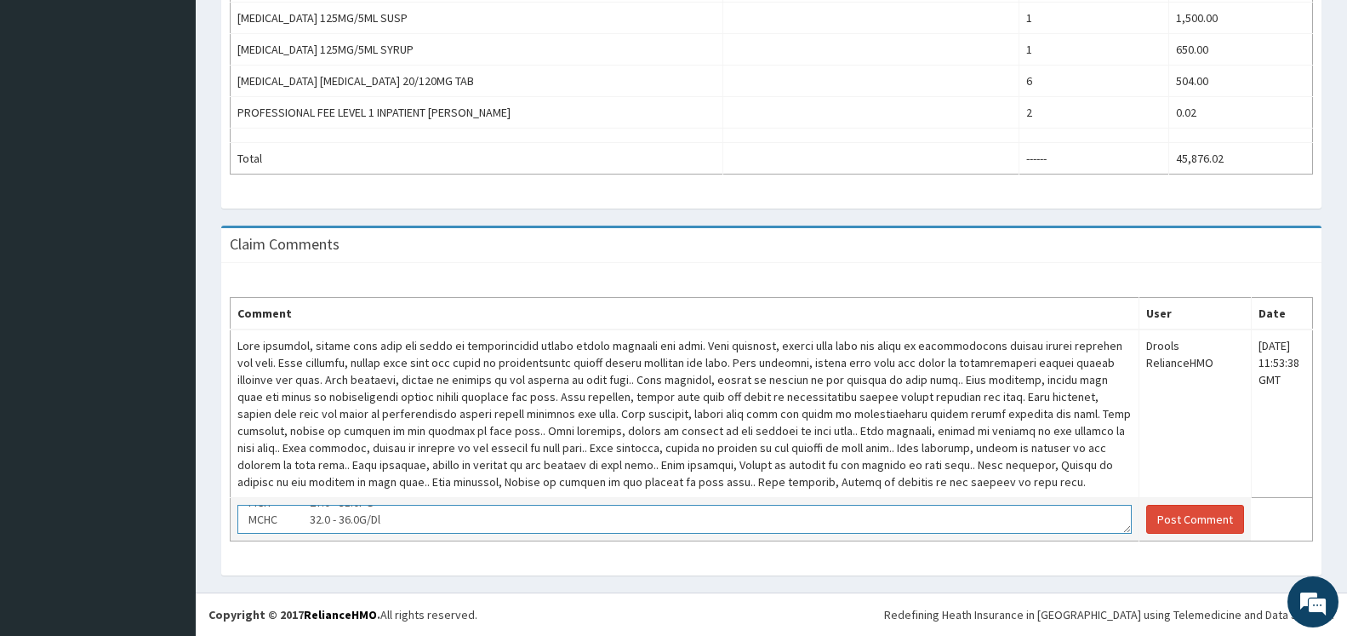
click at [405, 522] on textarea "Second FBC was been requested by the doctor 1st FBC-Haemoglobin 13.0 - 18.0g/dl…" at bounding box center [684, 519] width 894 height 29
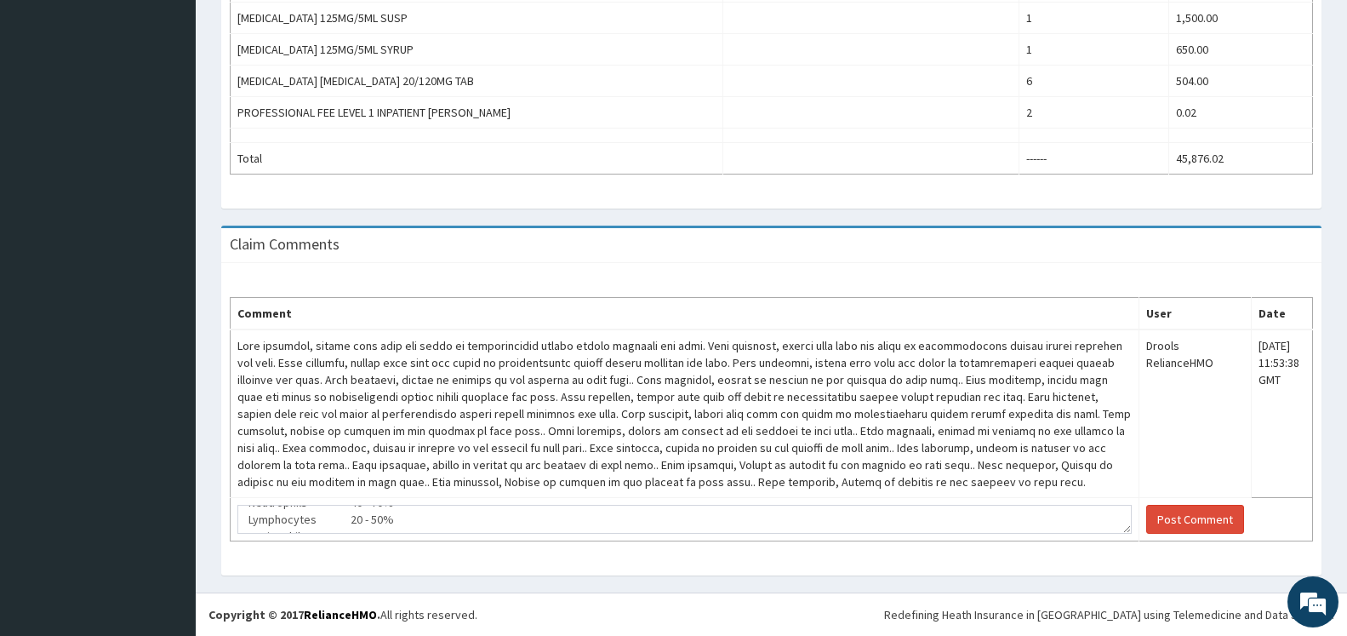
click at [491, 567] on div "Comment User Date Drools RelianceHMO Wed, 06 Aug 2025 11:53:38 GMT Second FBC w…" at bounding box center [771, 419] width 1100 height 312
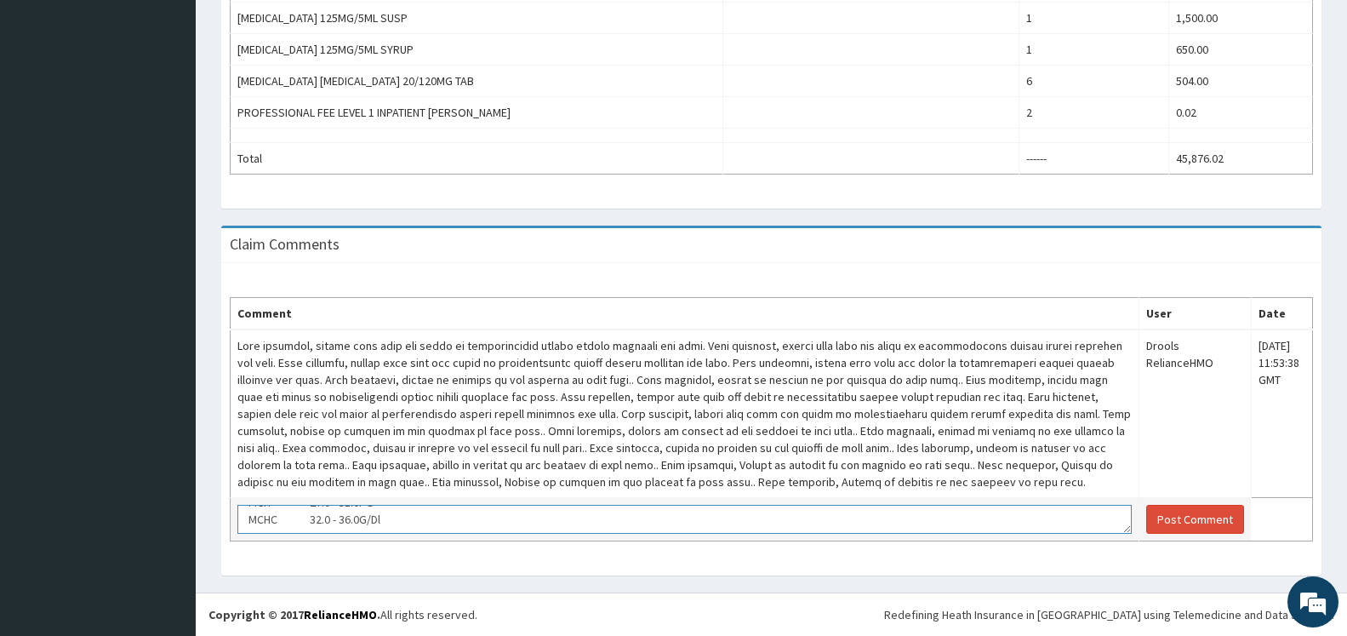
scroll to position [238, 0]
drag, startPoint x: 248, startPoint y: 523, endPoint x: 550, endPoint y: 566, distance: 304.2
click at [550, 534] on textarea "Second FBC was been requested by the doctor 1st FBC-Haemoglobin 13.0 - 18.0g/dl…" at bounding box center [684, 519] width 894 height 29
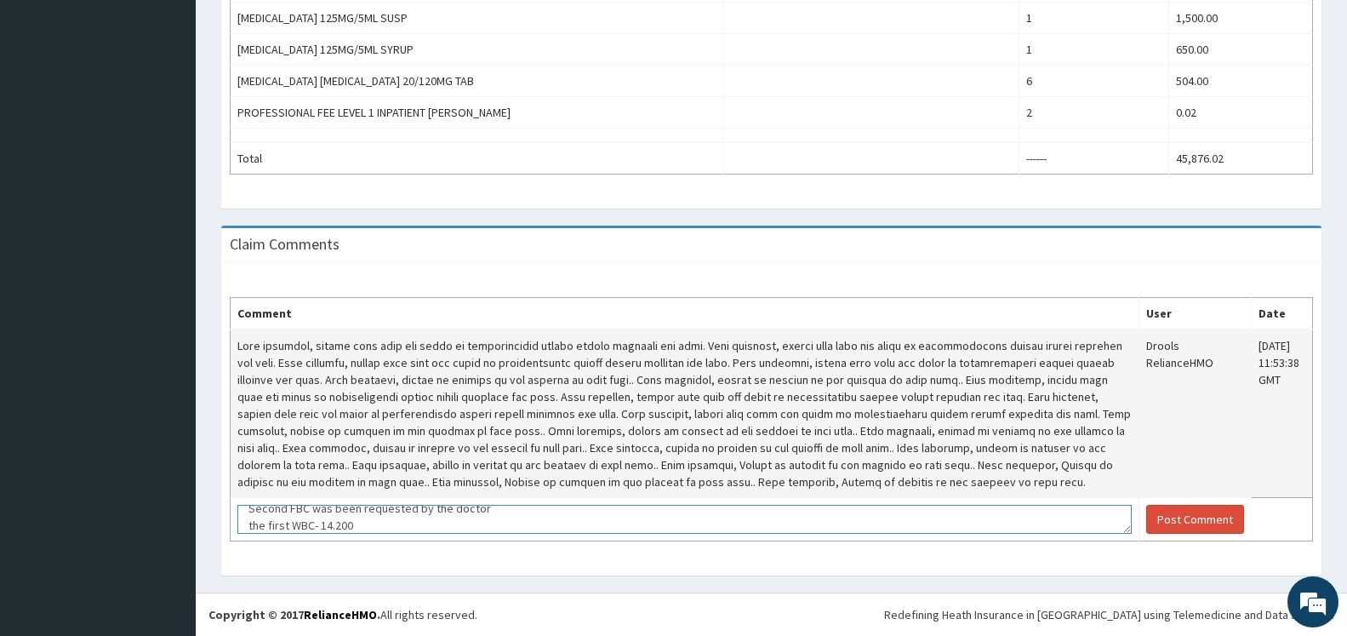
scroll to position [29, 0]
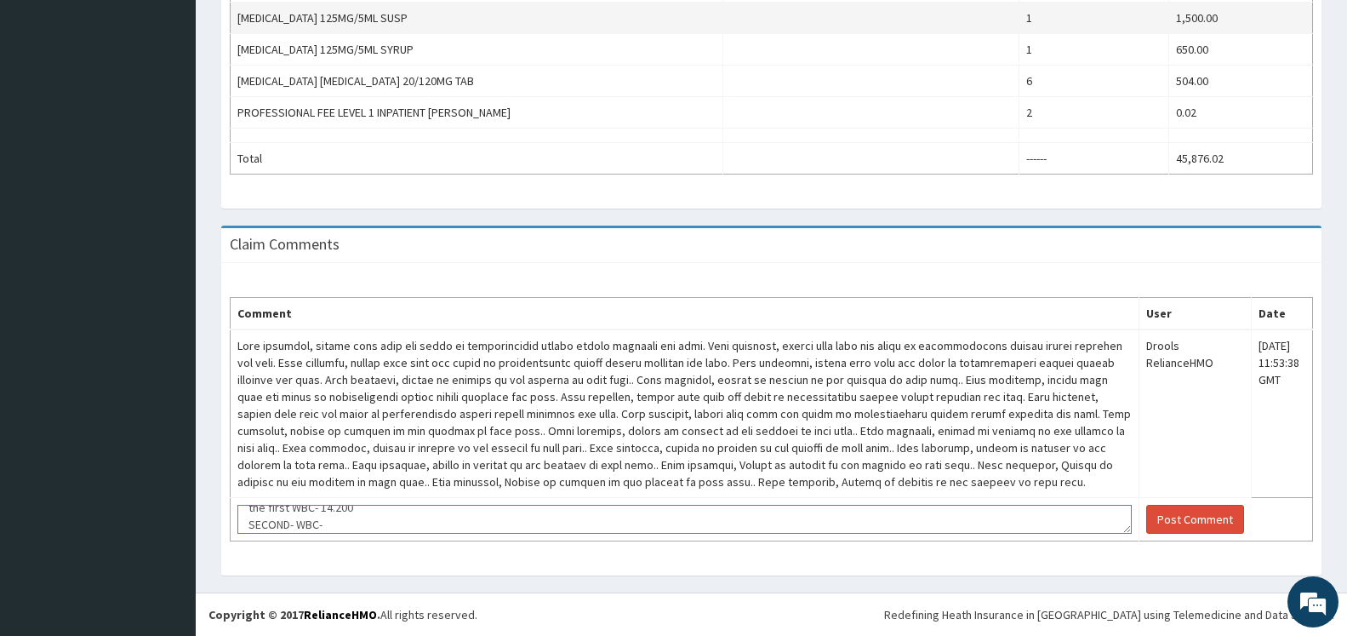
type textarea "Second FBC was been requested by the doctor the first WBC- 14.200 SECOND- WBC-"
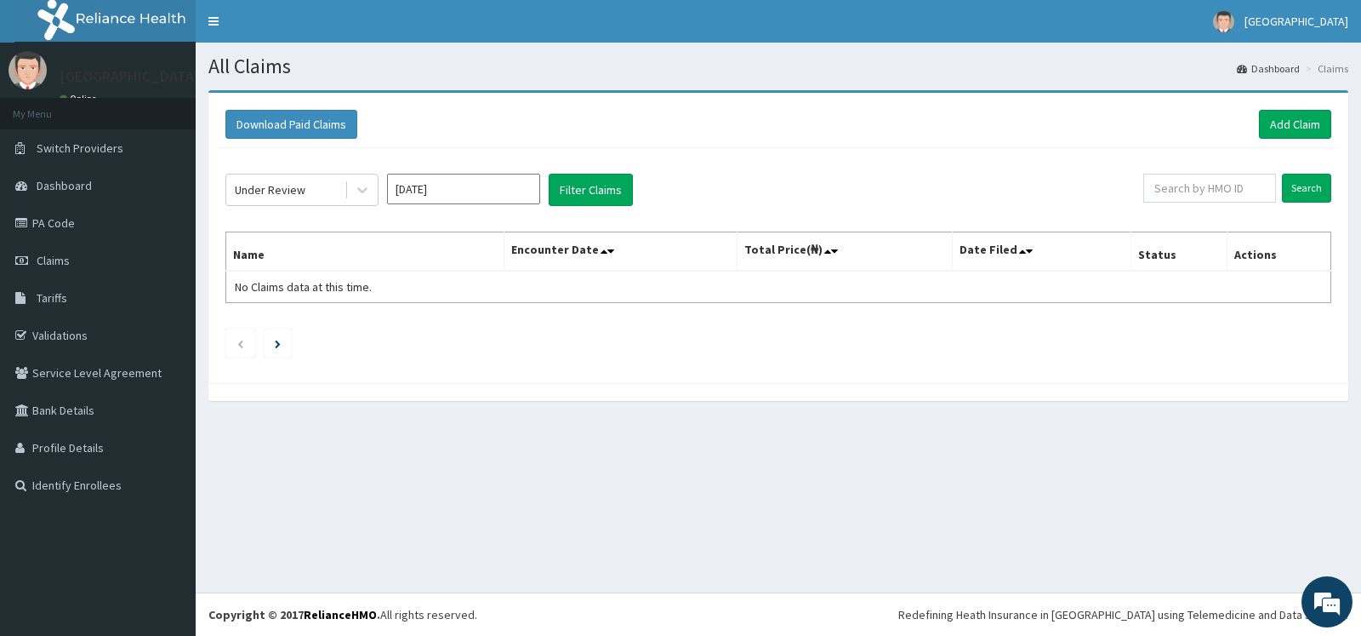
click at [459, 182] on input "Aug 2025" at bounding box center [463, 189] width 153 height 31
drag, startPoint x: 406, startPoint y: 324, endPoint x: 528, endPoint y: 229, distance: 155.2
click at [408, 322] on div "Jul" at bounding box center [414, 330] width 34 height 31
type input "Jul 2025"
click at [577, 189] on button "Filter Claims" at bounding box center [591, 190] width 84 height 32
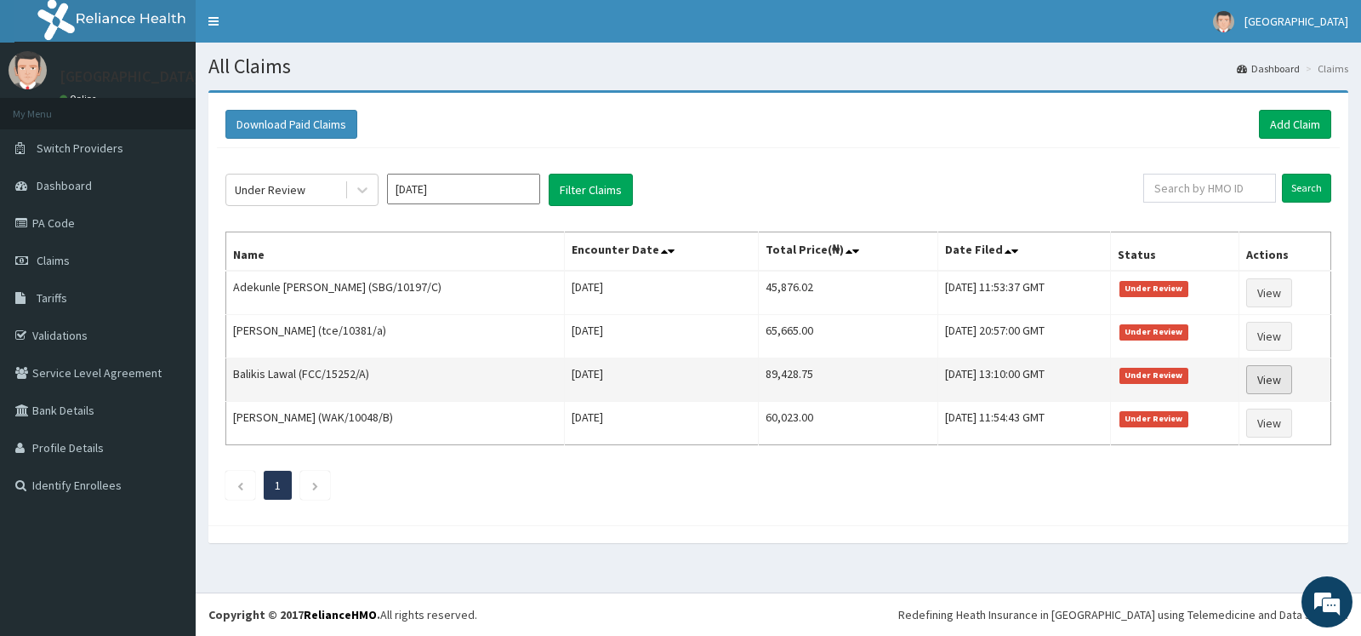
click at [1277, 380] on link "View" at bounding box center [1270, 379] width 46 height 29
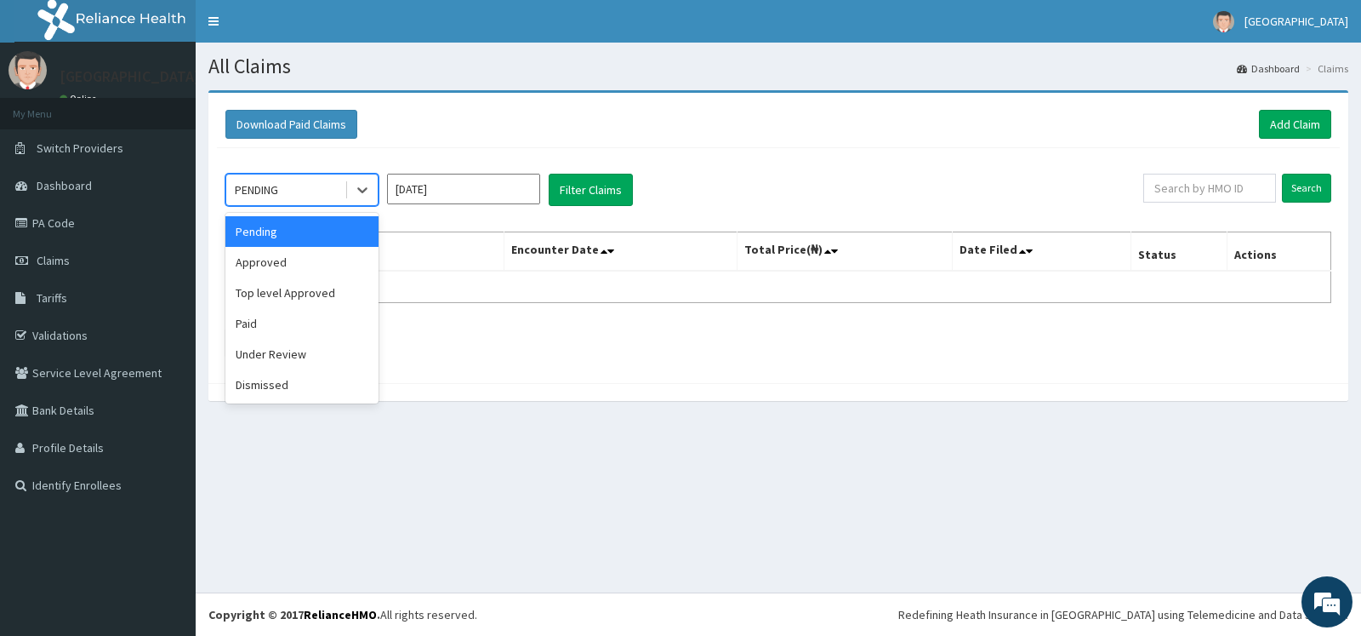
click at [351, 190] on div at bounding box center [362, 189] width 31 height 31
click at [285, 351] on div "Under Review" at bounding box center [301, 354] width 153 height 31
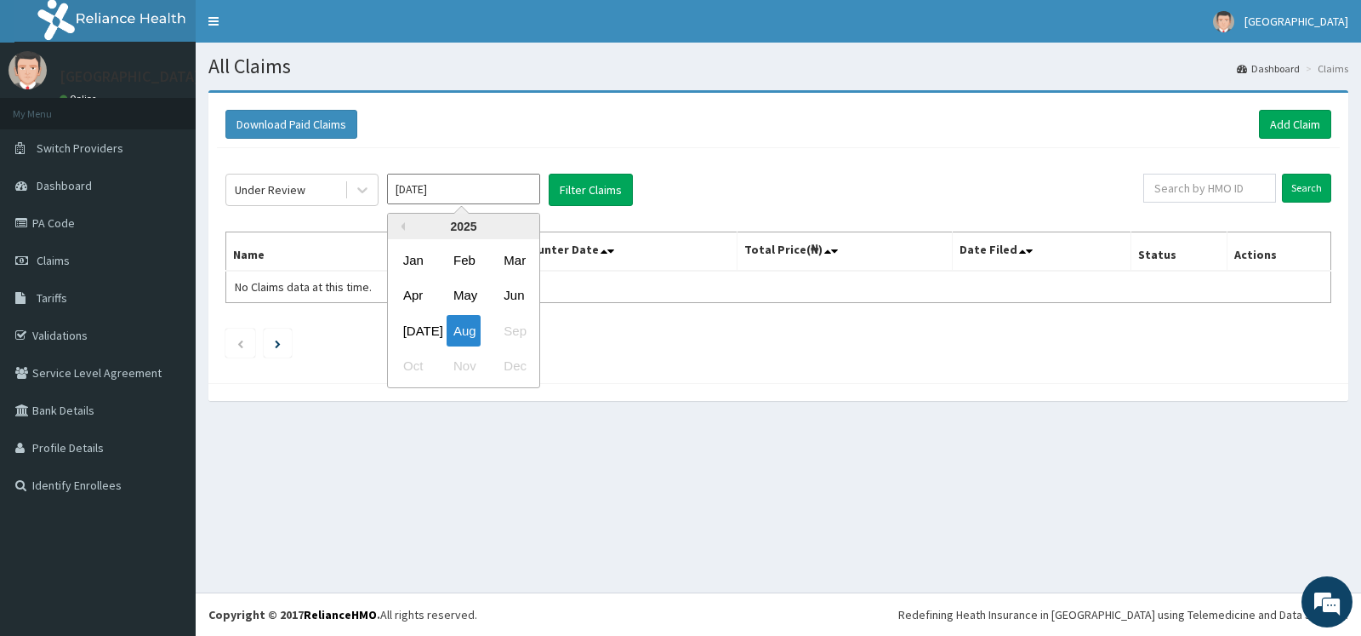
click at [516, 187] on input "Aug 2025" at bounding box center [463, 189] width 153 height 31
drag, startPoint x: 405, startPoint y: 326, endPoint x: 462, endPoint y: 272, distance: 78.3
click at [405, 325] on div "Jul" at bounding box center [414, 330] width 34 height 31
type input "Jul 2025"
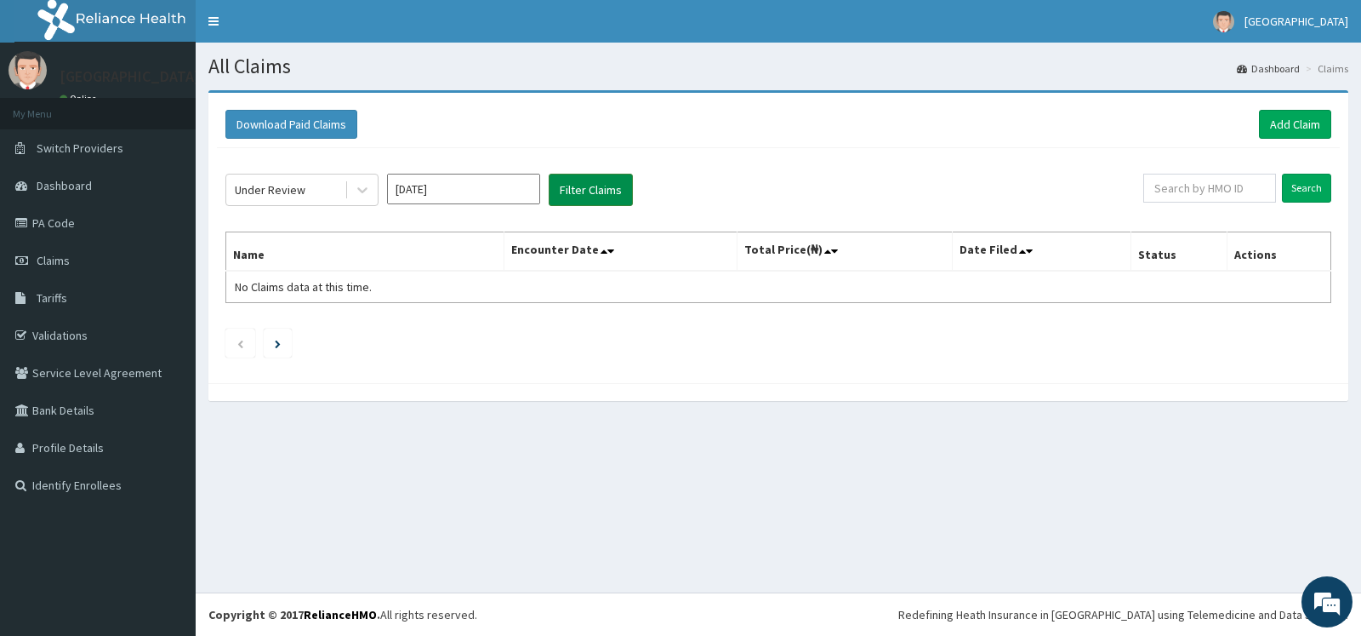
click at [595, 190] on button "Filter Claims" at bounding box center [591, 190] width 84 height 32
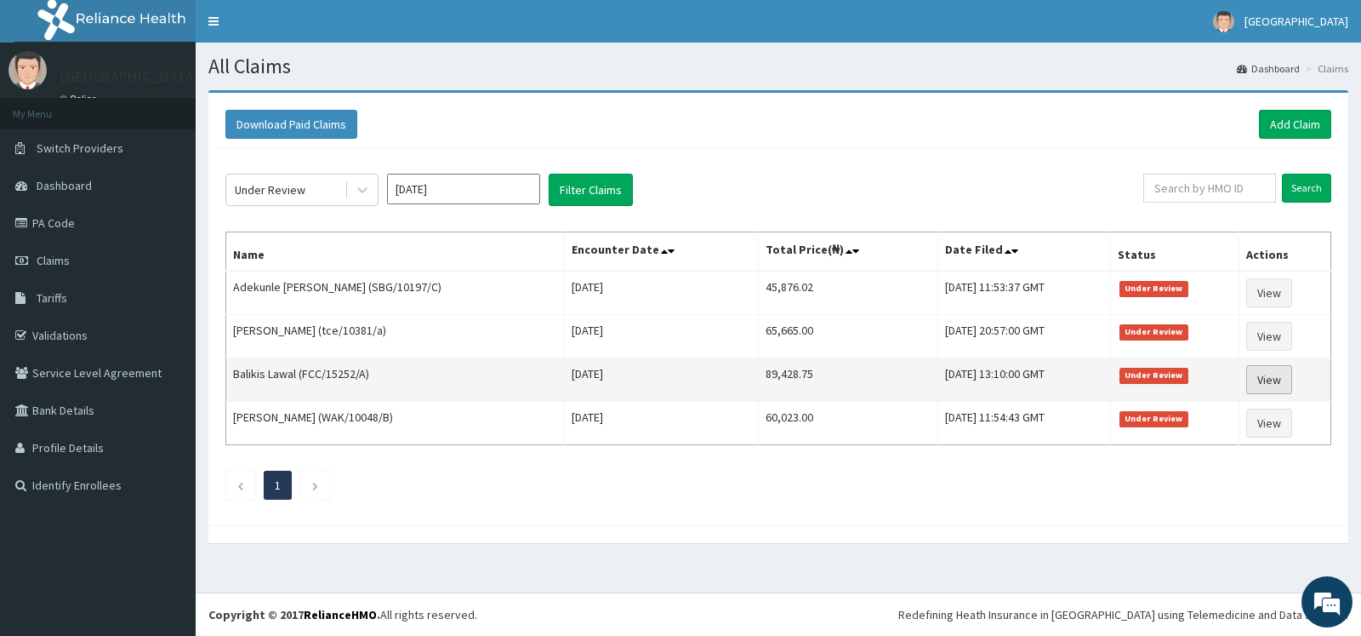
click at [1276, 382] on link "View" at bounding box center [1270, 379] width 46 height 29
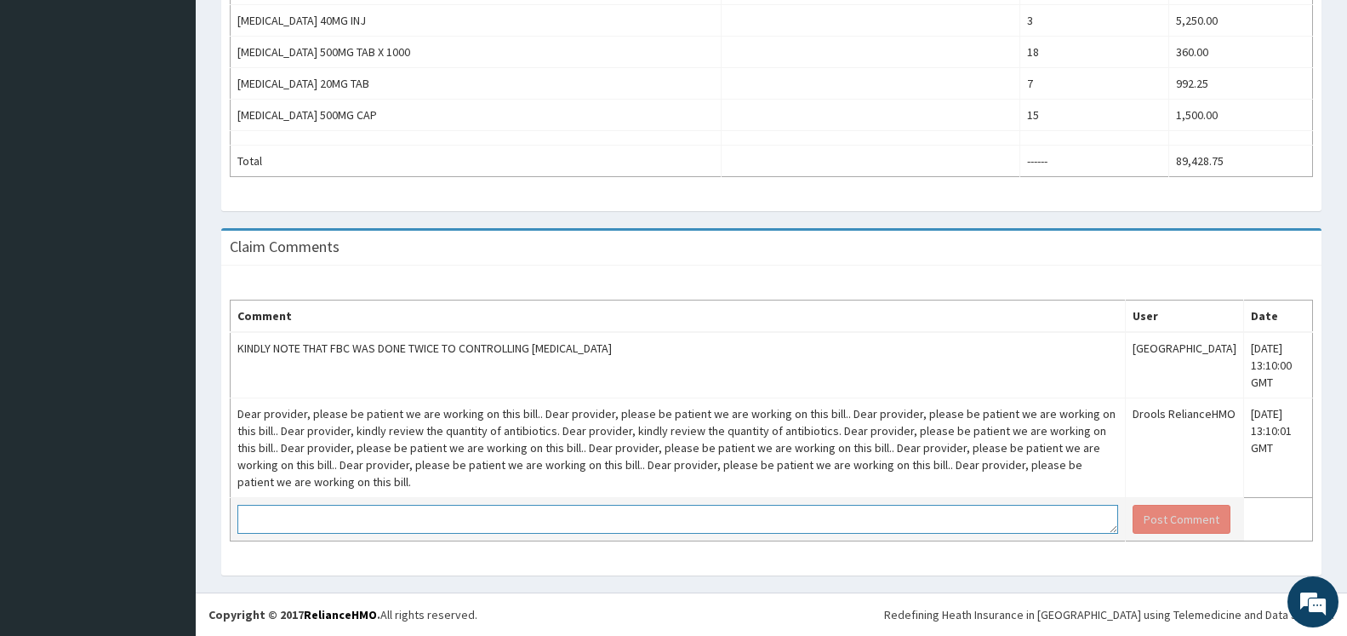
click at [460, 516] on textarea at bounding box center [677, 519] width 881 height 29
type textarea "GENTLE REMINDER!"
click at [1187, 520] on button "Post Comment" at bounding box center [1182, 519] width 98 height 29
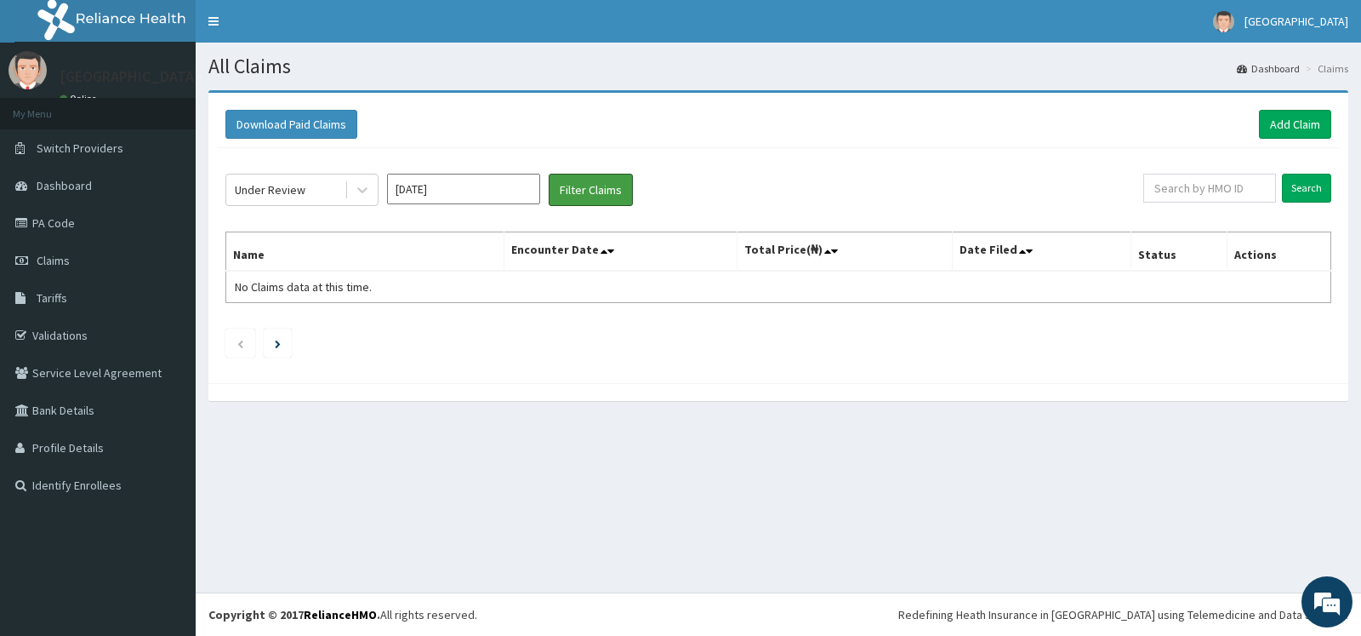
click at [593, 204] on button "Filter Claims" at bounding box center [591, 190] width 84 height 32
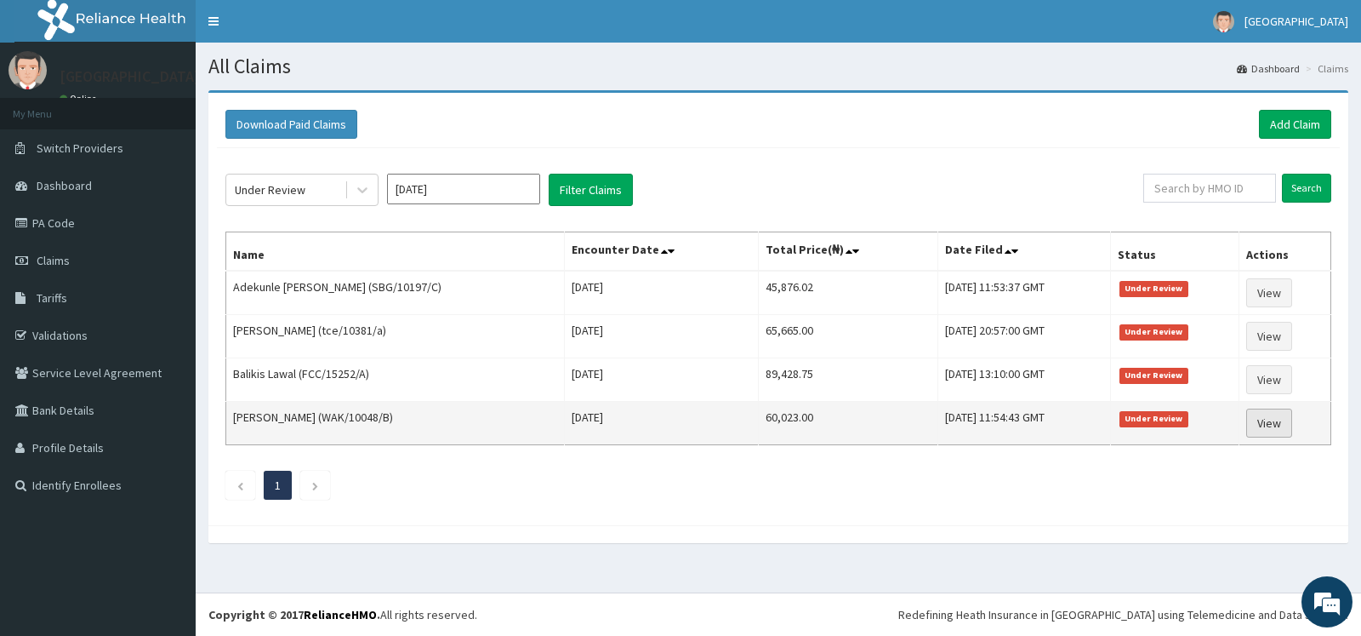
click at [1279, 422] on link "View" at bounding box center [1270, 422] width 46 height 29
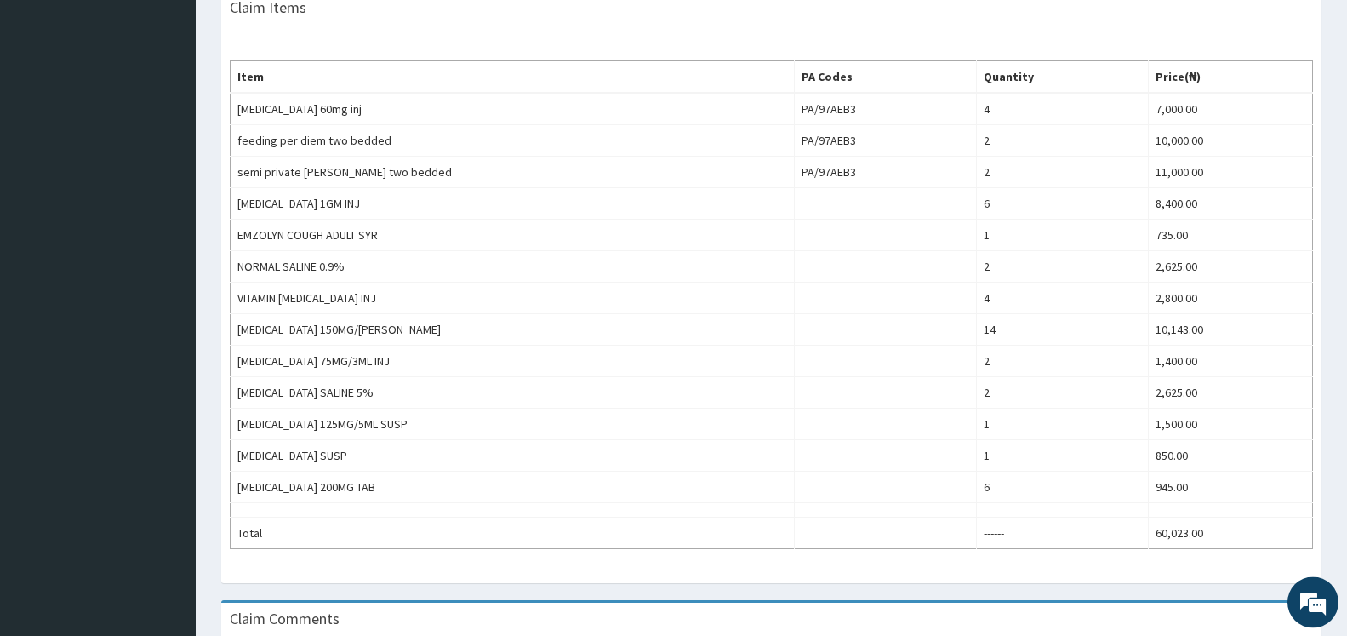
scroll to position [768, 0]
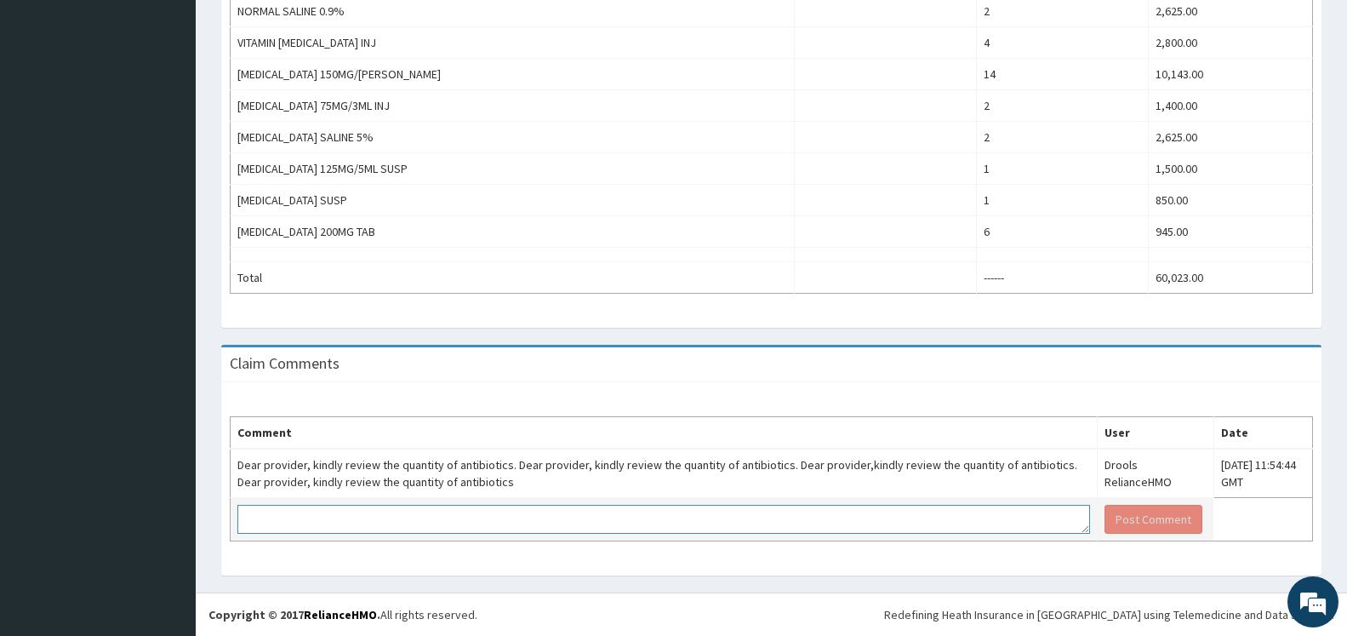
click at [498, 519] on textarea at bounding box center [663, 519] width 853 height 29
type textarea "AS PRESCRIBED BY THE DOCTOR"
click at [1115, 519] on button "Post Comment" at bounding box center [1153, 519] width 98 height 29
